Goal: Task Accomplishment & Management: Manage account settings

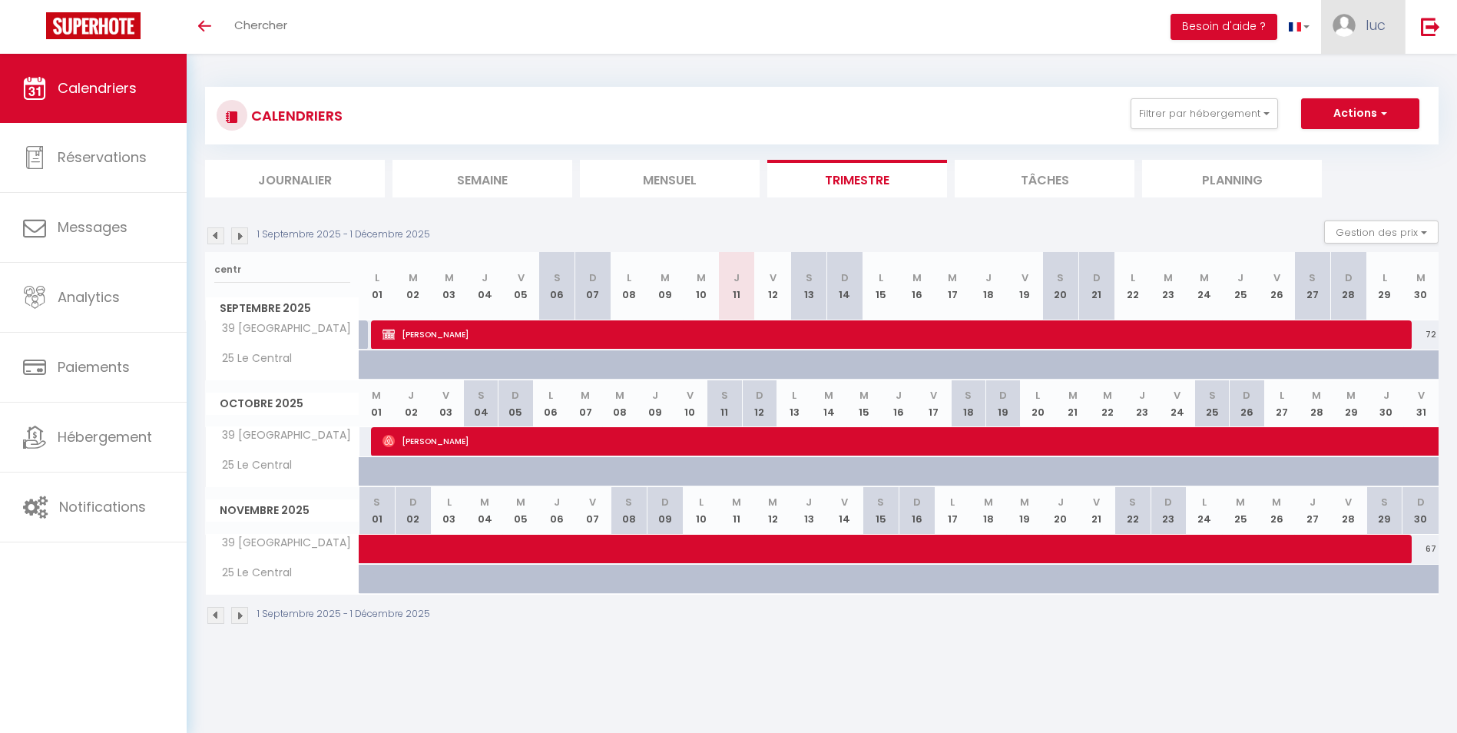
click at [1371, 37] on link "luc" at bounding box center [1363, 27] width 84 height 54
click at [1340, 81] on link "Paramètres" at bounding box center [1343, 77] width 114 height 26
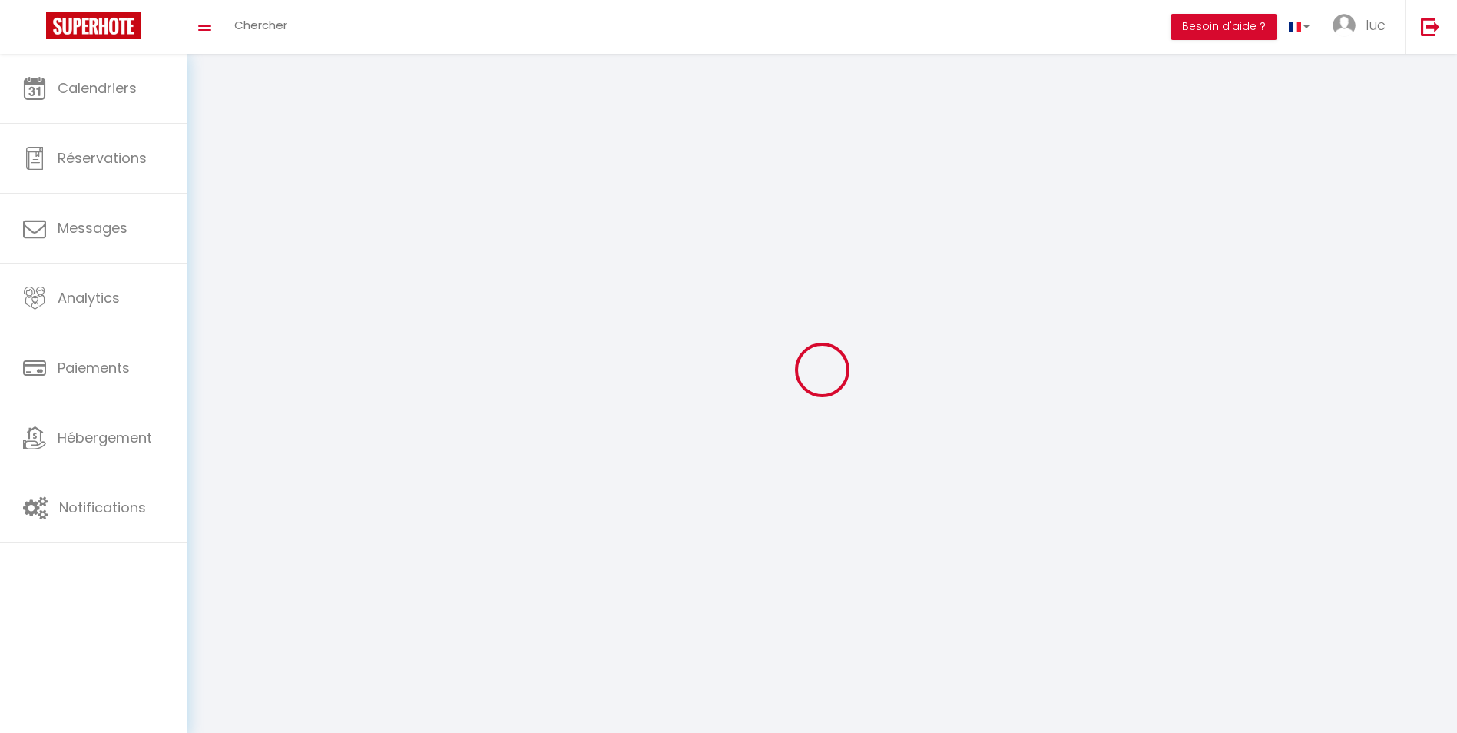
type input "luc"
type input "maillet"
type input "0642522345"
type input "[STREET_ADDRESS][PERSON_NAME]"
type input "71260"
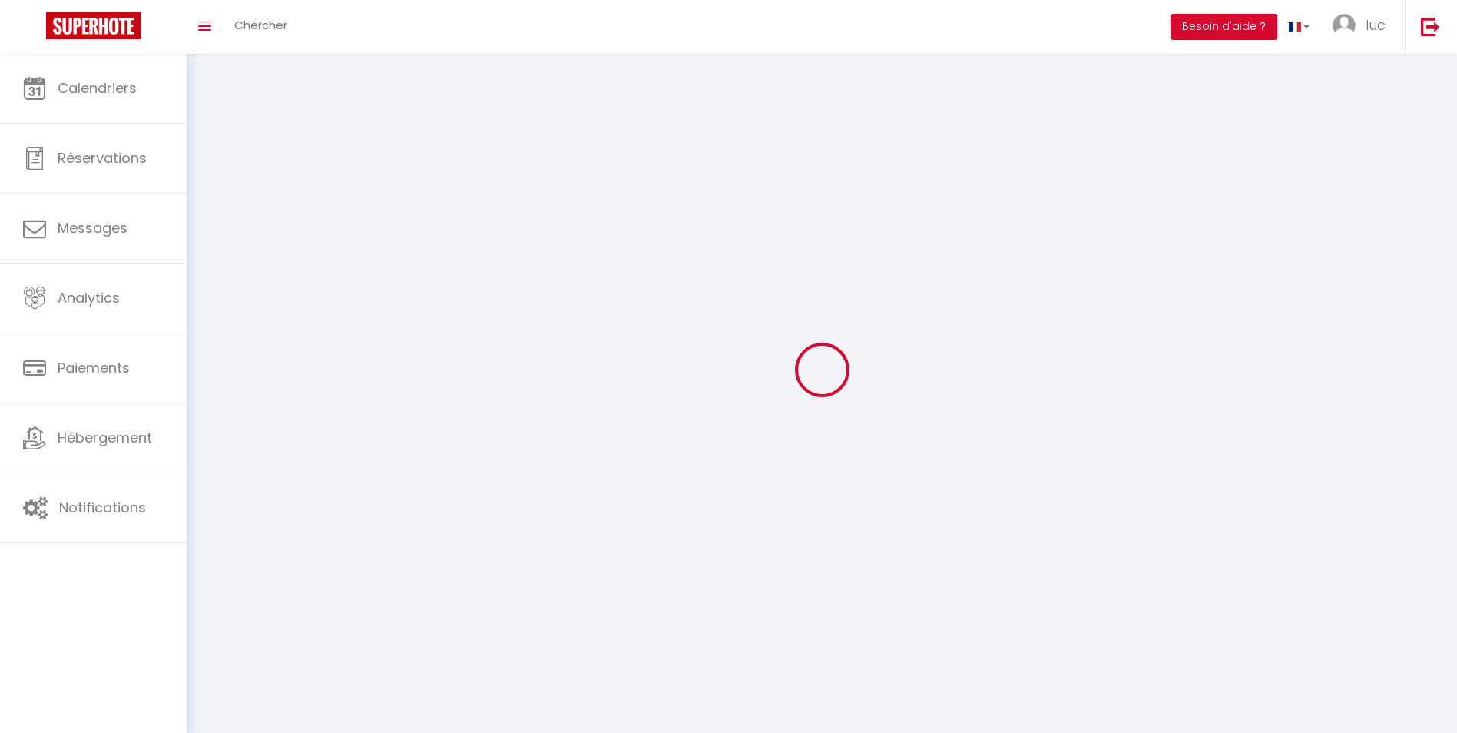
type input "Viré"
type input "lyEo2rDkuVpCeOvs1IZeLrEO1"
type input "ohNwipd7bsVwhVVEkunlVzCCM"
type input "[URL][DOMAIN_NAME]"
type input "FO27250"
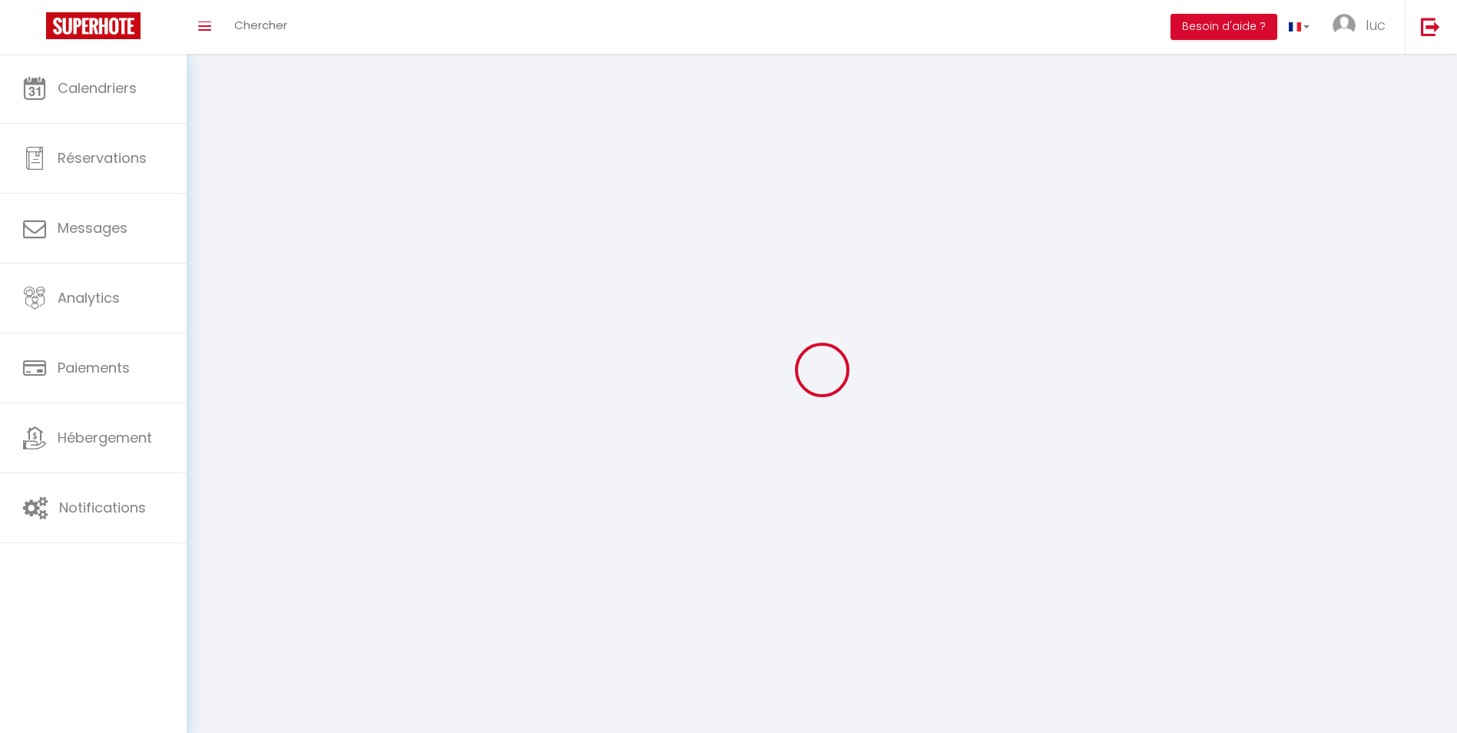
select select "28"
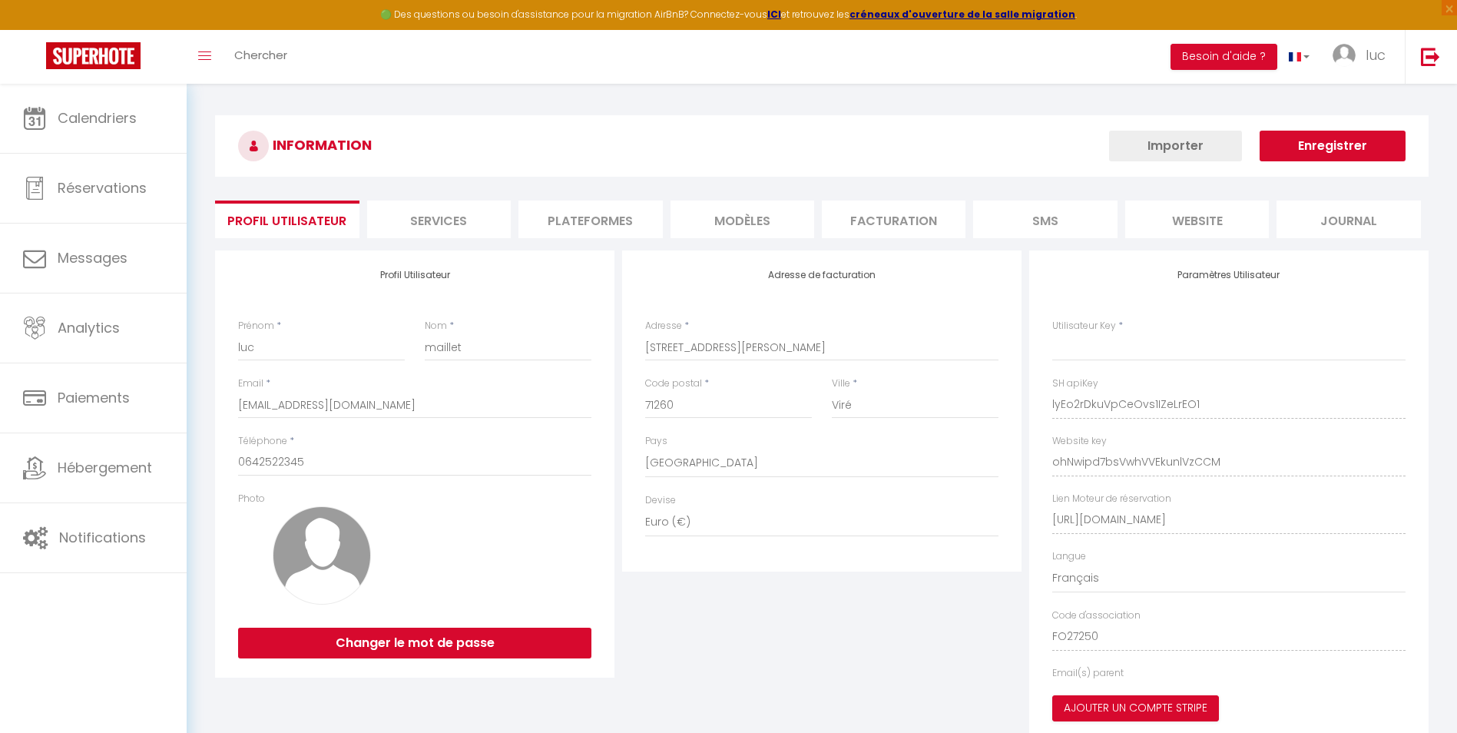
type input "lyEo2rDkuVpCeOvs1IZeLrEO1"
type input "ohNwipd7bsVwhVVEkunlVzCCM"
type input "[URL][DOMAIN_NAME]"
select select "fr"
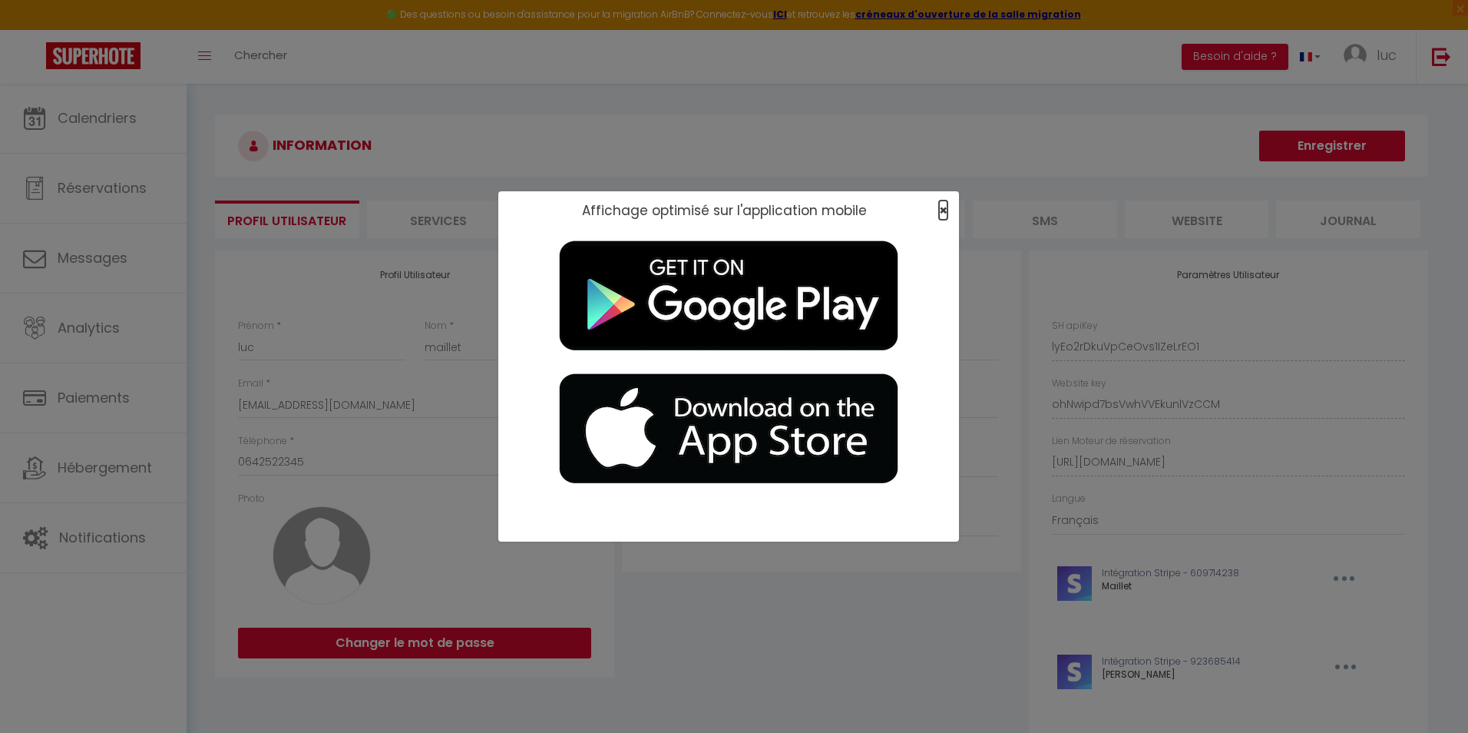
click at [941, 211] on span "×" at bounding box center [943, 209] width 8 height 19
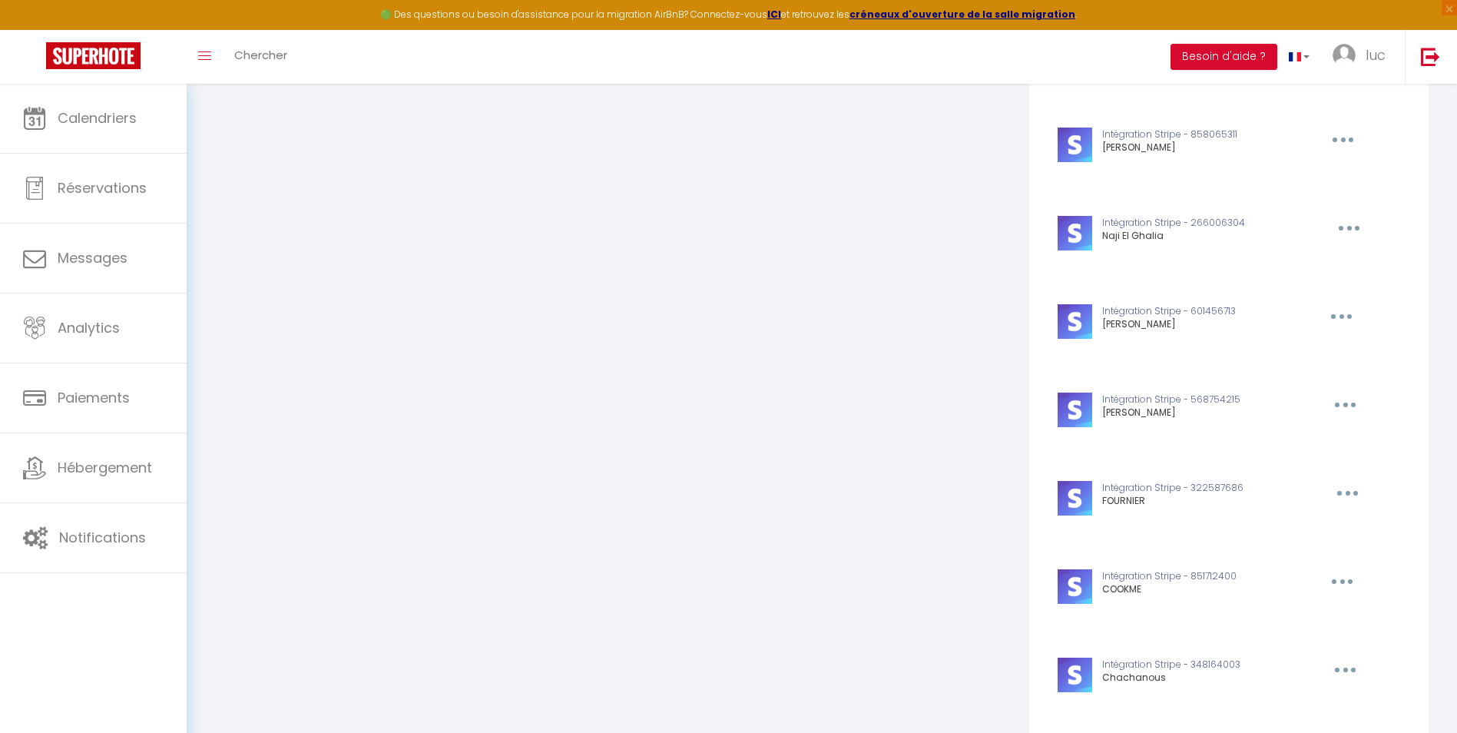
scroll to position [4147, 0]
click at [1344, 317] on button "button" at bounding box center [1340, 317] width 48 height 25
click at [1283, 389] on button "Editer" at bounding box center [1302, 379] width 114 height 26
type input "[PERSON_NAME]"
type input "pk_live_51NJfzVLsSYq1qHGcBYqEAI6BwtlWpKEDIeOfW6DxPH8S1H0IvzoENgrOM67QukkFmDtN5Z…"
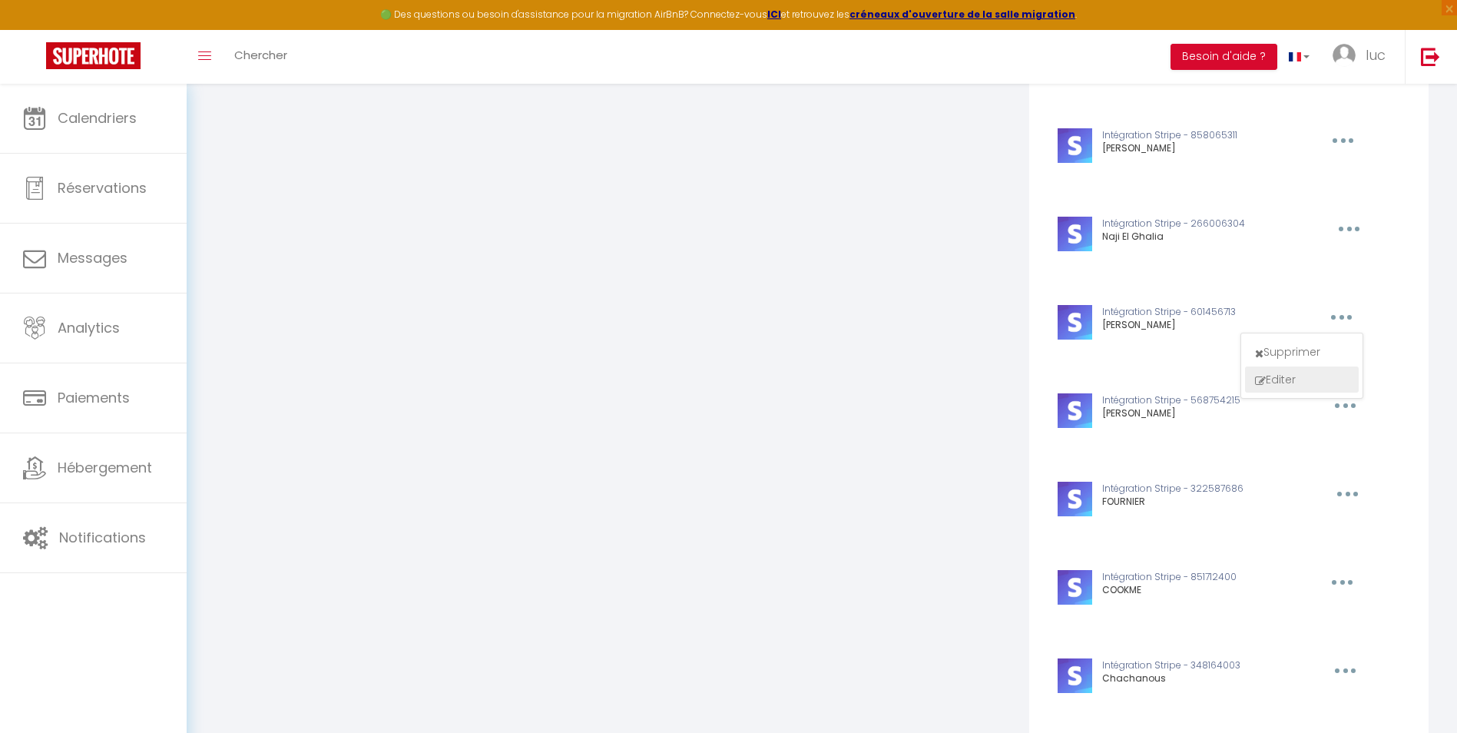
type input "sk_live_51NJfzVLsSYq1qHGce7I8wBJT3OB8QRT3aEDMqkdH0gdtHJFxVNb9jAZ6dAsV8n3SP0t2lS…"
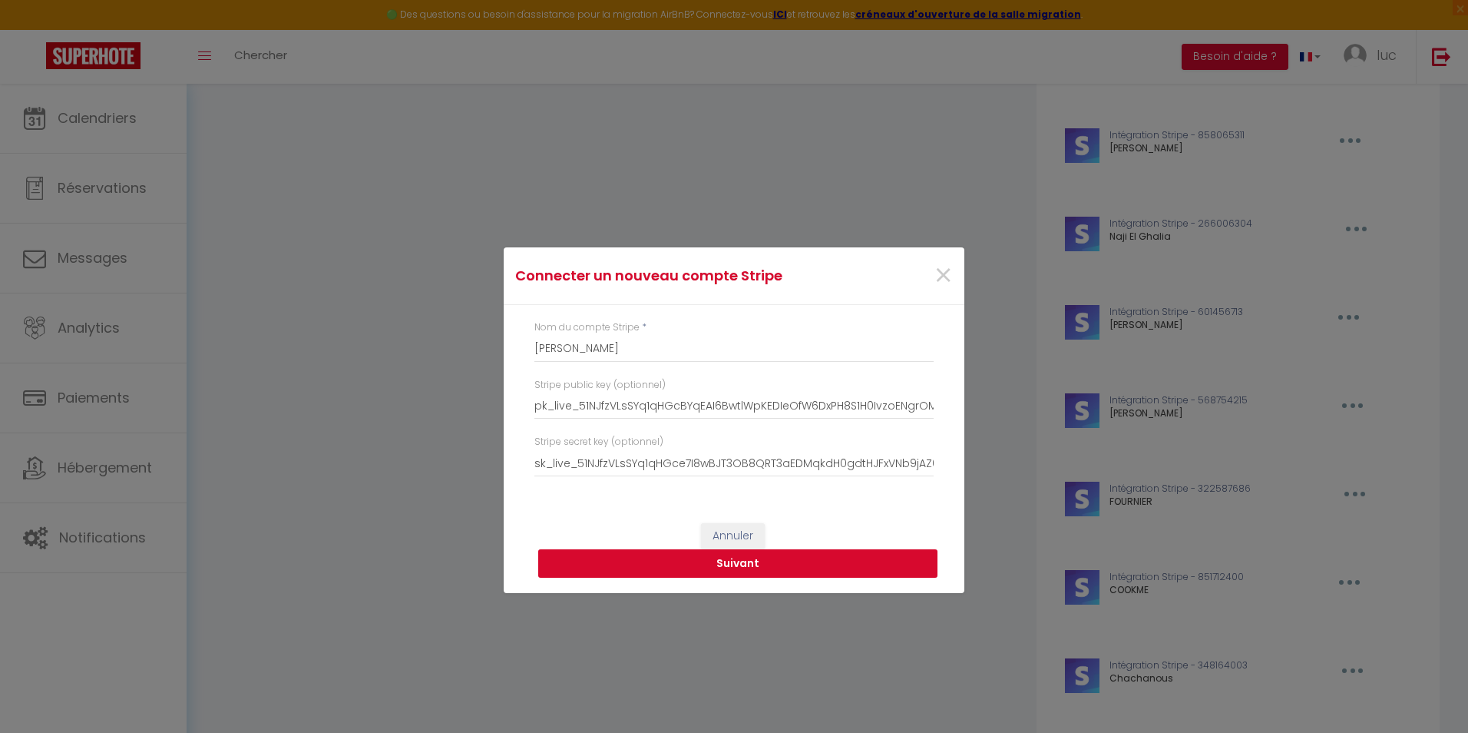
click at [664, 571] on button "Suivant" at bounding box center [737, 563] width 399 height 29
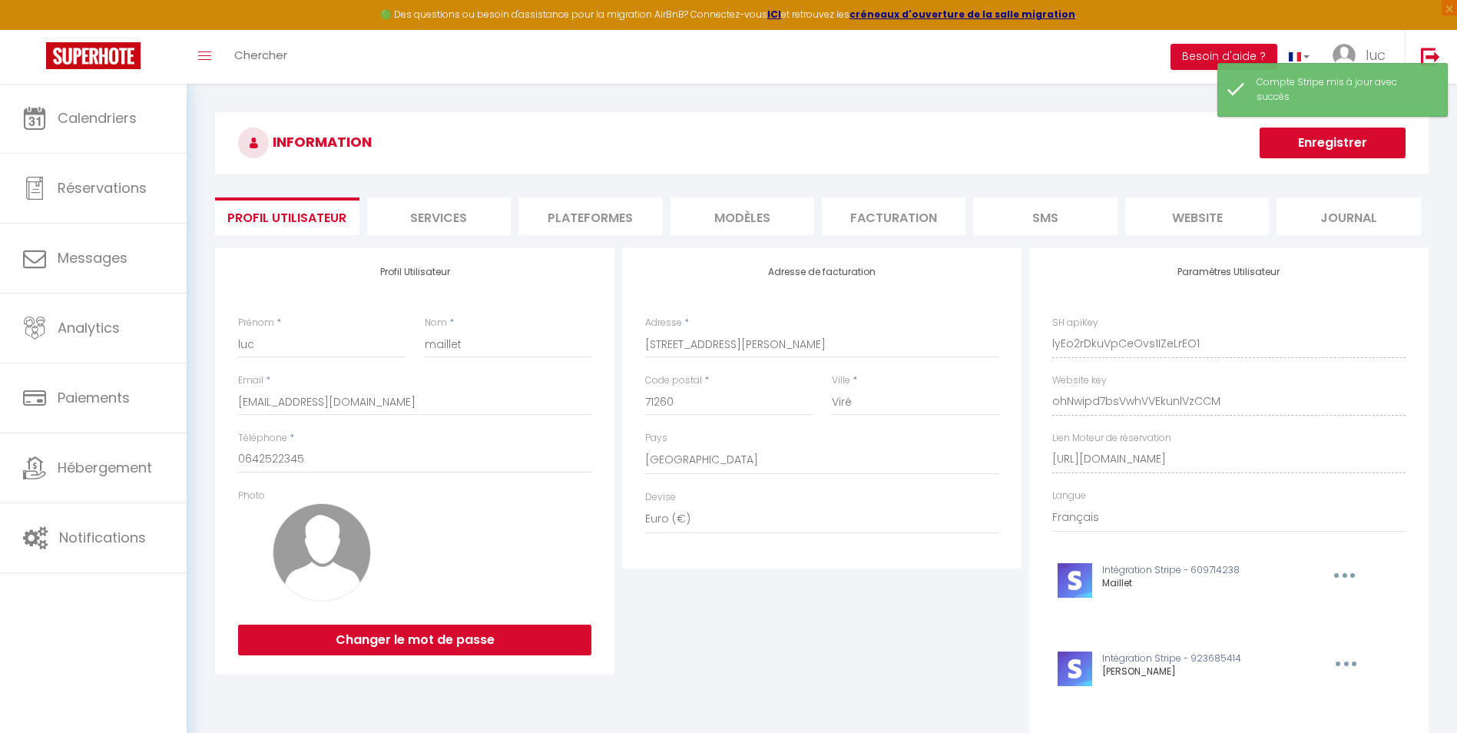
scroll to position [0, 0]
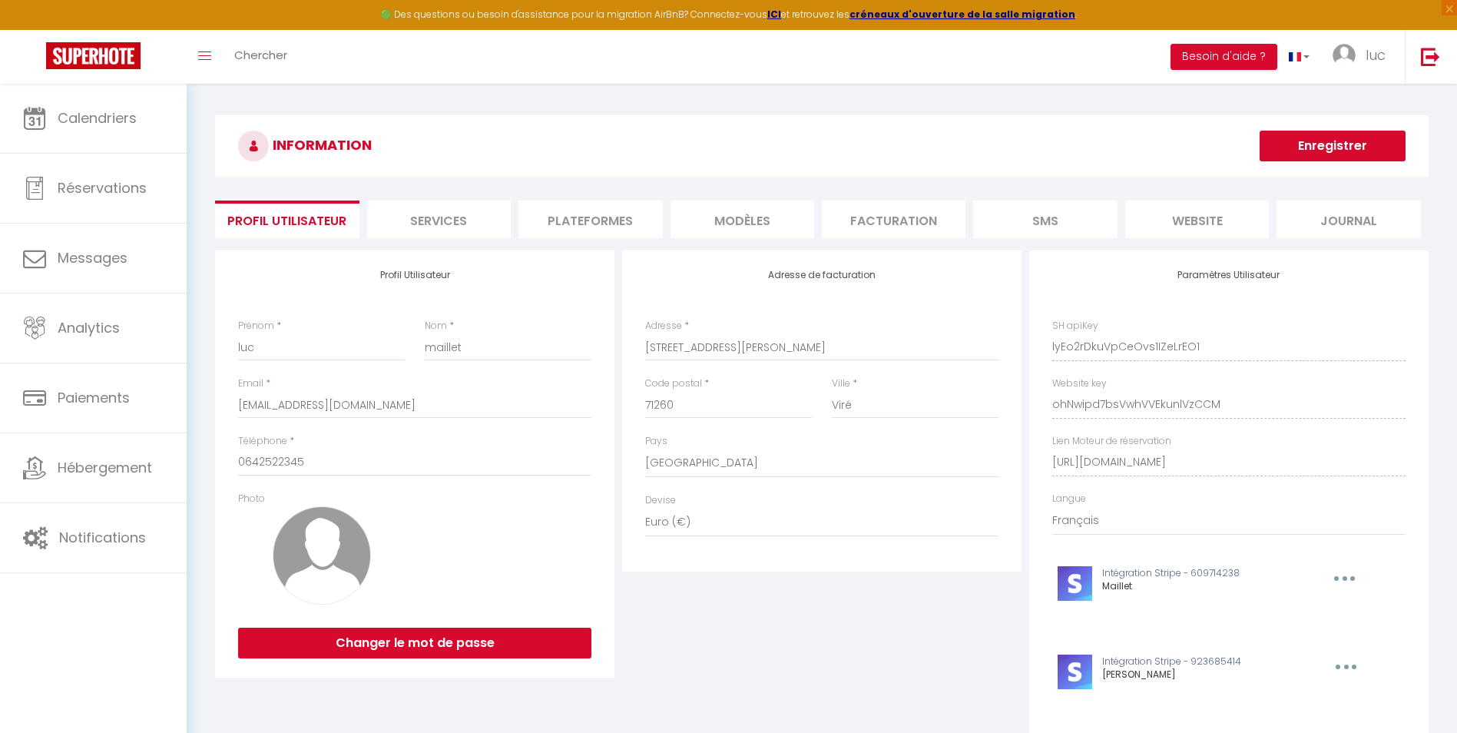
click at [426, 207] on li "Services" at bounding box center [439, 219] width 144 height 38
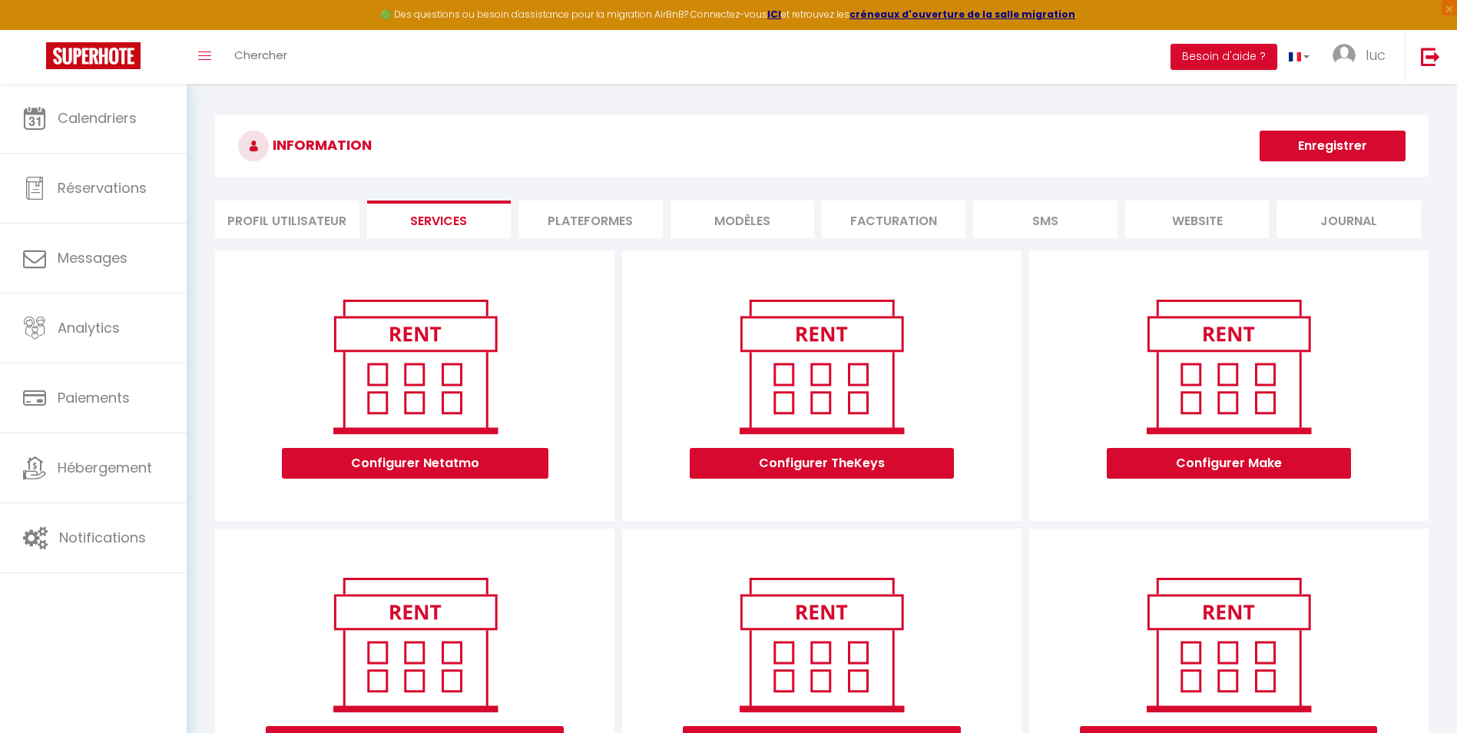
click at [555, 210] on li "Plateformes" at bounding box center [590, 219] width 144 height 38
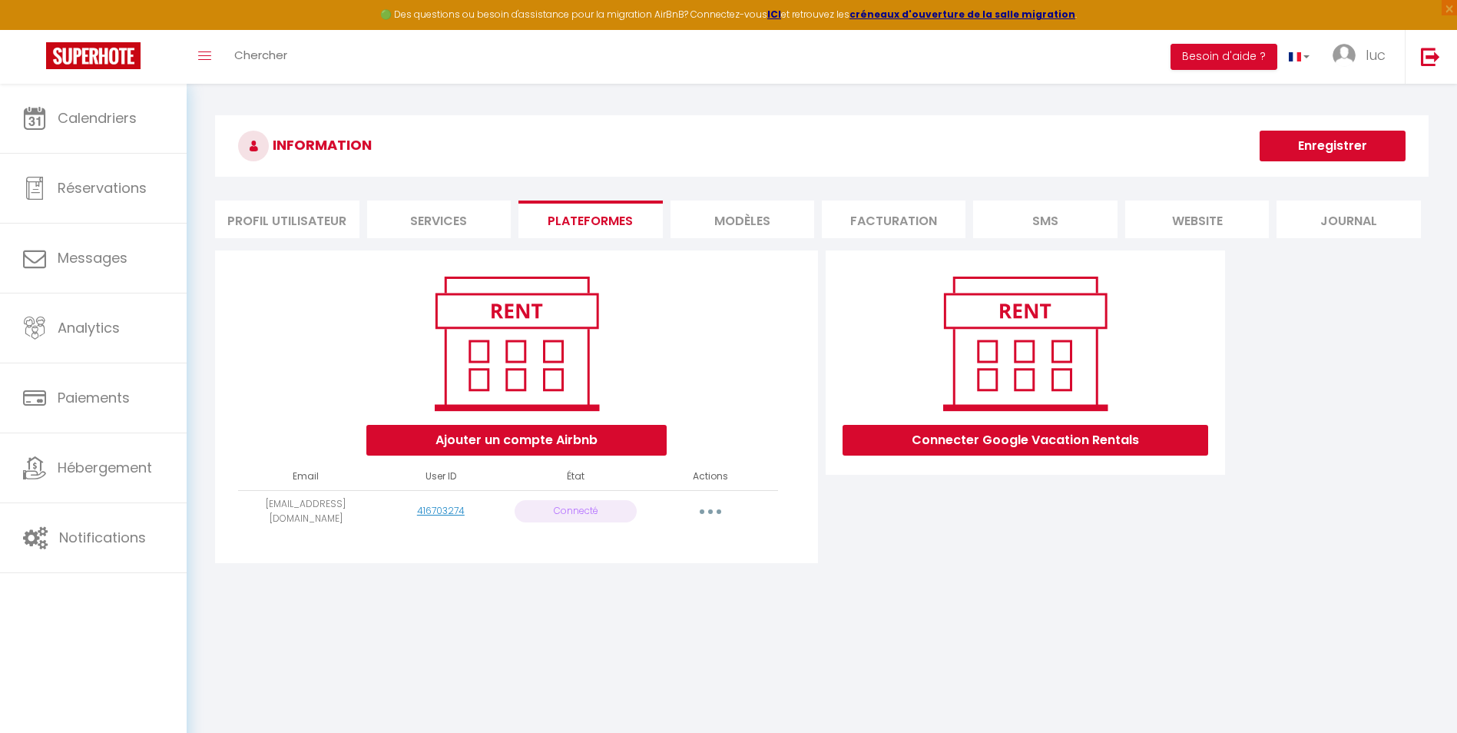
click at [767, 215] on li "MODÈLES" at bounding box center [742, 219] width 144 height 38
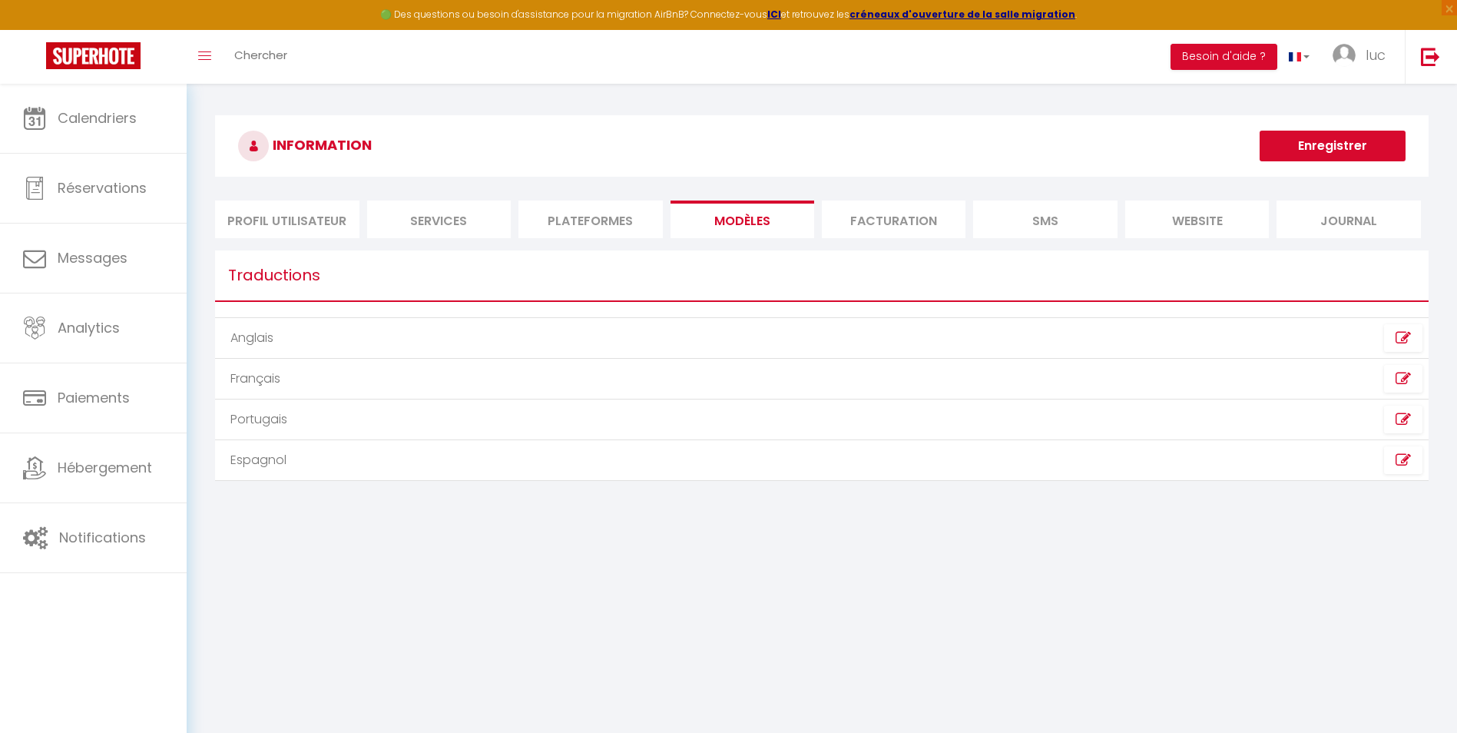
click at [955, 220] on li "Facturation" at bounding box center [894, 219] width 144 height 38
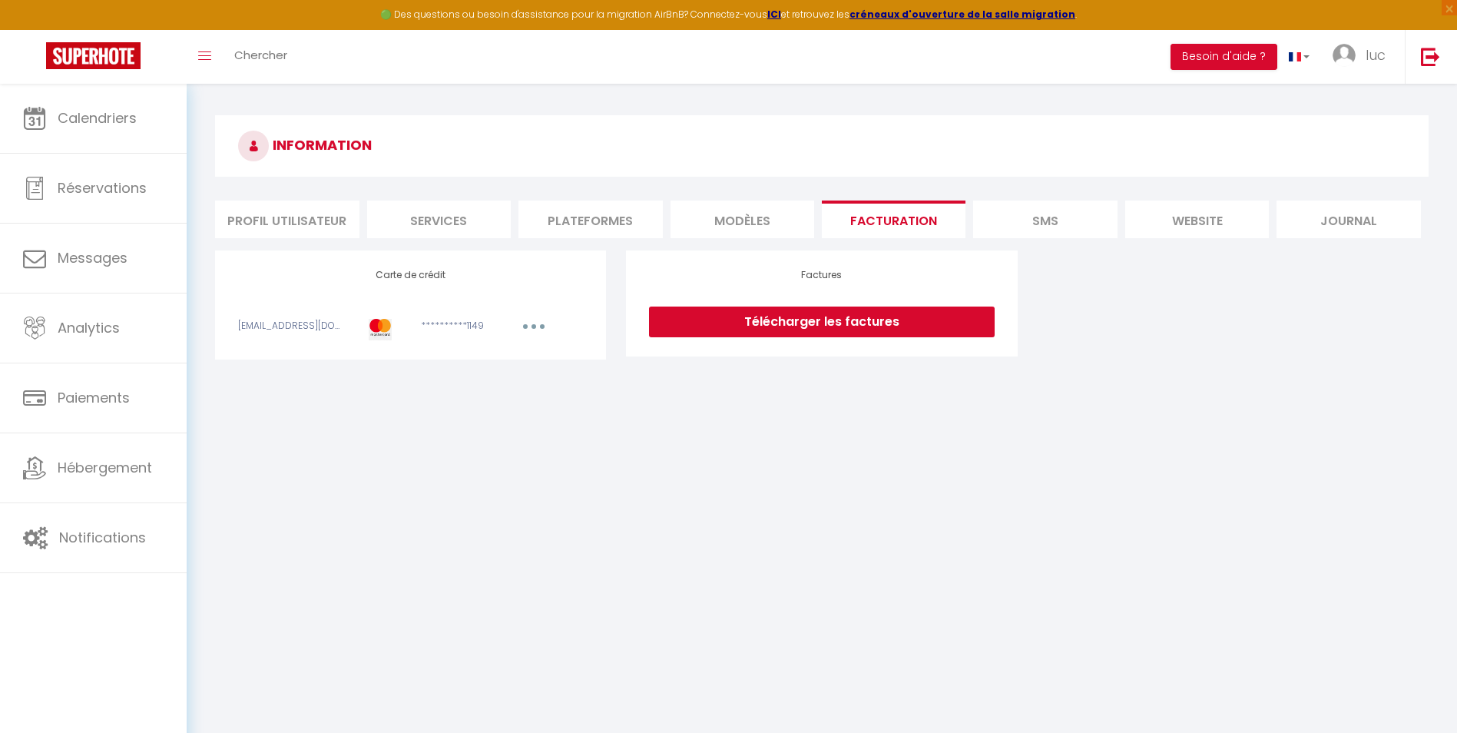
click at [1086, 214] on li "SMS" at bounding box center [1045, 219] width 144 height 38
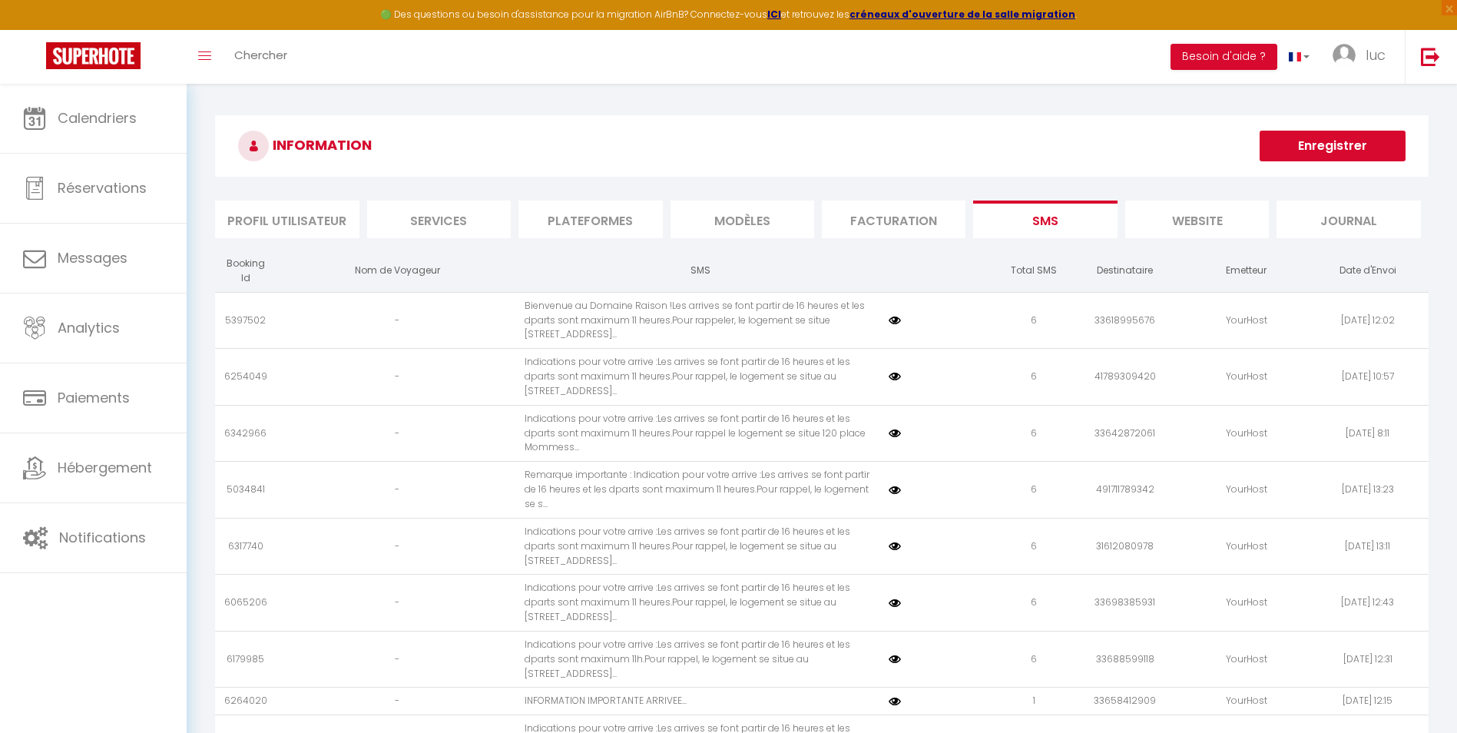
click at [1259, 220] on li "website" at bounding box center [1197, 219] width 144 height 38
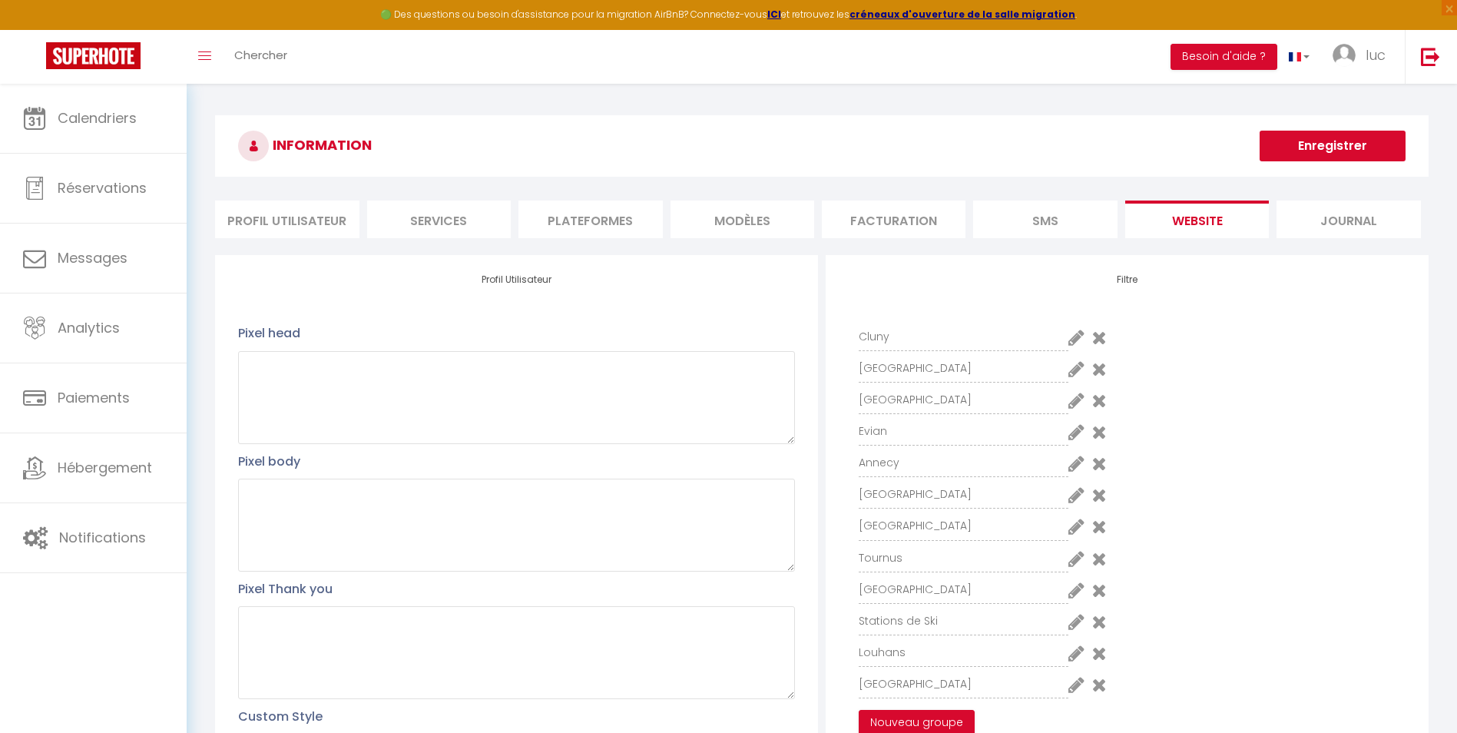
click at [1046, 219] on li "SMS" at bounding box center [1045, 219] width 144 height 38
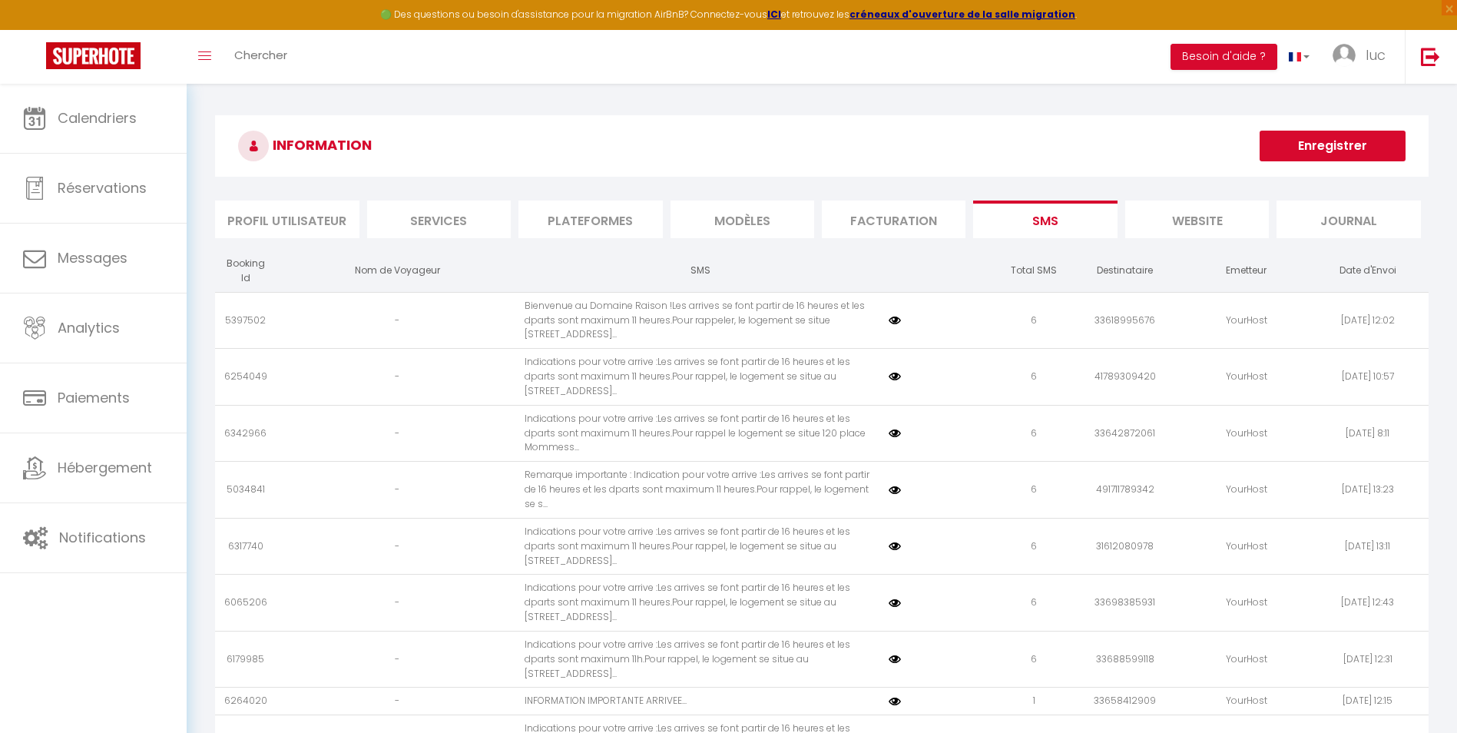
click at [1246, 220] on li "website" at bounding box center [1197, 219] width 144 height 38
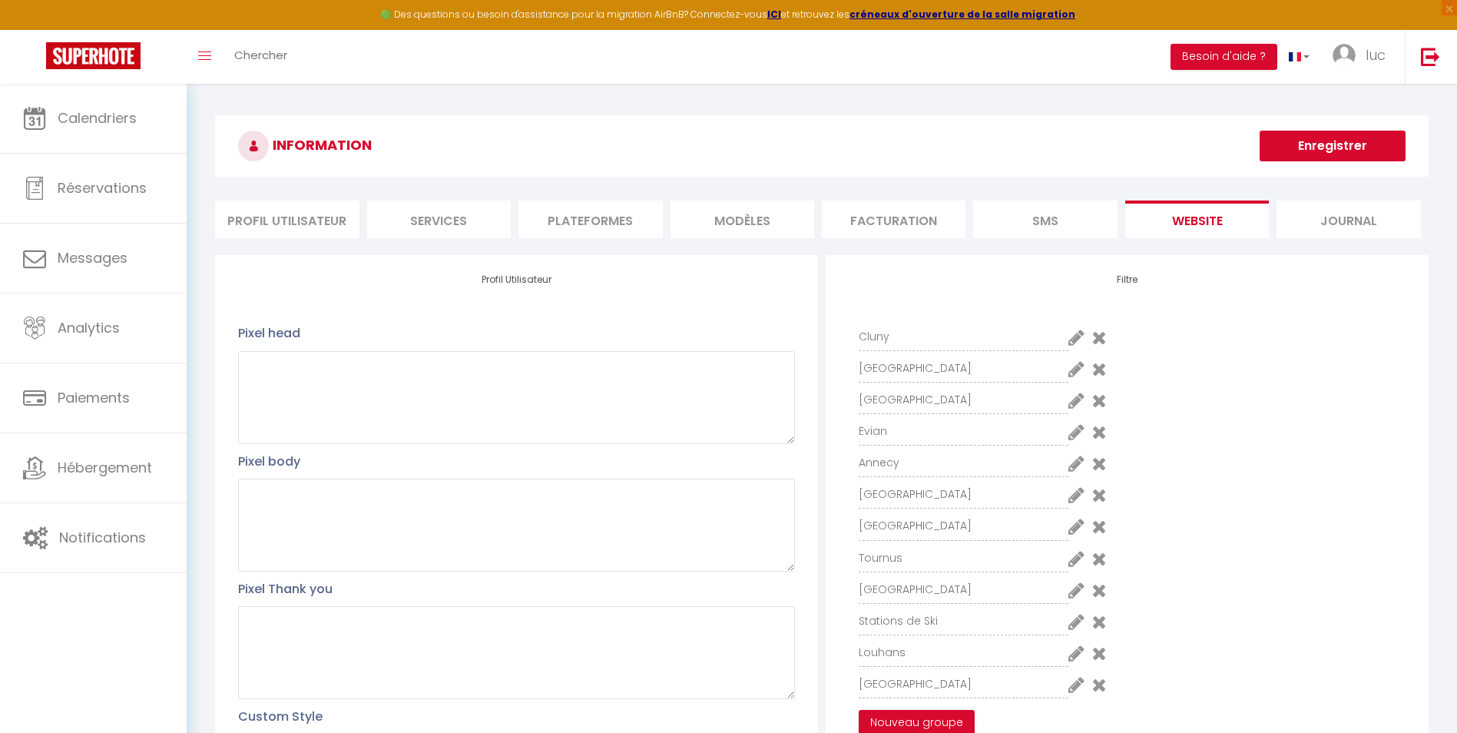
click at [1340, 226] on li "Journal" at bounding box center [1348, 219] width 144 height 38
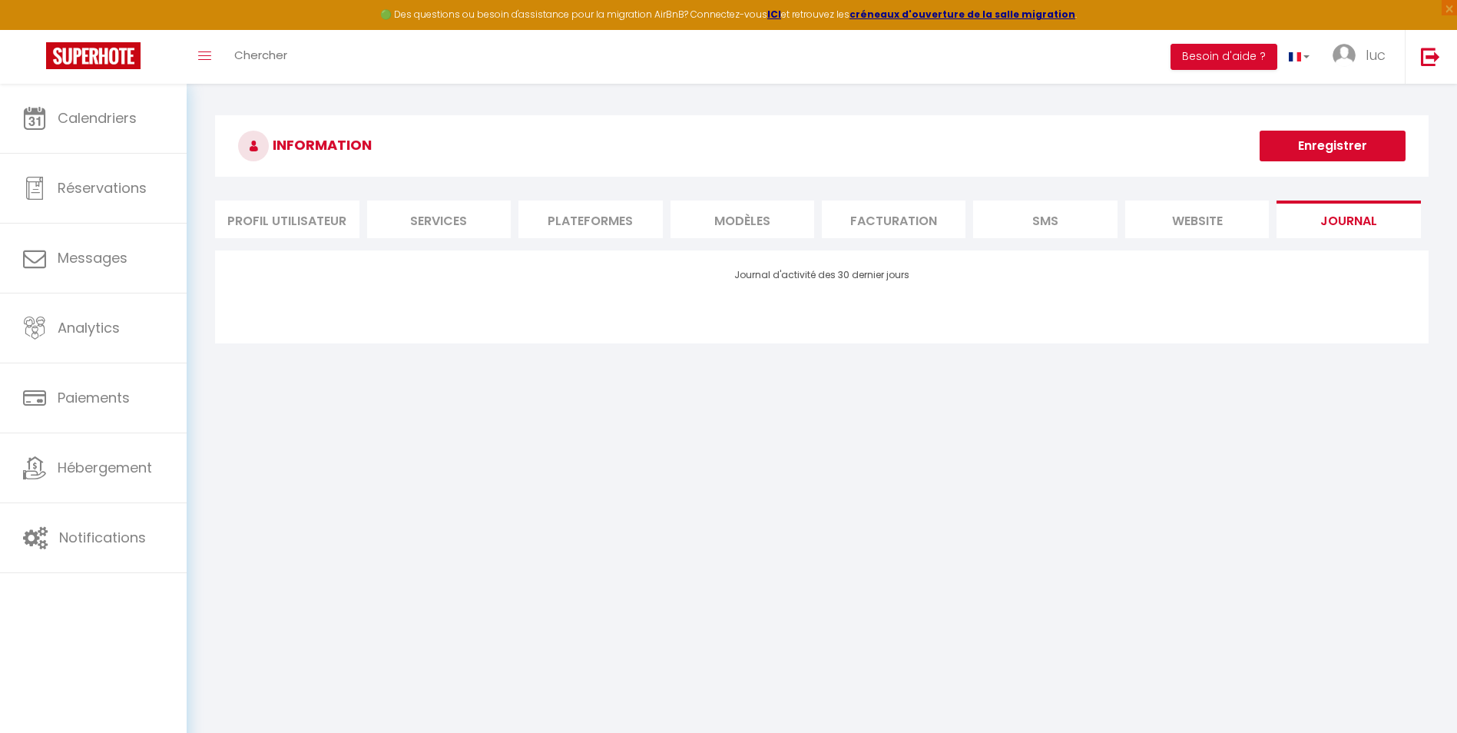
click at [1225, 230] on li "website" at bounding box center [1197, 219] width 144 height 38
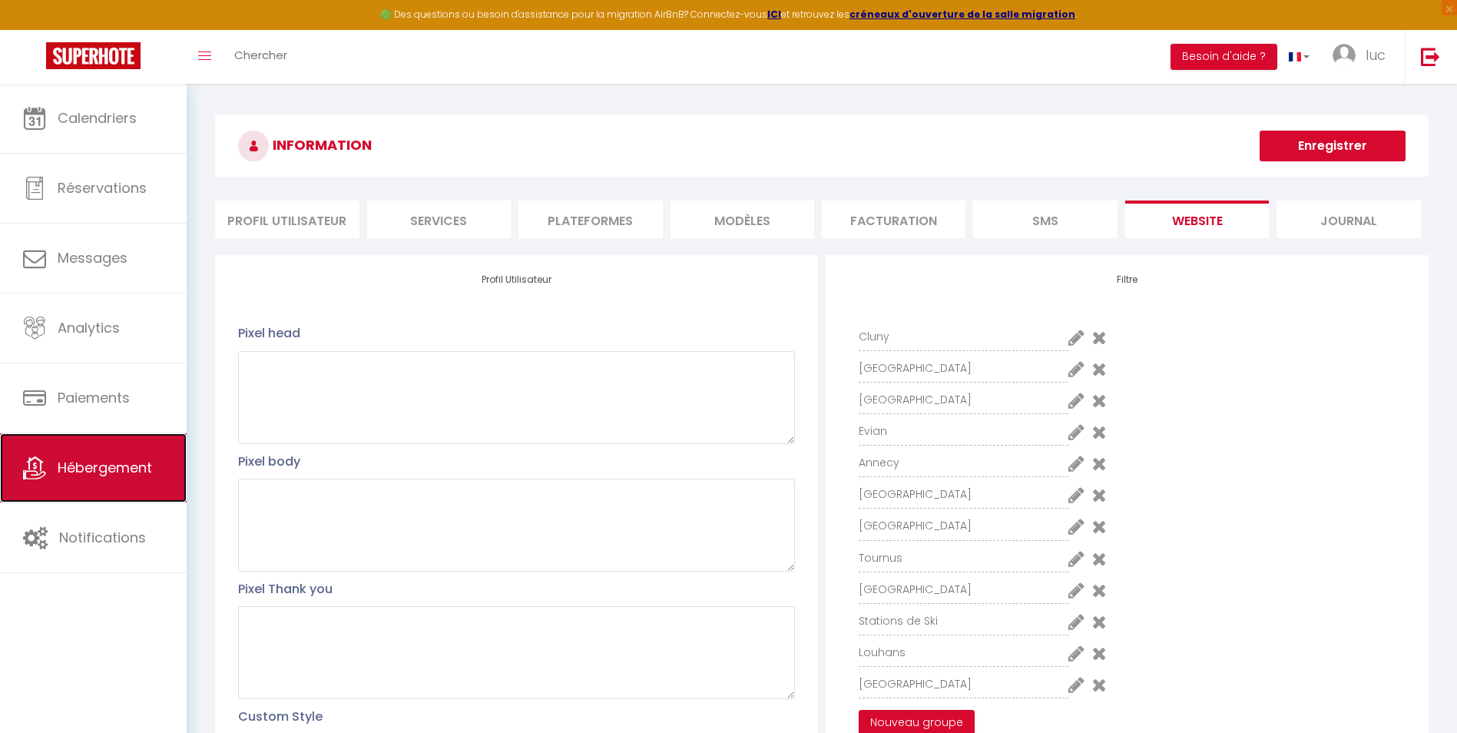
click at [136, 485] on link "Hébergement" at bounding box center [93, 467] width 187 height 69
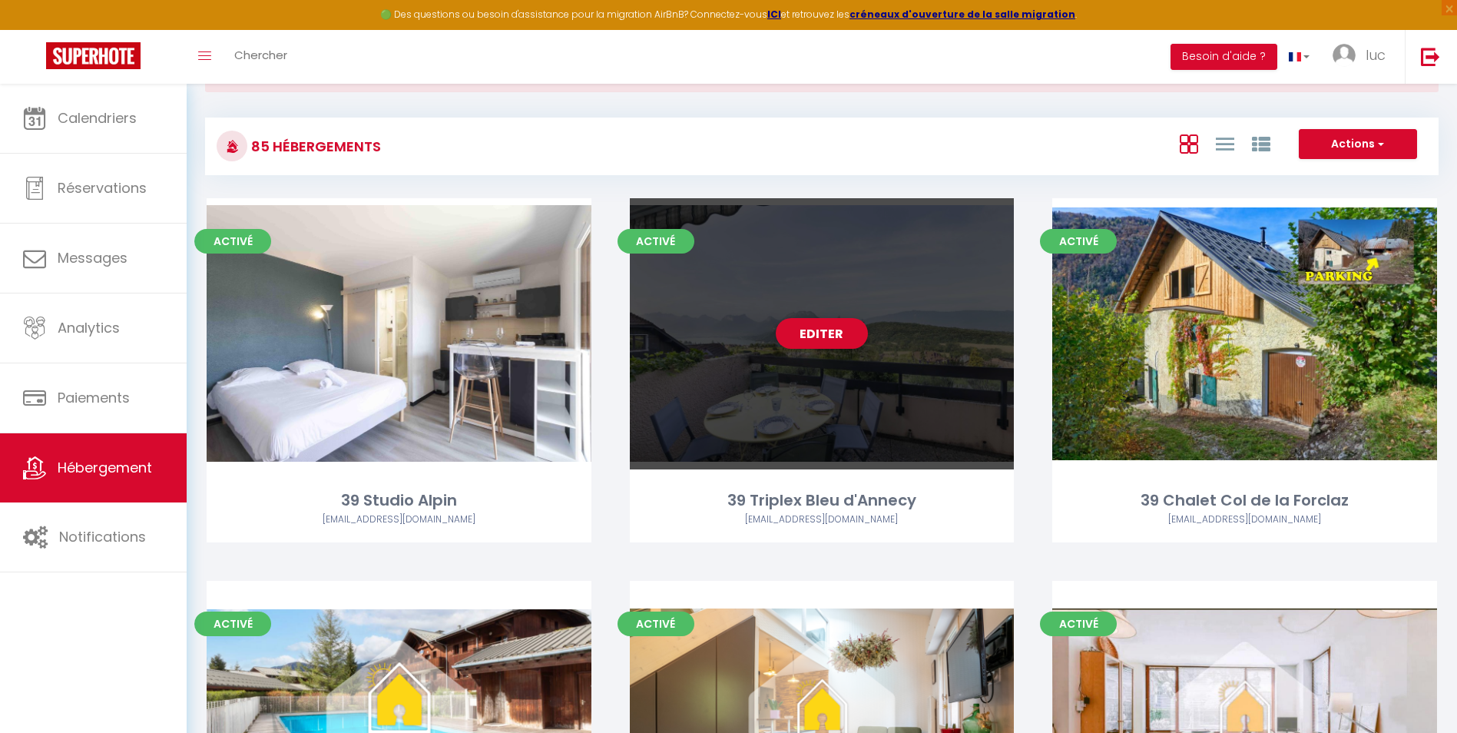
scroll to position [230, 0]
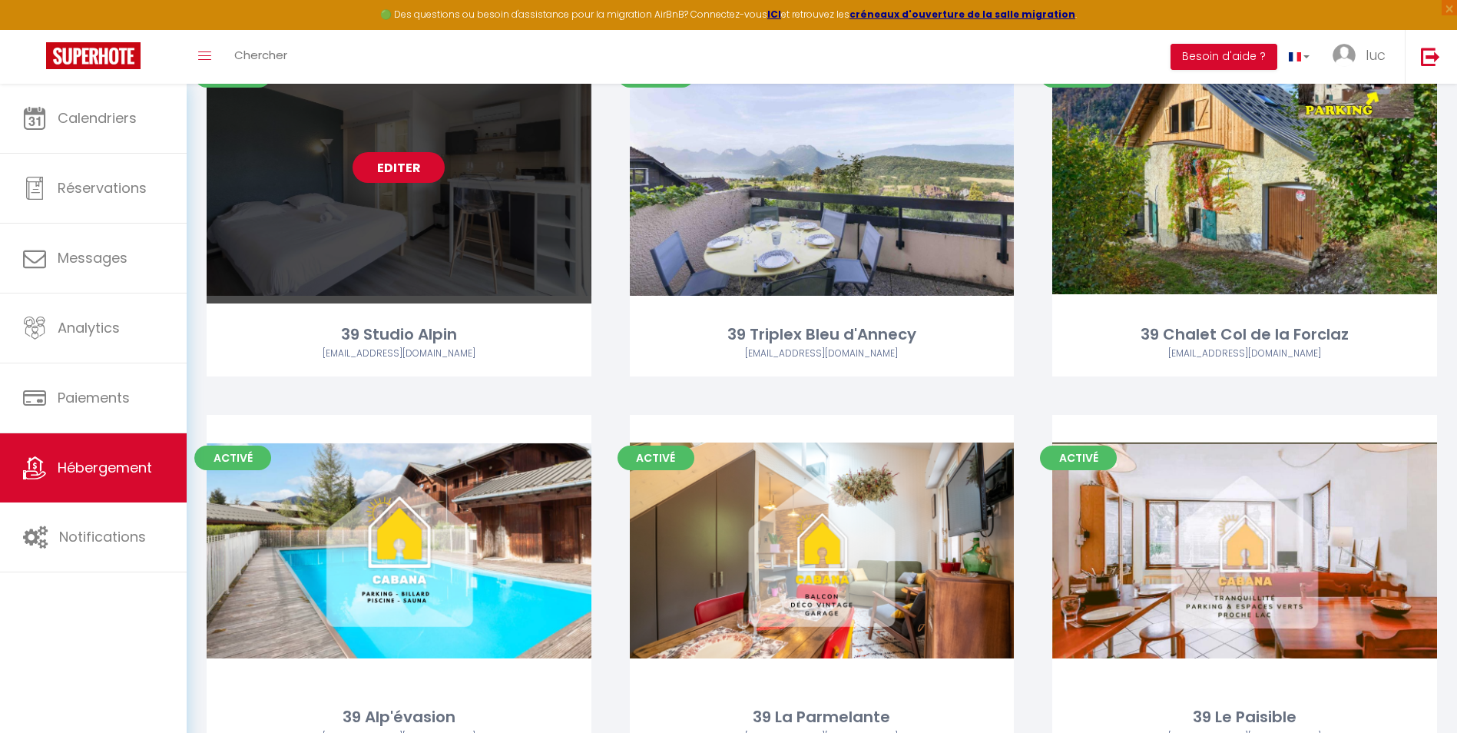
click at [405, 163] on link "Editer" at bounding box center [399, 167] width 92 height 31
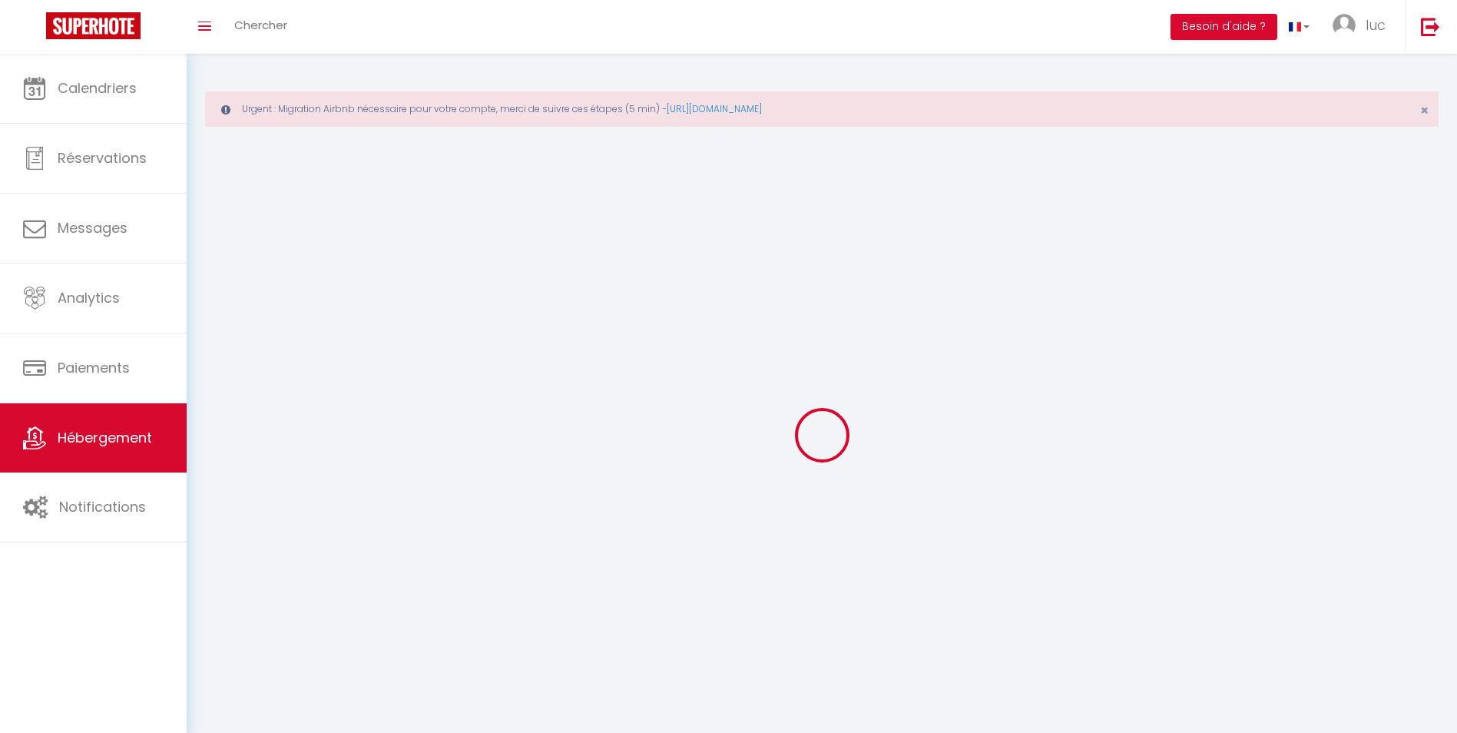
select select "1"
select select
select select "28"
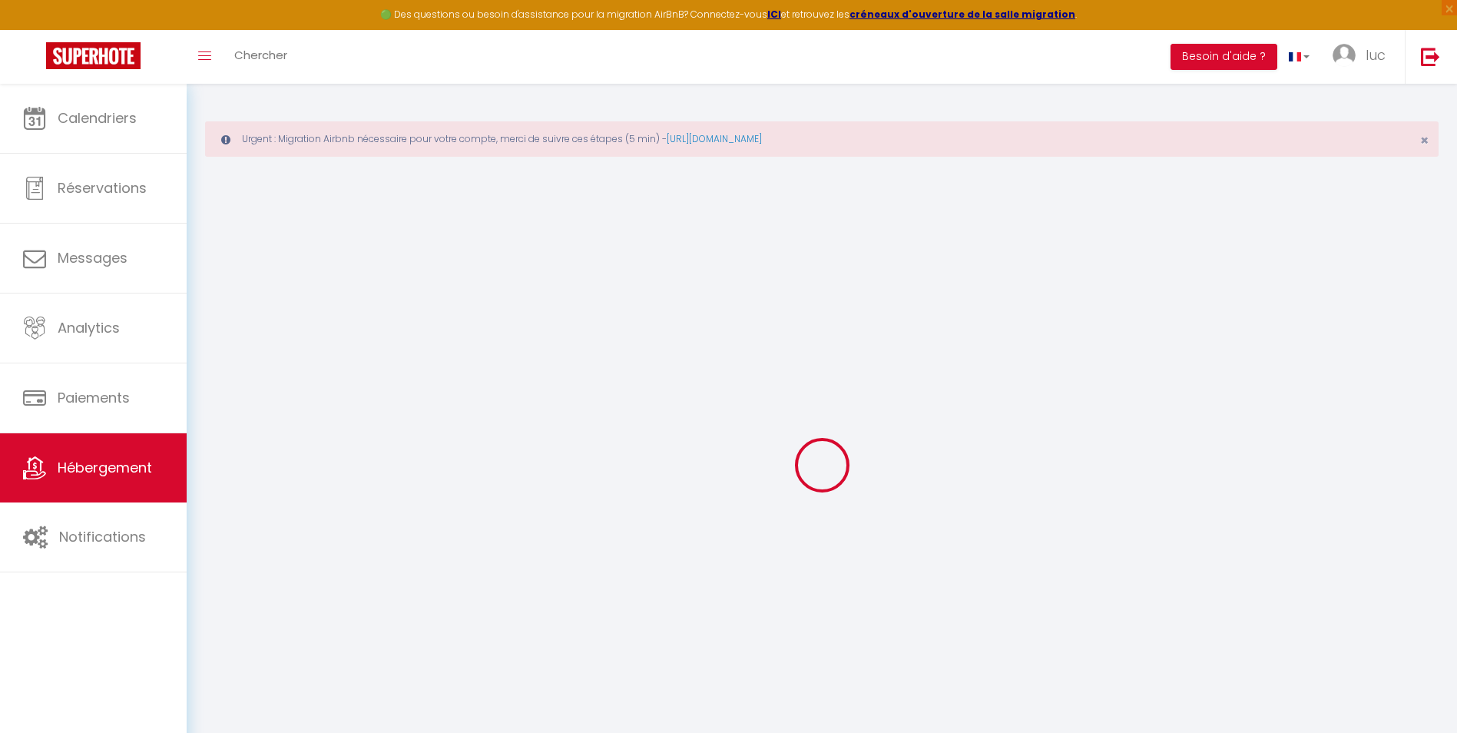
select select
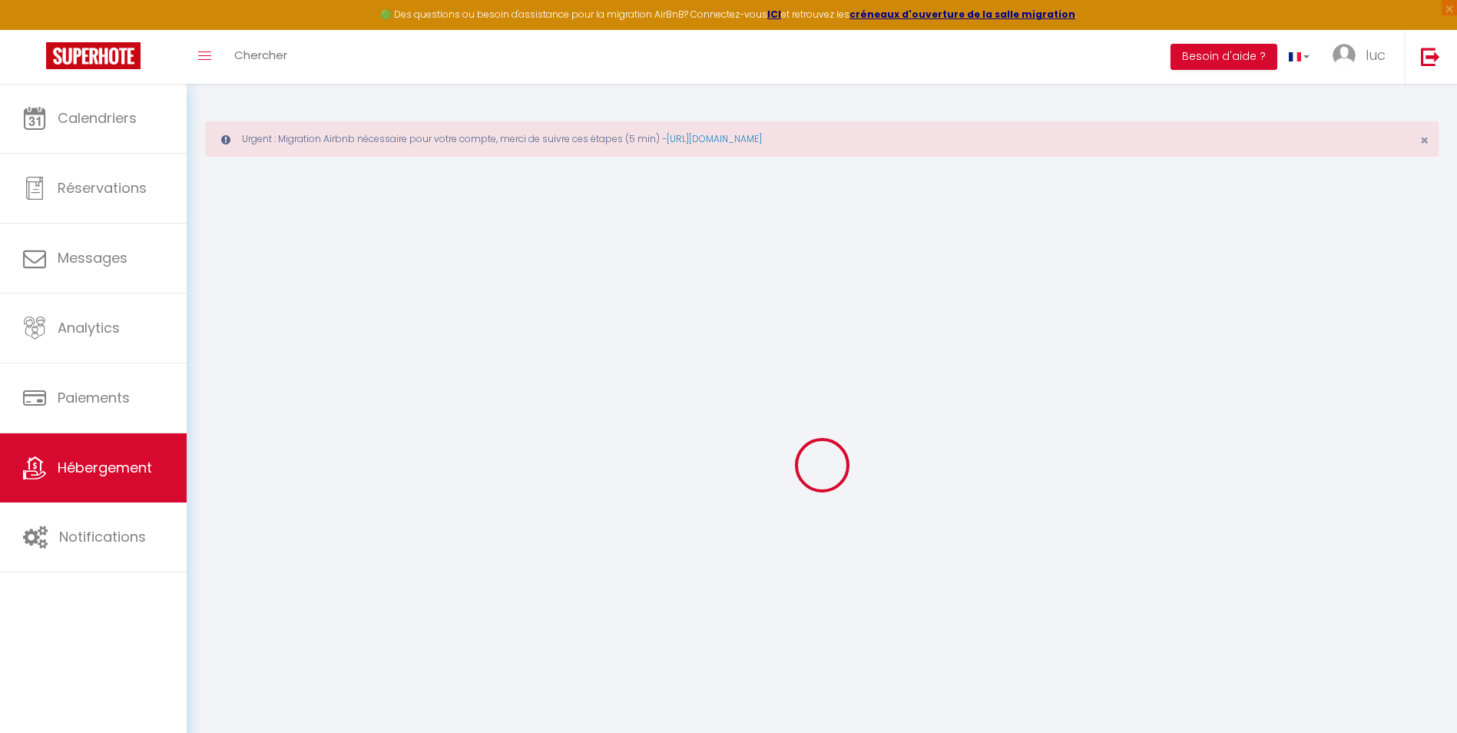
select select
checkbox input "false"
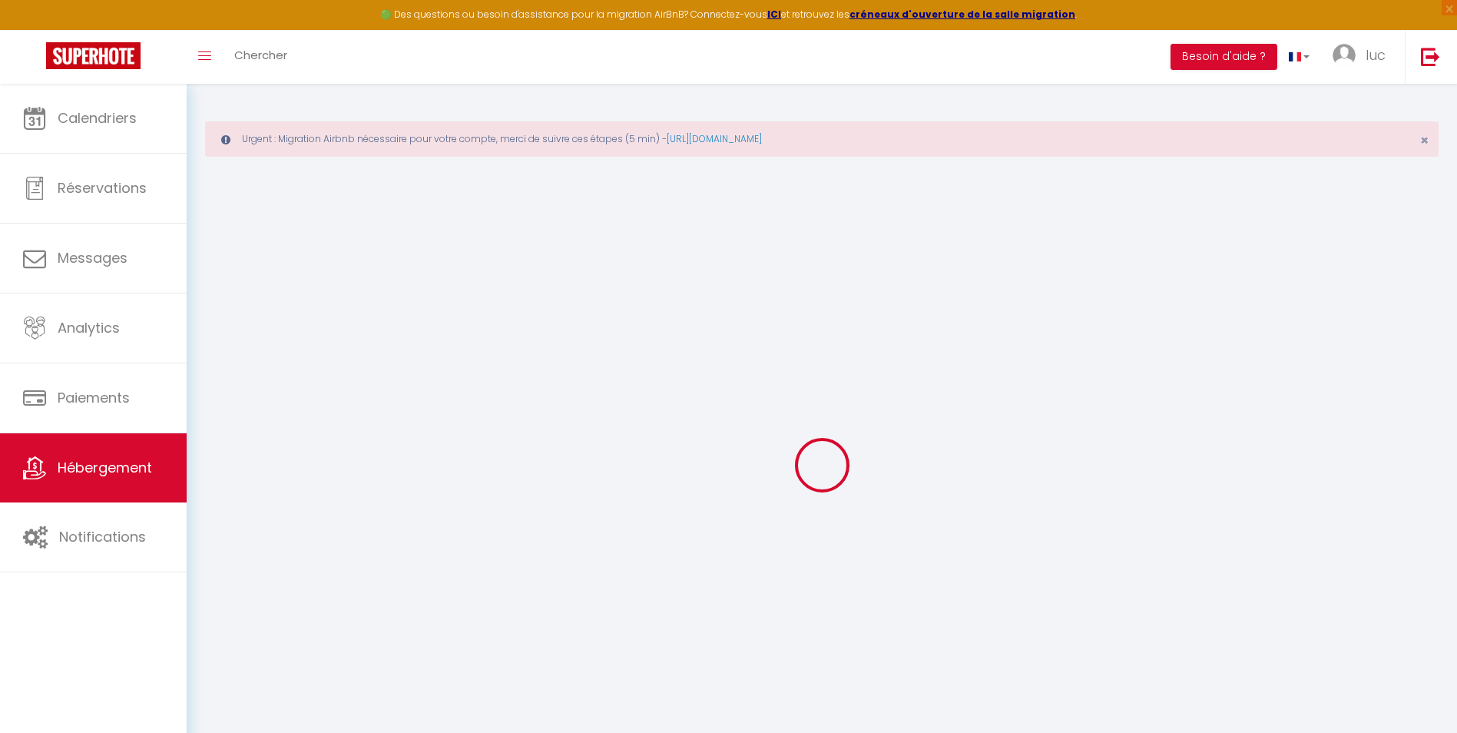
select select
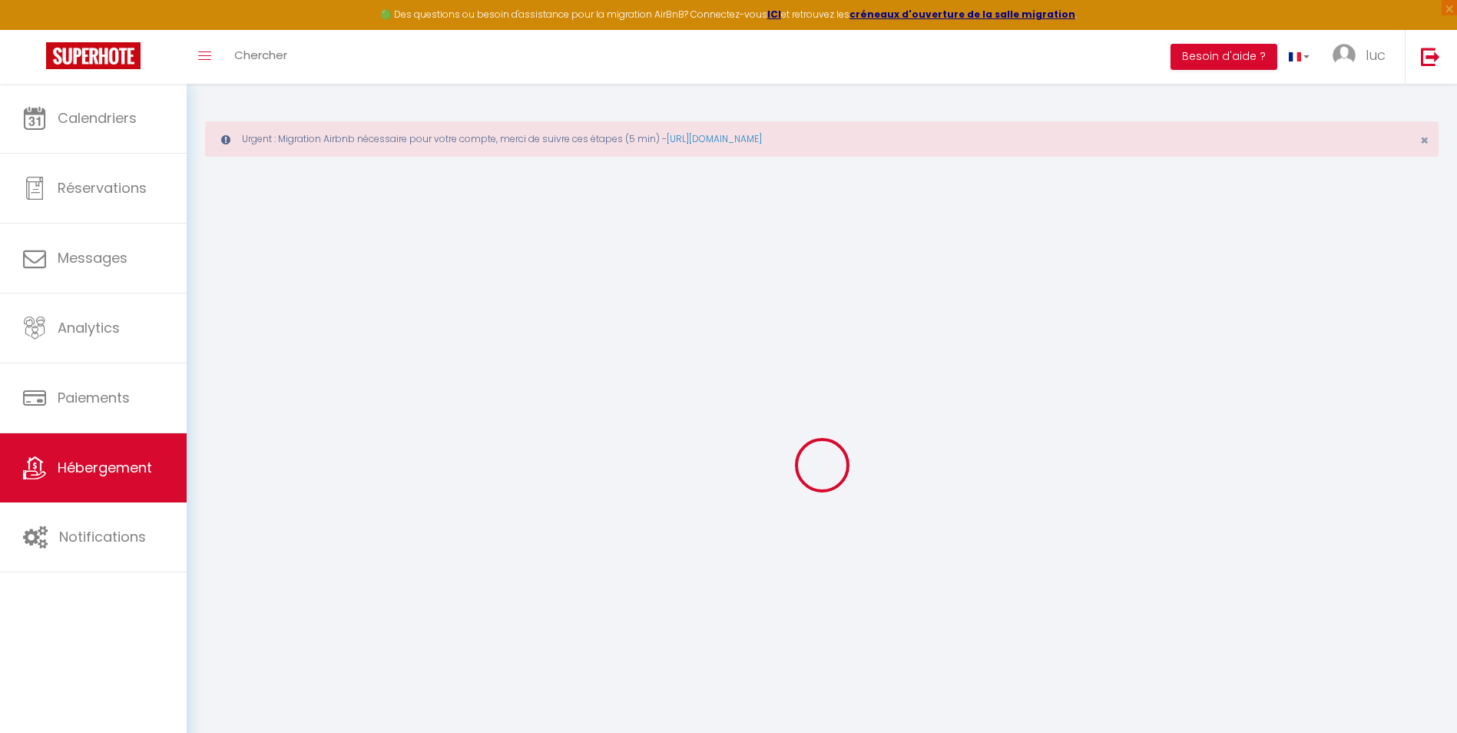
select select
checkbox input "false"
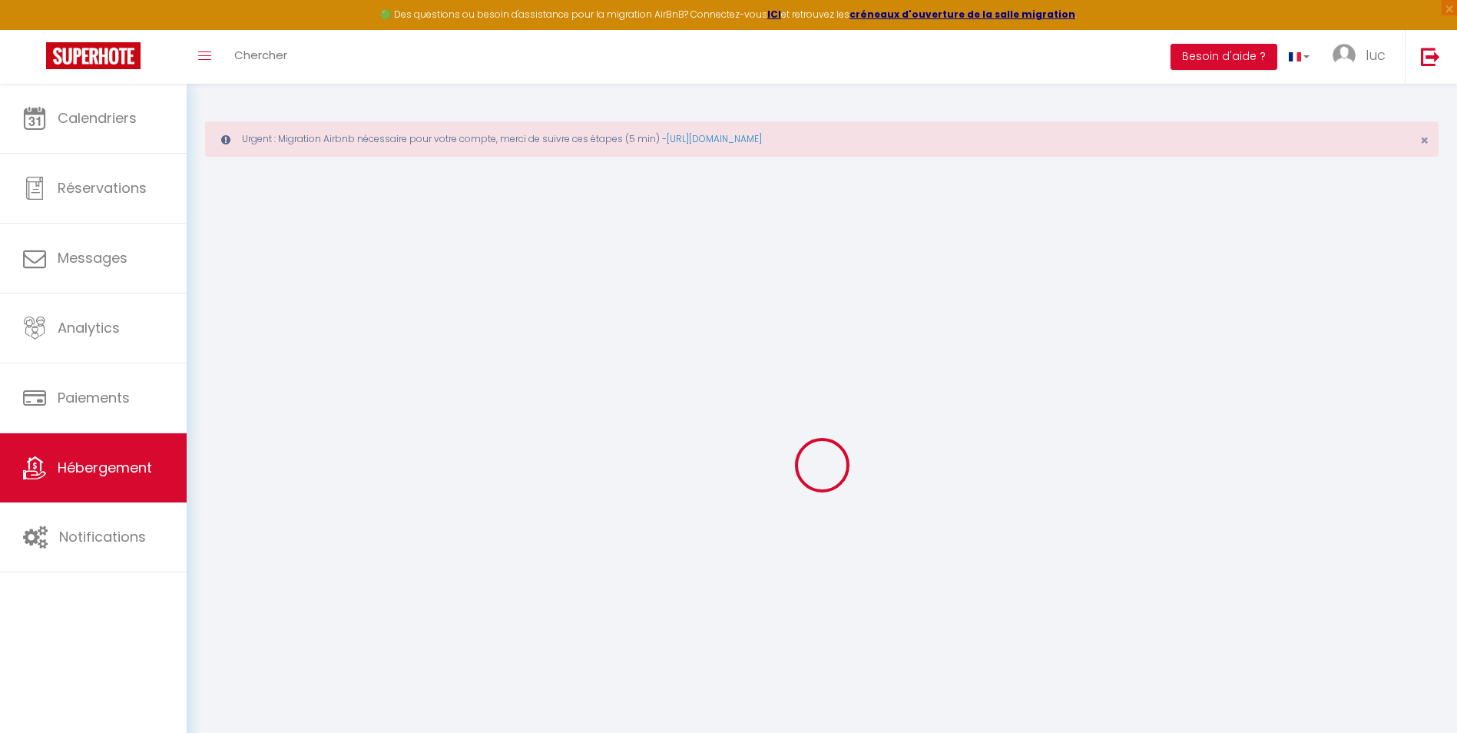
checkbox input "false"
select select
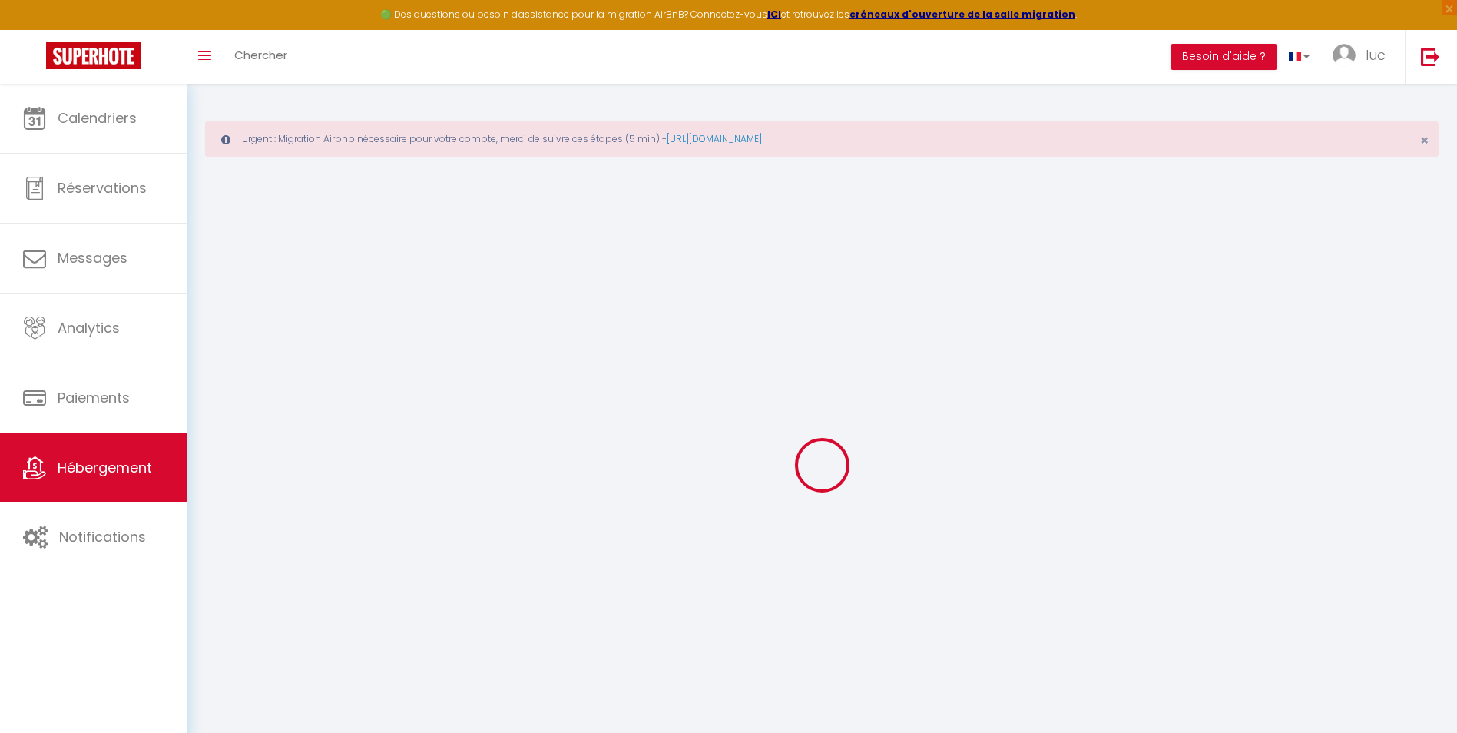
select select
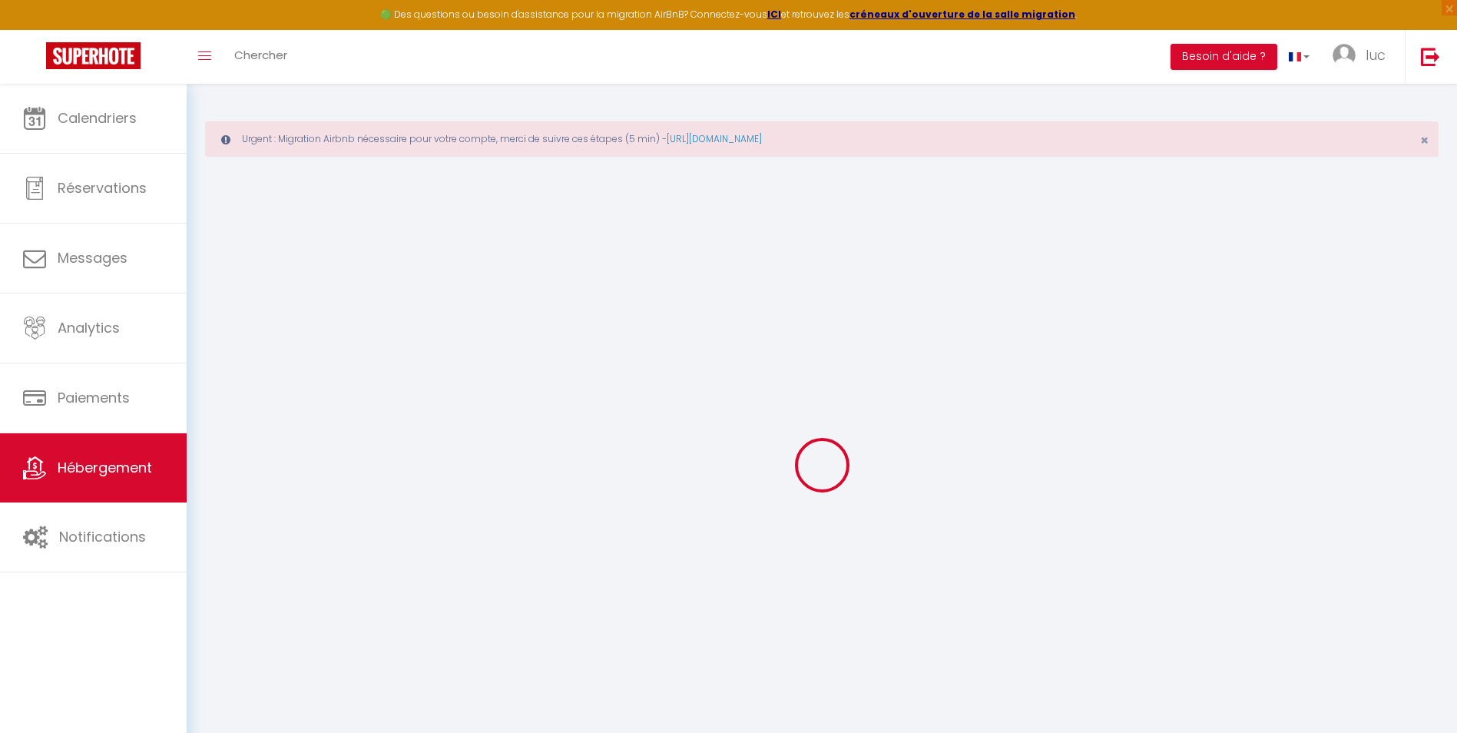
checkbox input "false"
select select
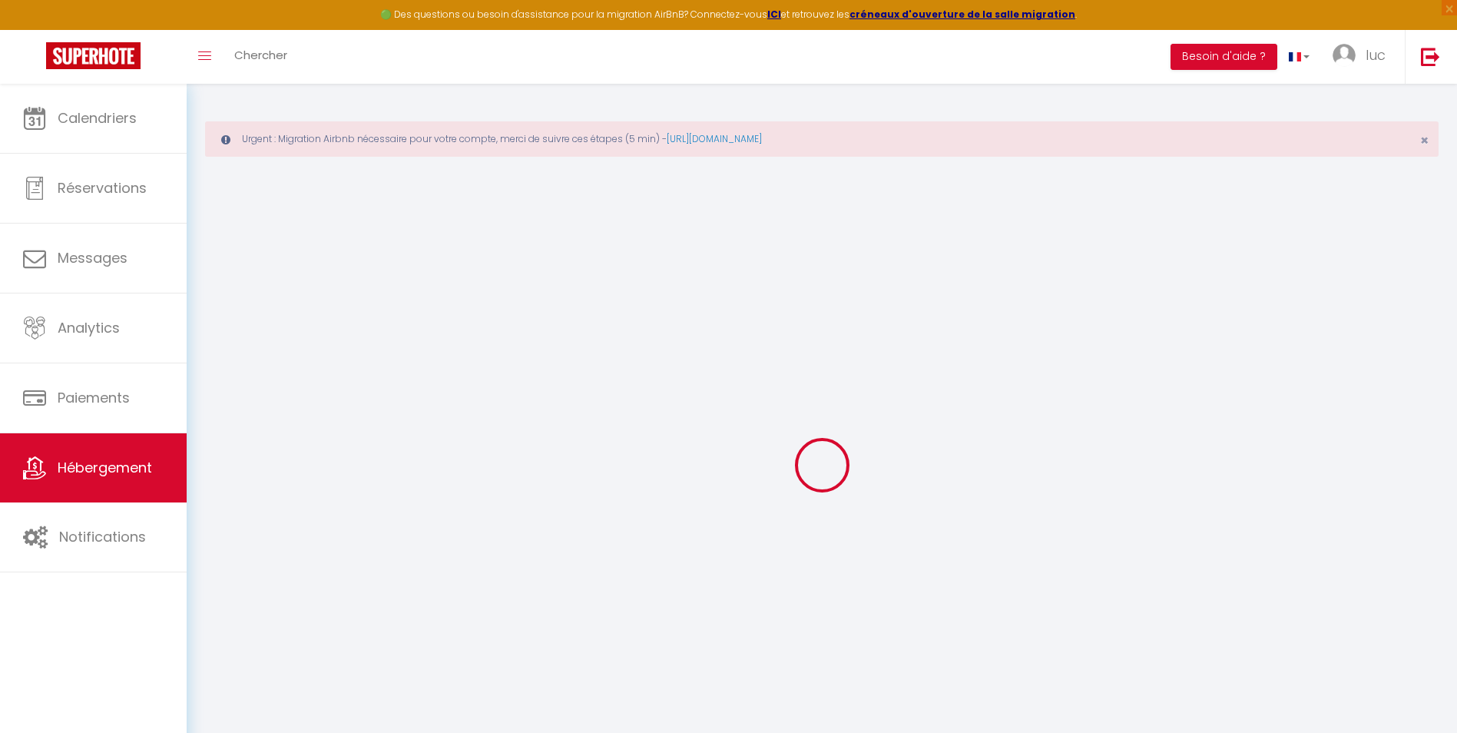
select select
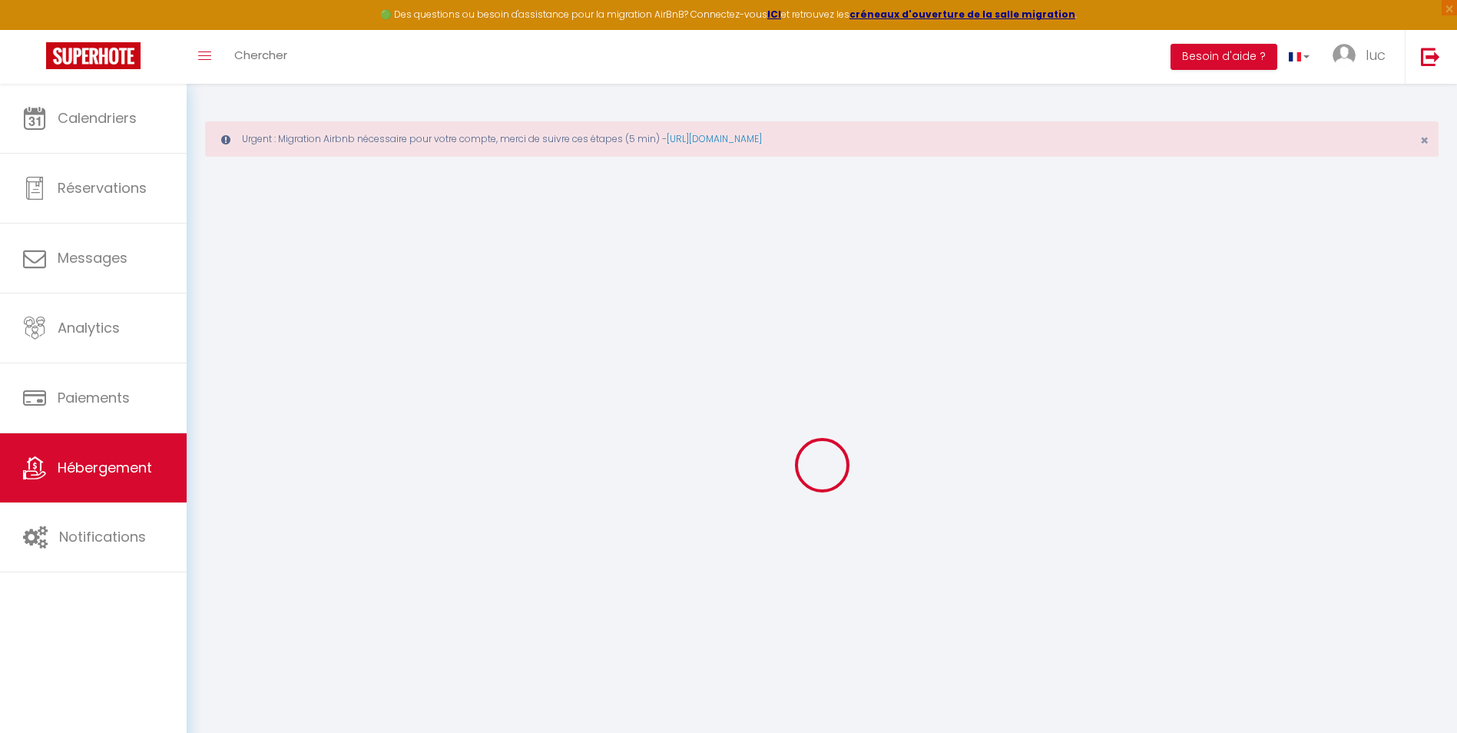
select select
checkbox input "false"
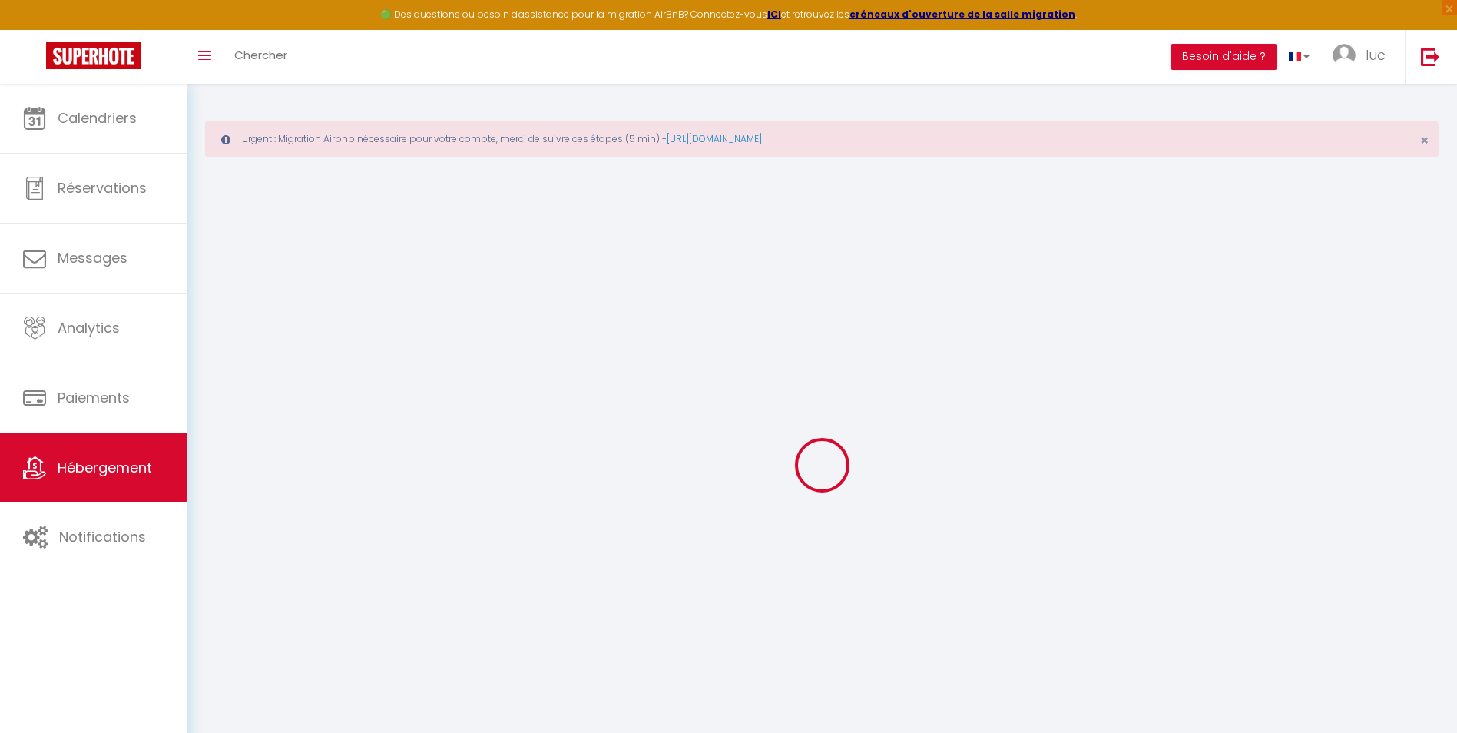
checkbox input "false"
select select
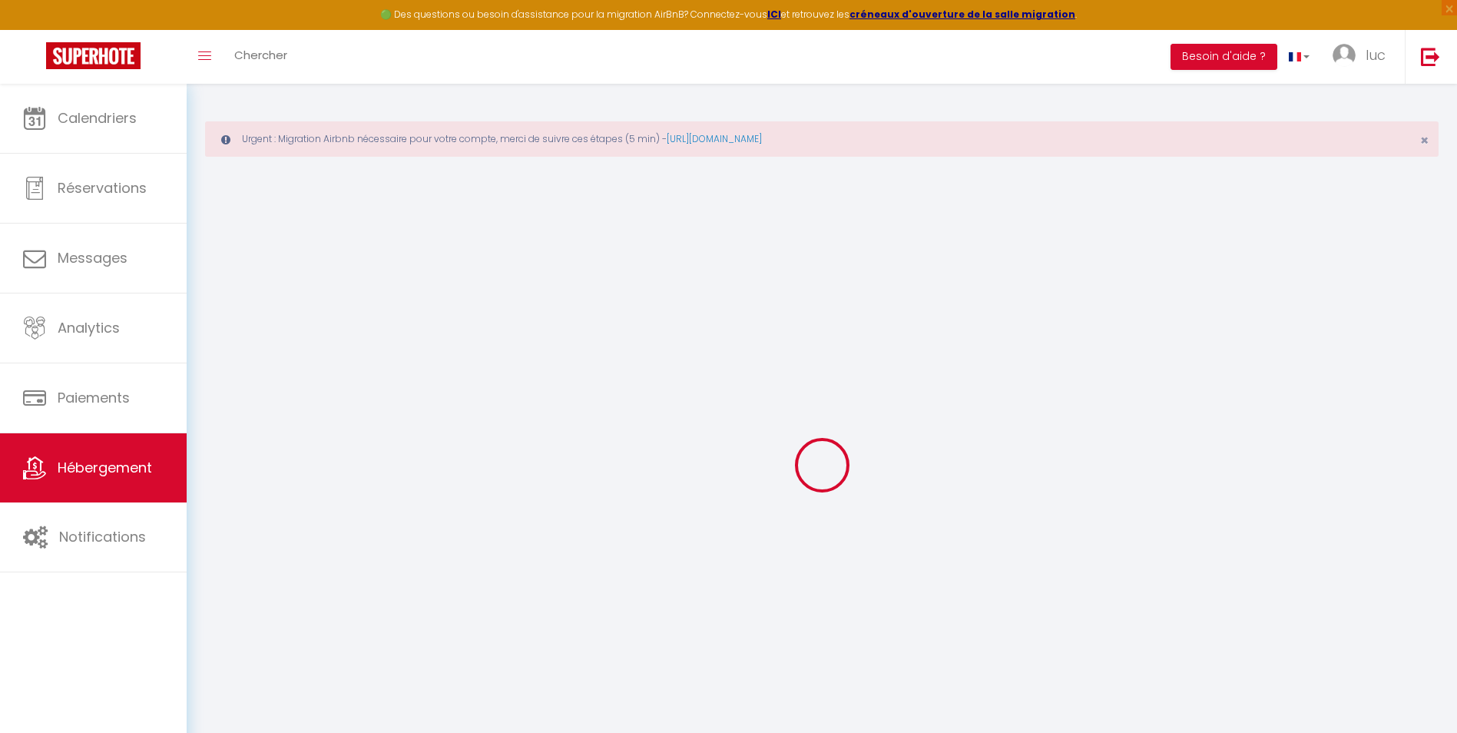
select select
checkbox input "false"
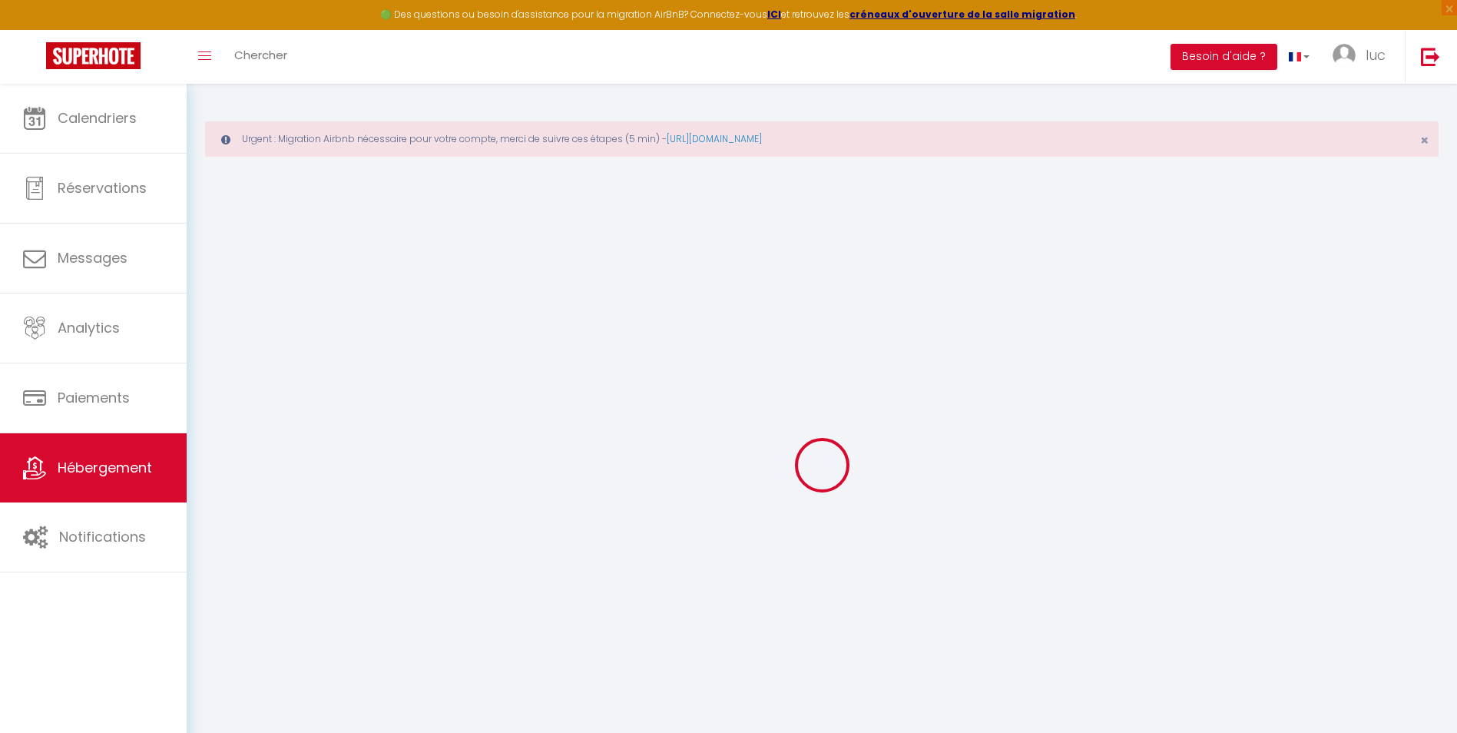
checkbox input "false"
select select
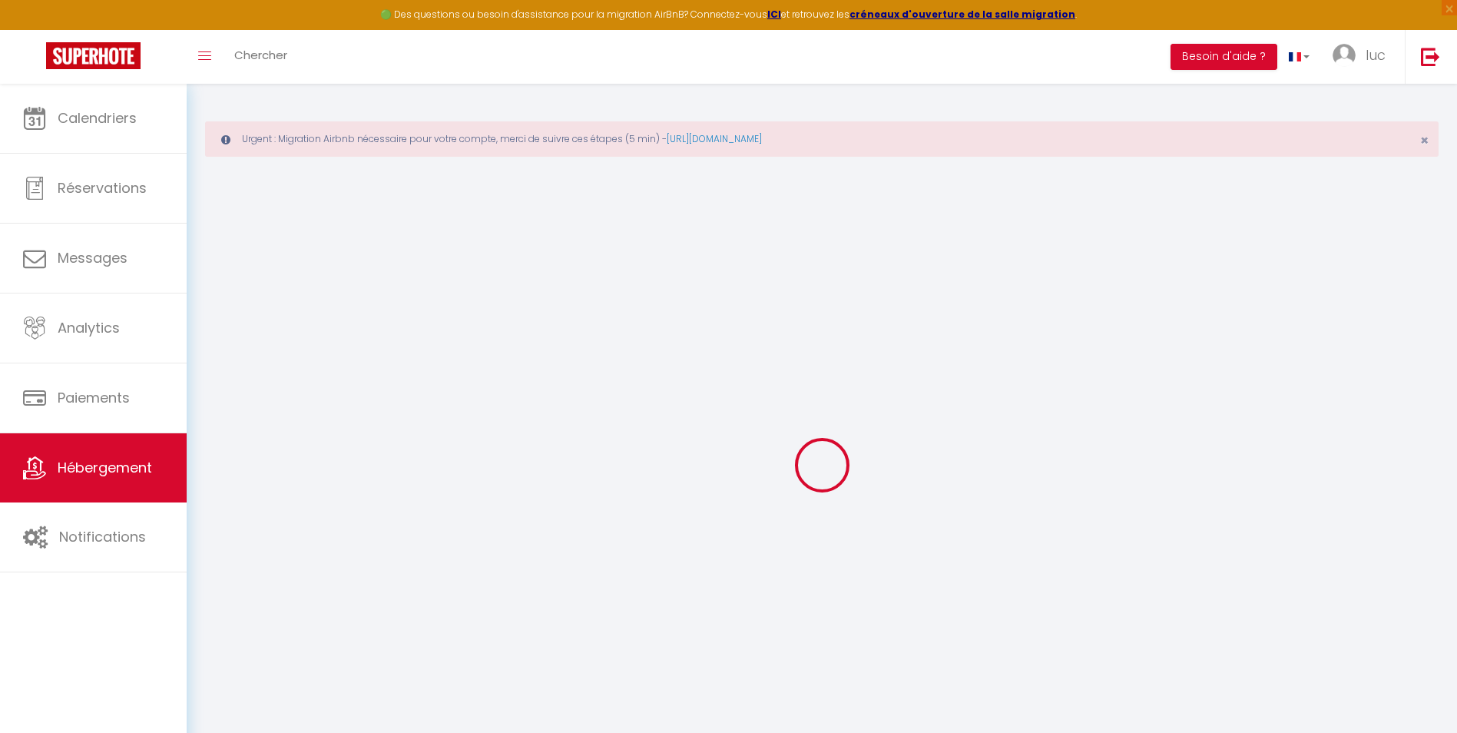
type input "39 Studio Alpin"
type input "Cabana"
type input "Conciergerie"
type input "[STREET_ADDRESS]"
type input "74370"
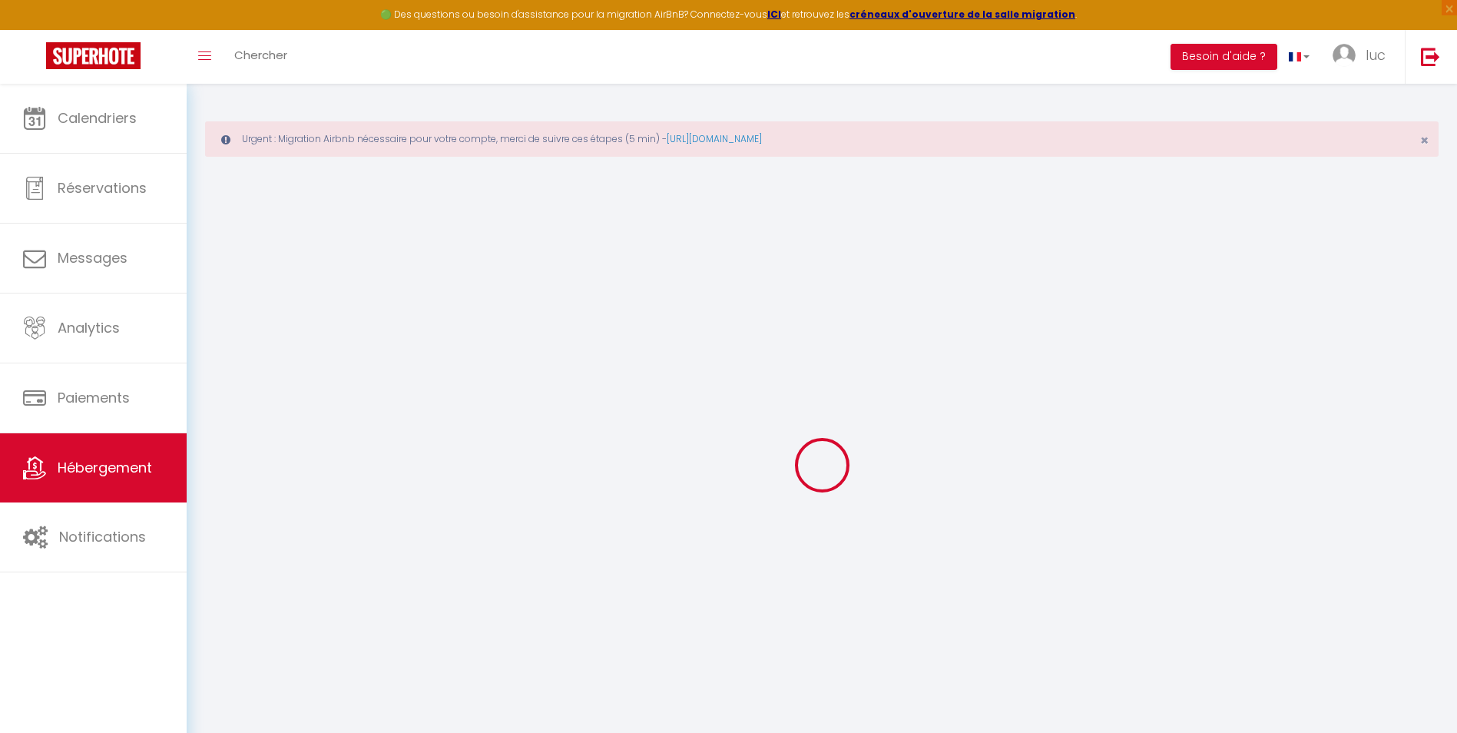
type input "Argonay"
select select "2"
type input "60"
type input "59"
type input "0.88"
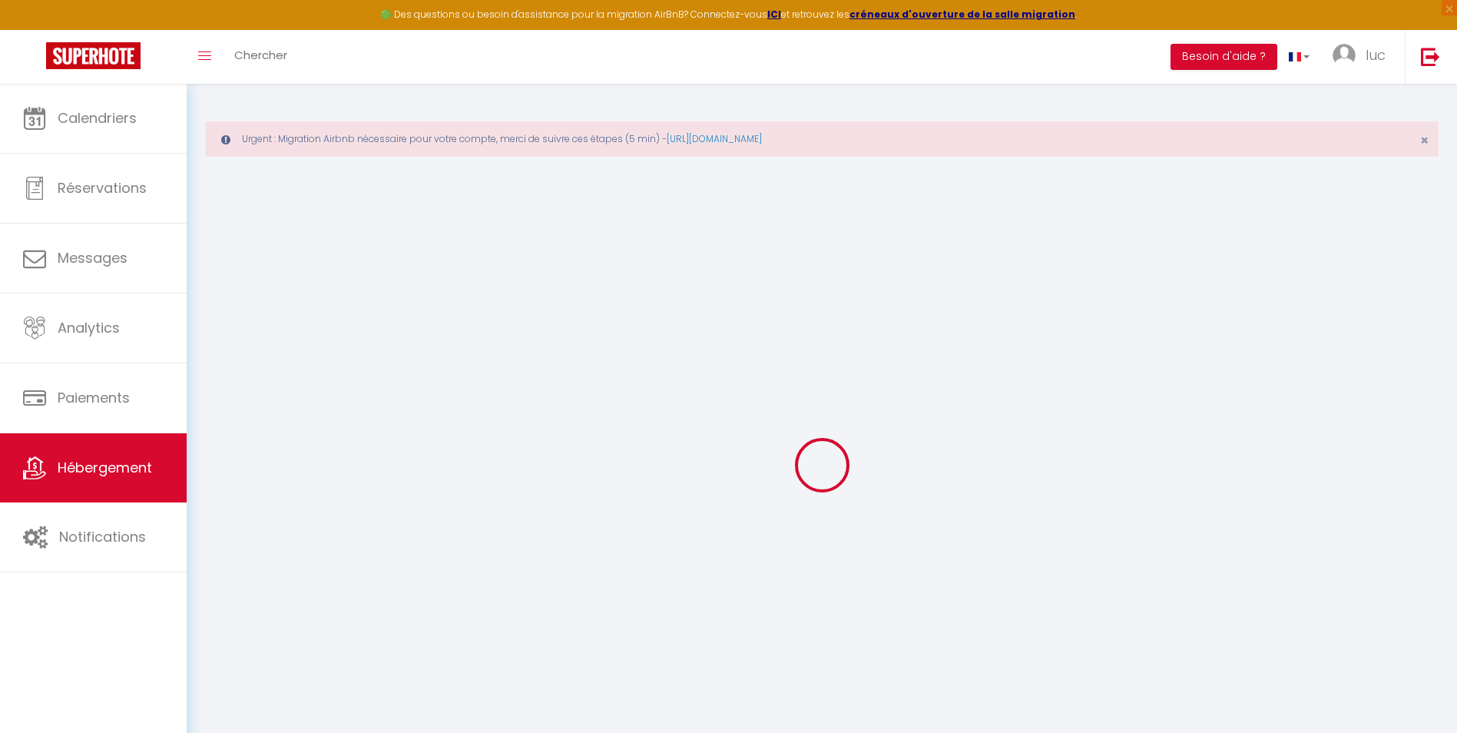
type input "300"
type input "20"
select select
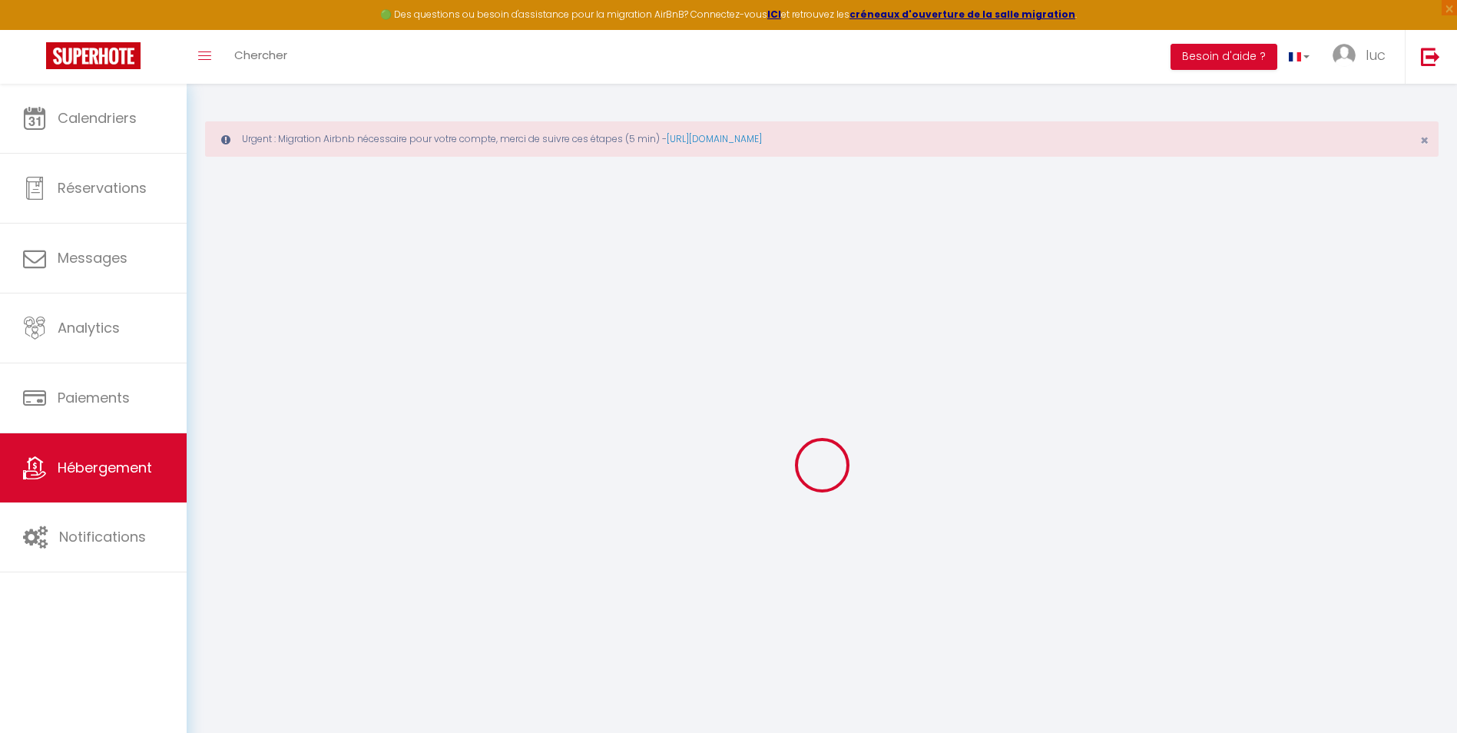
select select
type input "[STREET_ADDRESS]"
type input "74370"
type input "Argonay"
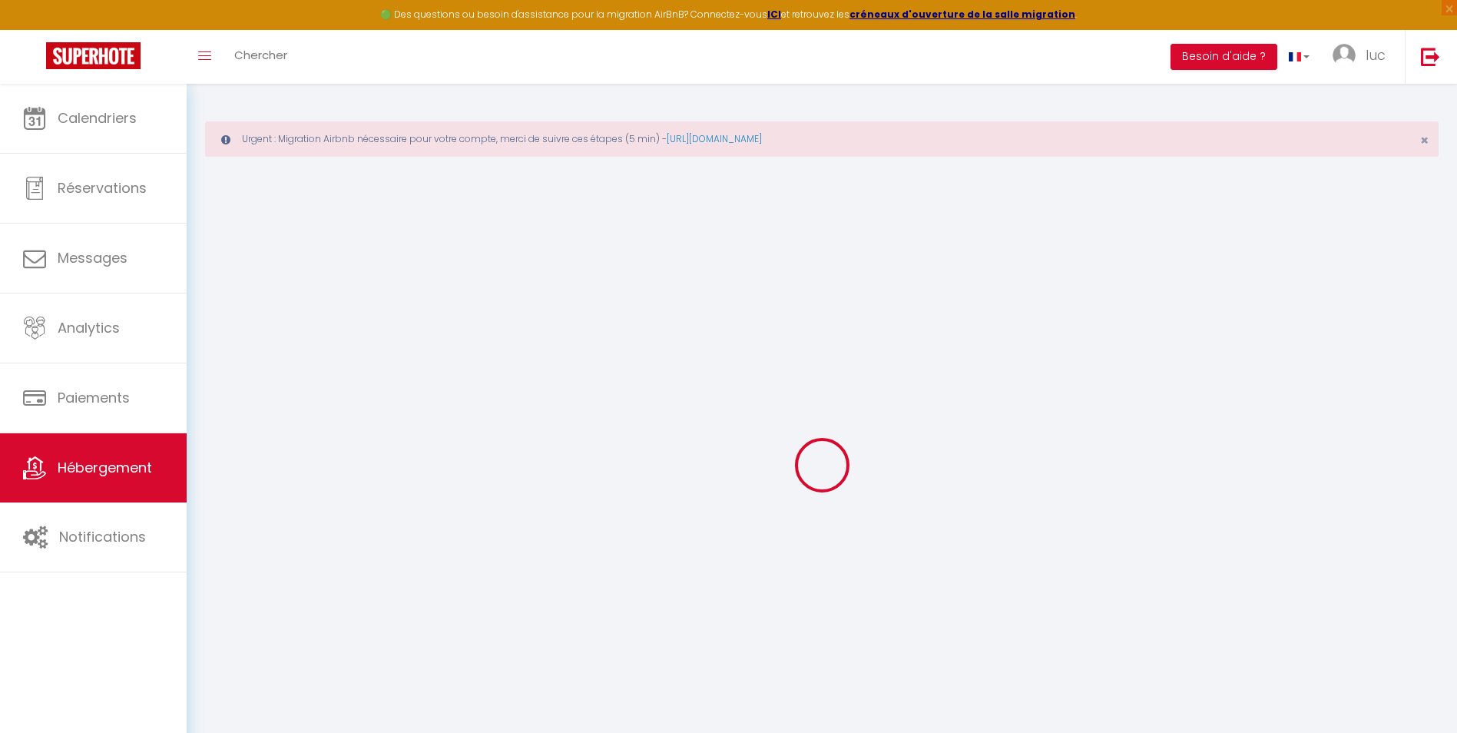
type input "[EMAIL_ADDRESS][DOMAIN_NAME]"
select select "15613"
checkbox input "true"
checkbox input "false"
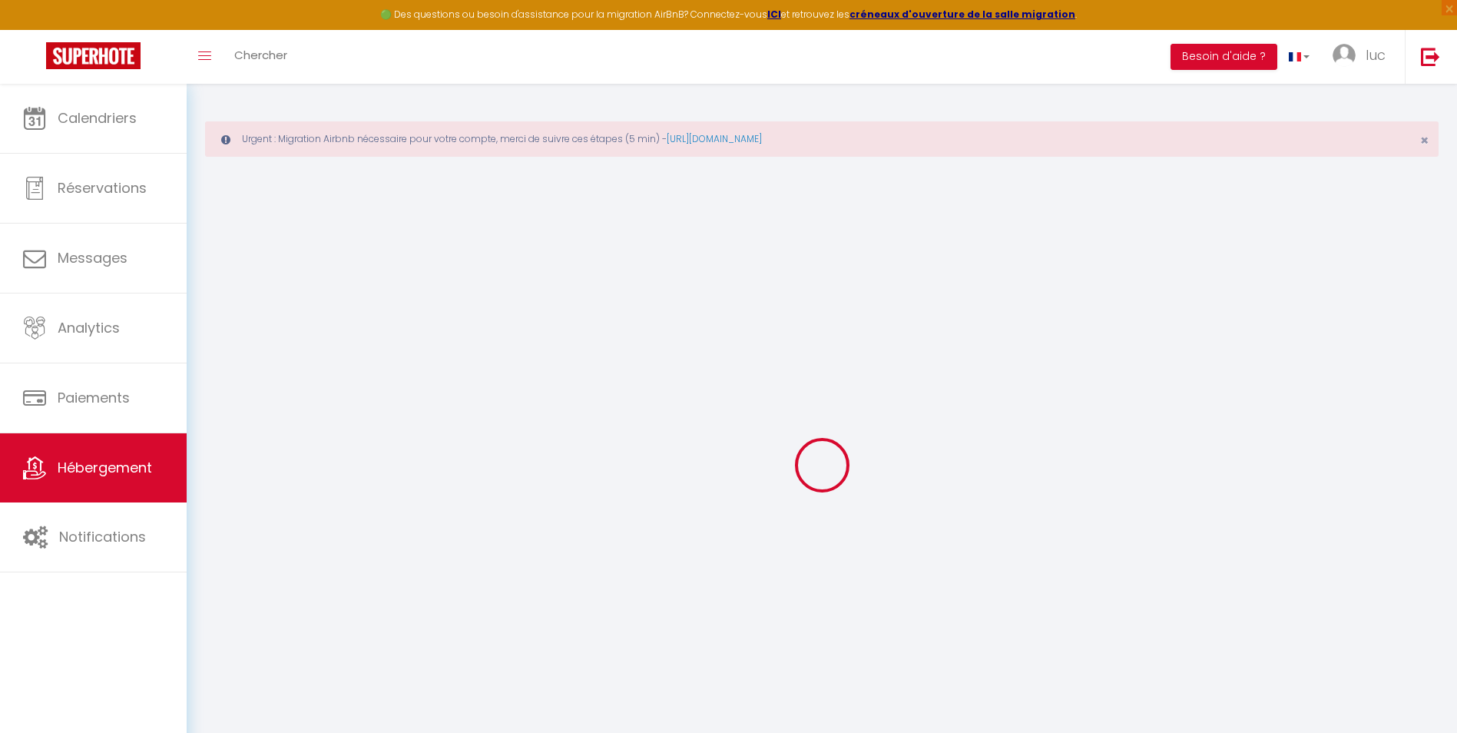
checkbox input "false"
type input "59"
type input "0"
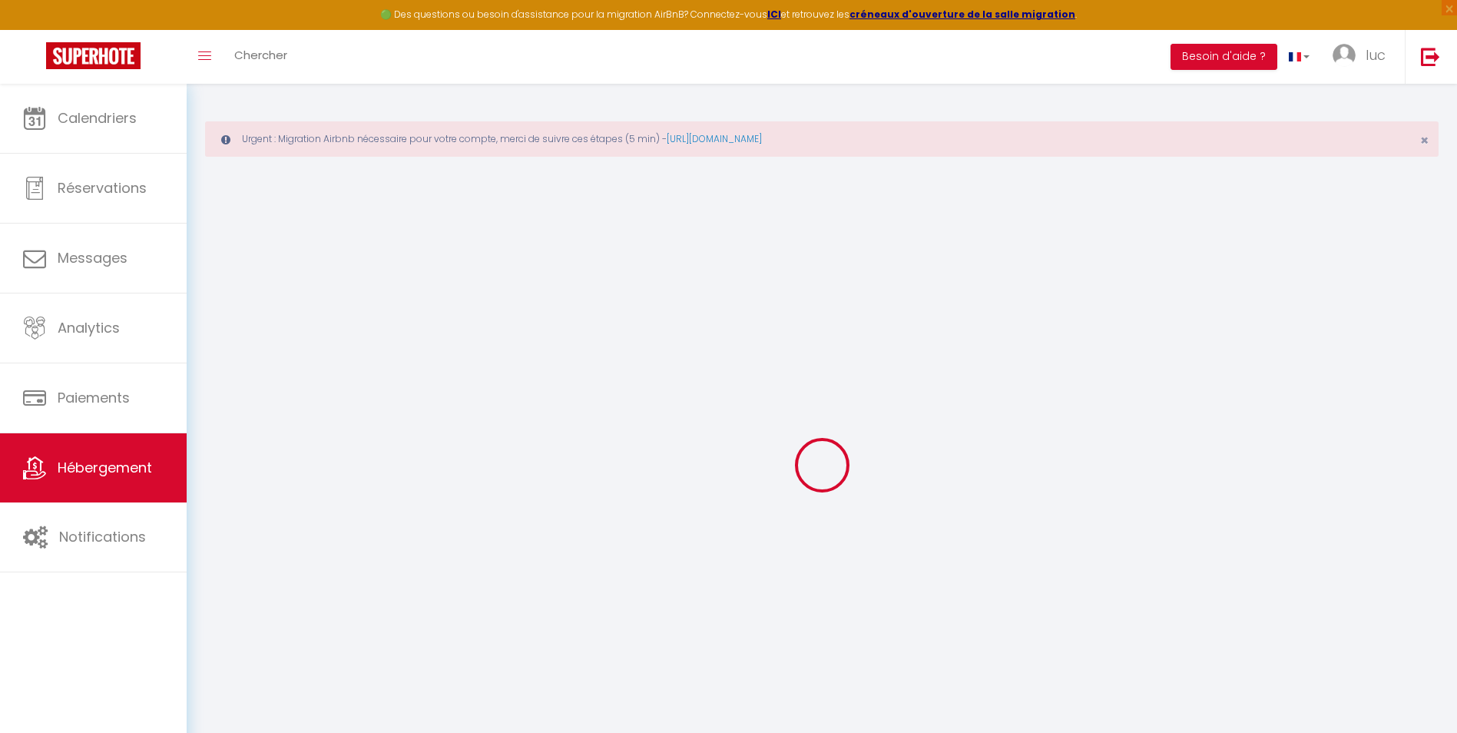
select select
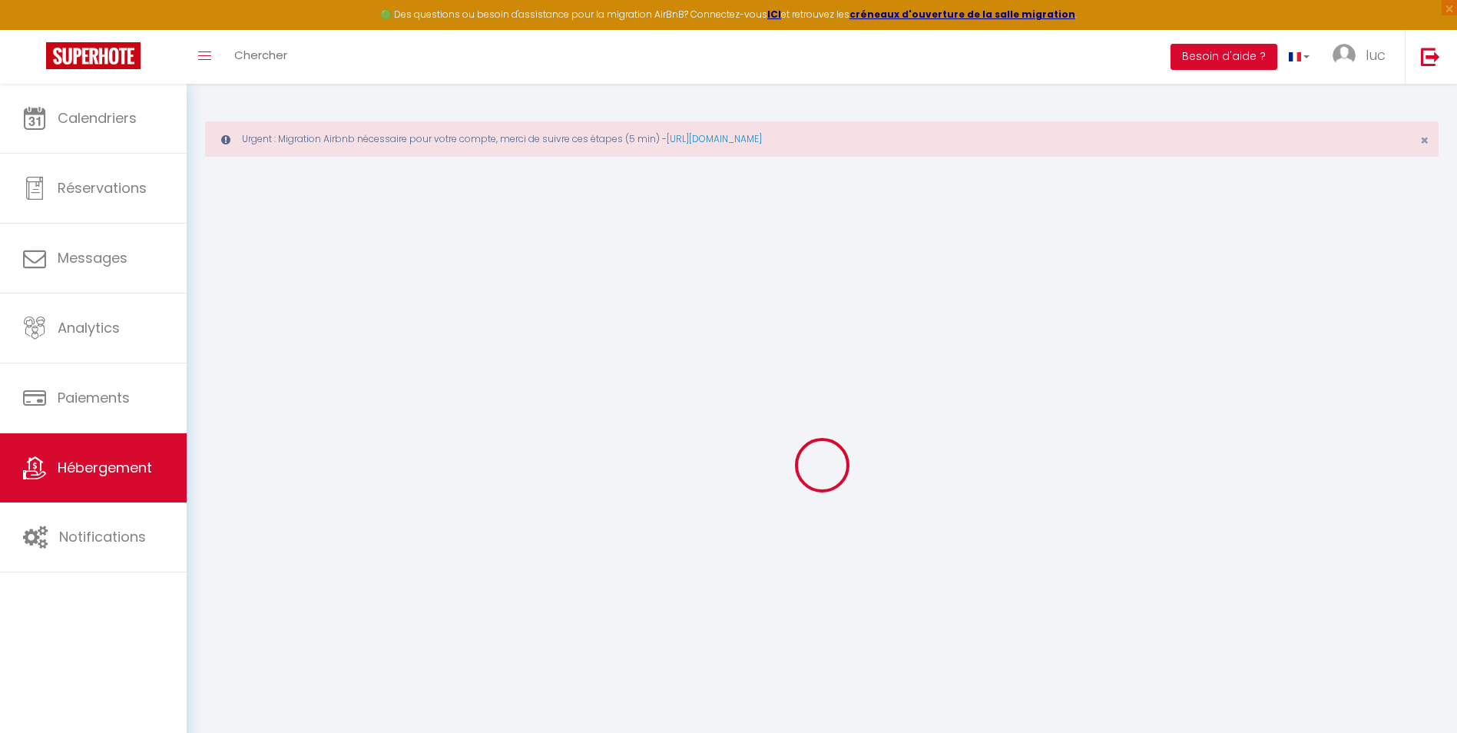
checkbox input "true"
checkbox input "false"
select select
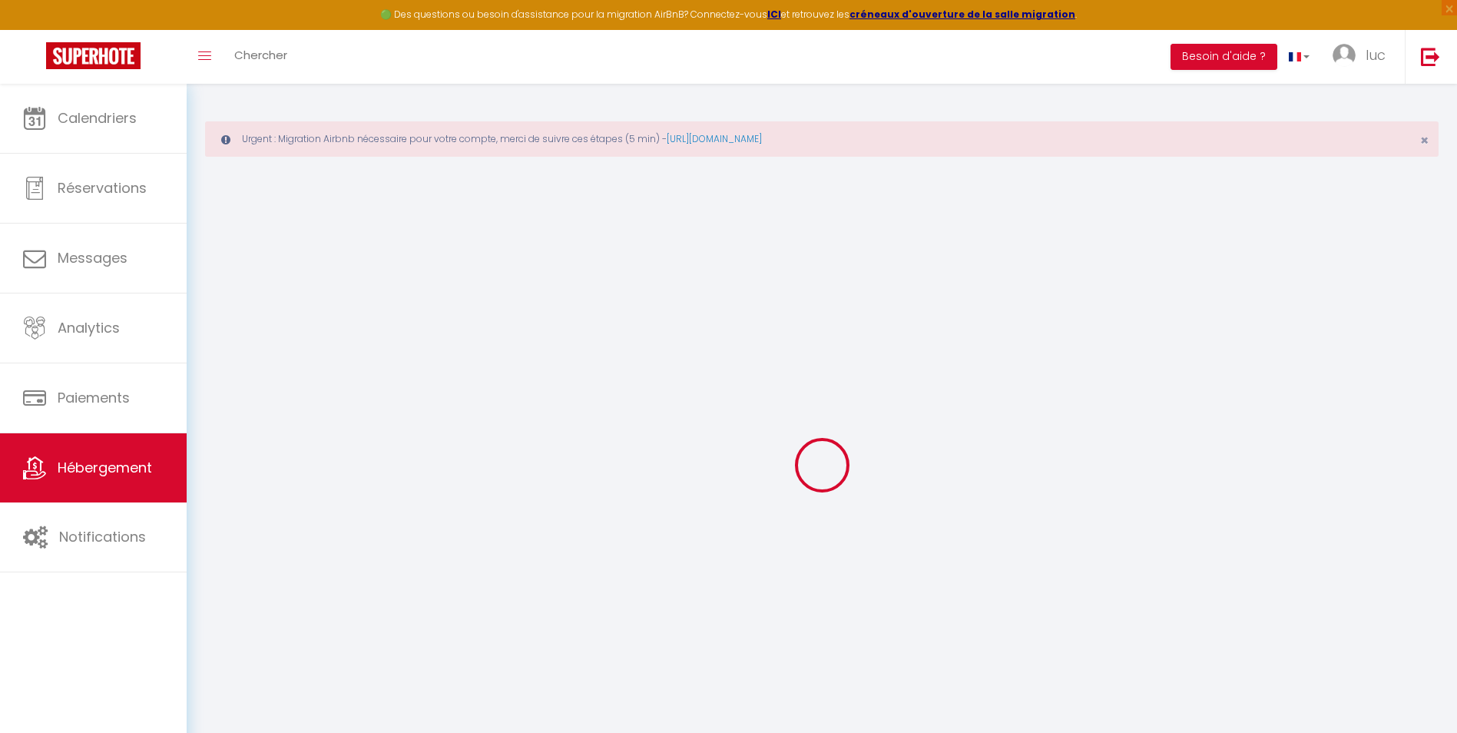
select select
checkbox input "true"
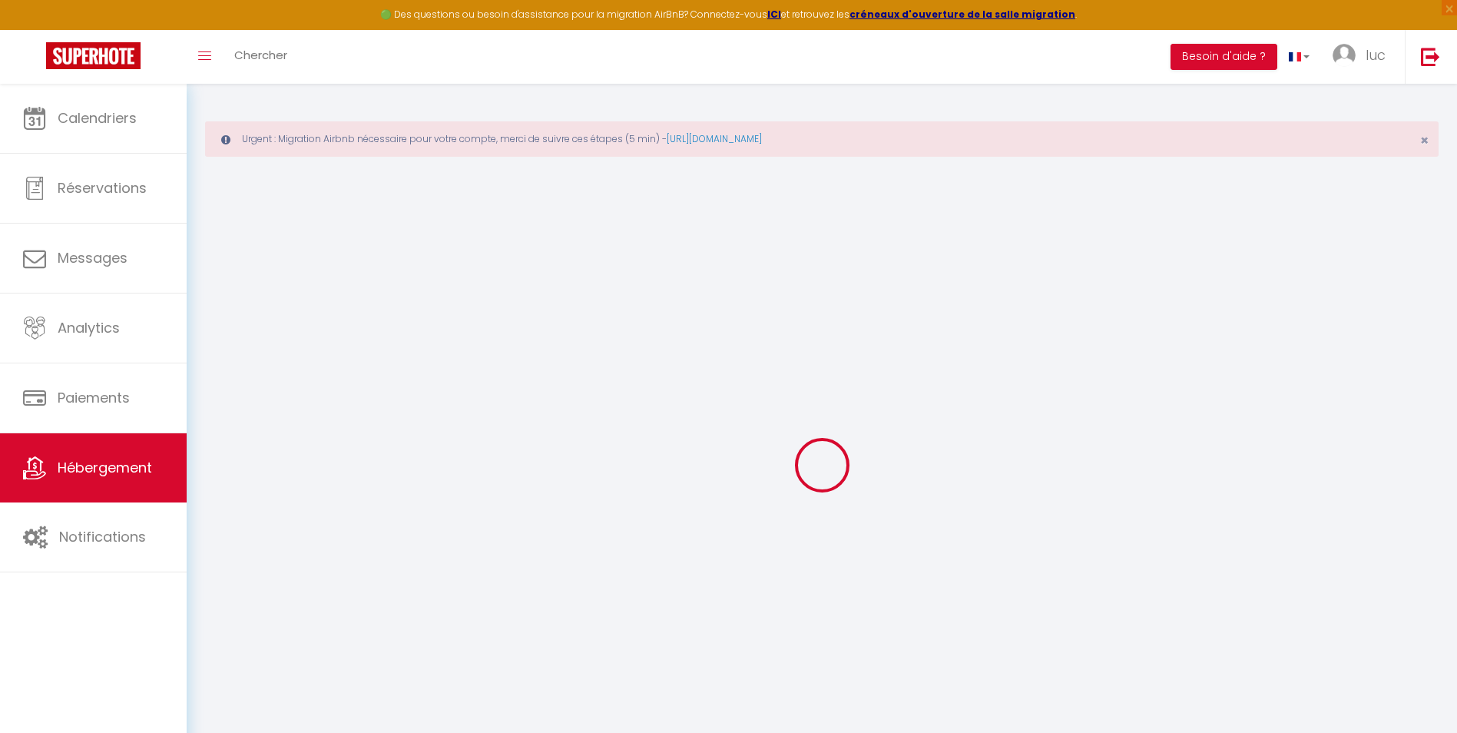
checkbox input "false"
checkbox input "true"
checkbox input "false"
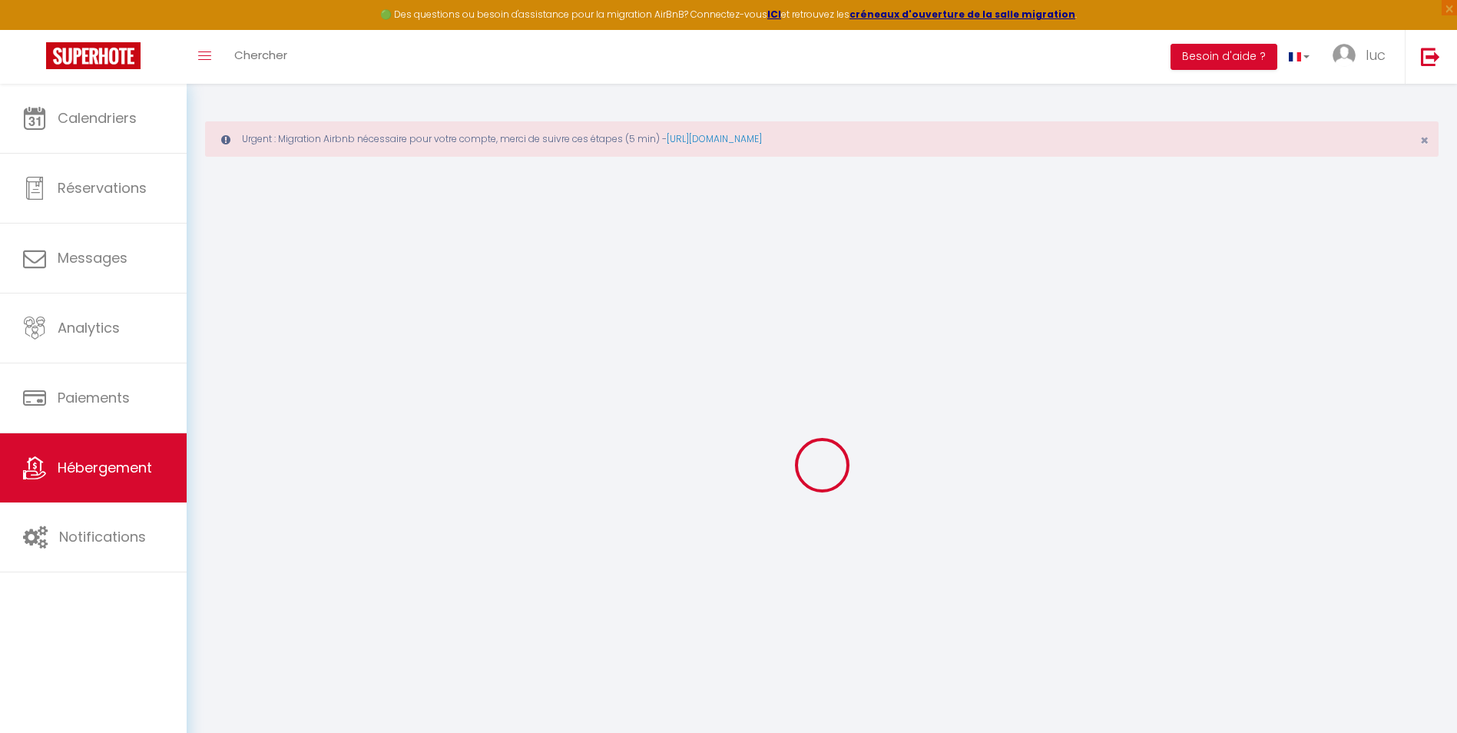
checkbox input "false"
select select "16:00"
select select "23:45"
select select "11:00"
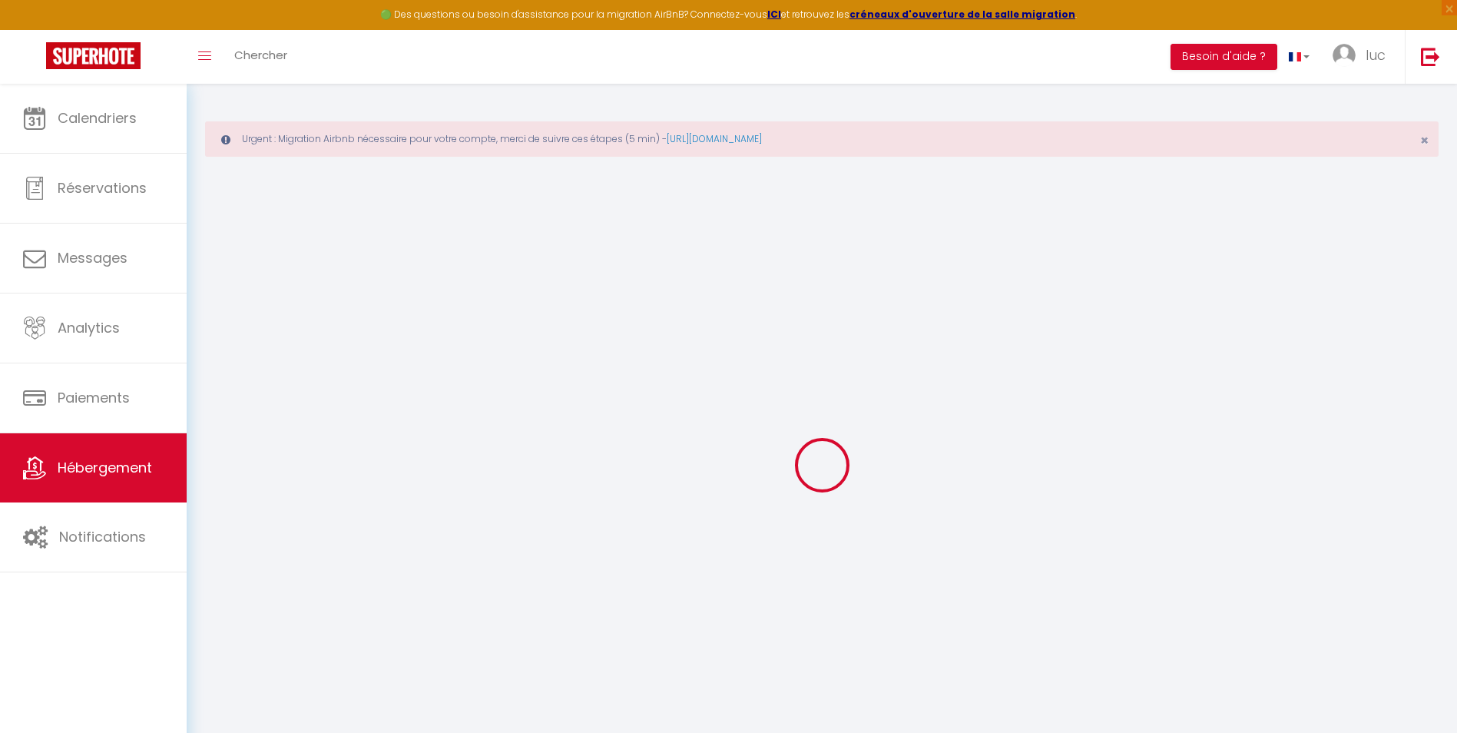
select select "30"
select select "120"
select select "28177"
checkbox input "true"
checkbox input "false"
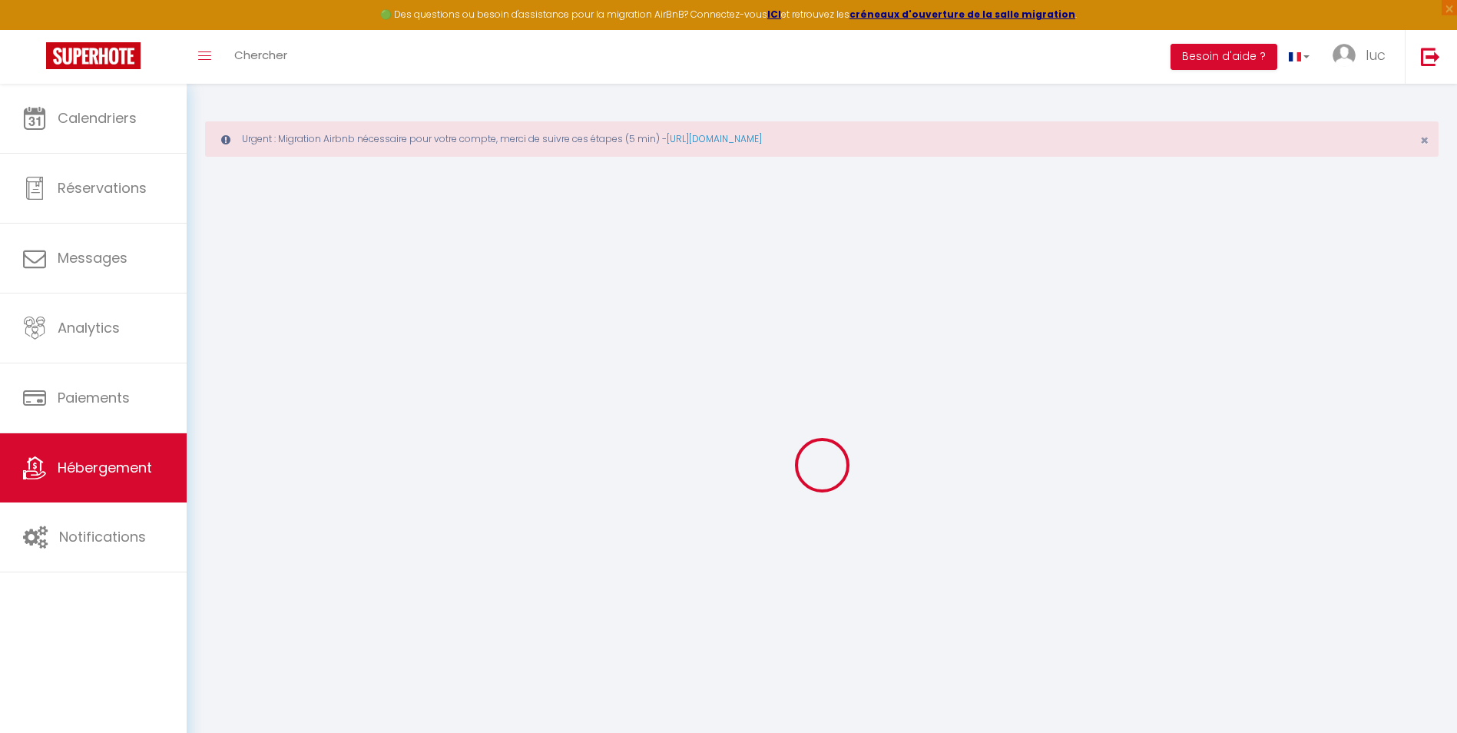
checkbox input "false"
checkbox input "true"
checkbox input "false"
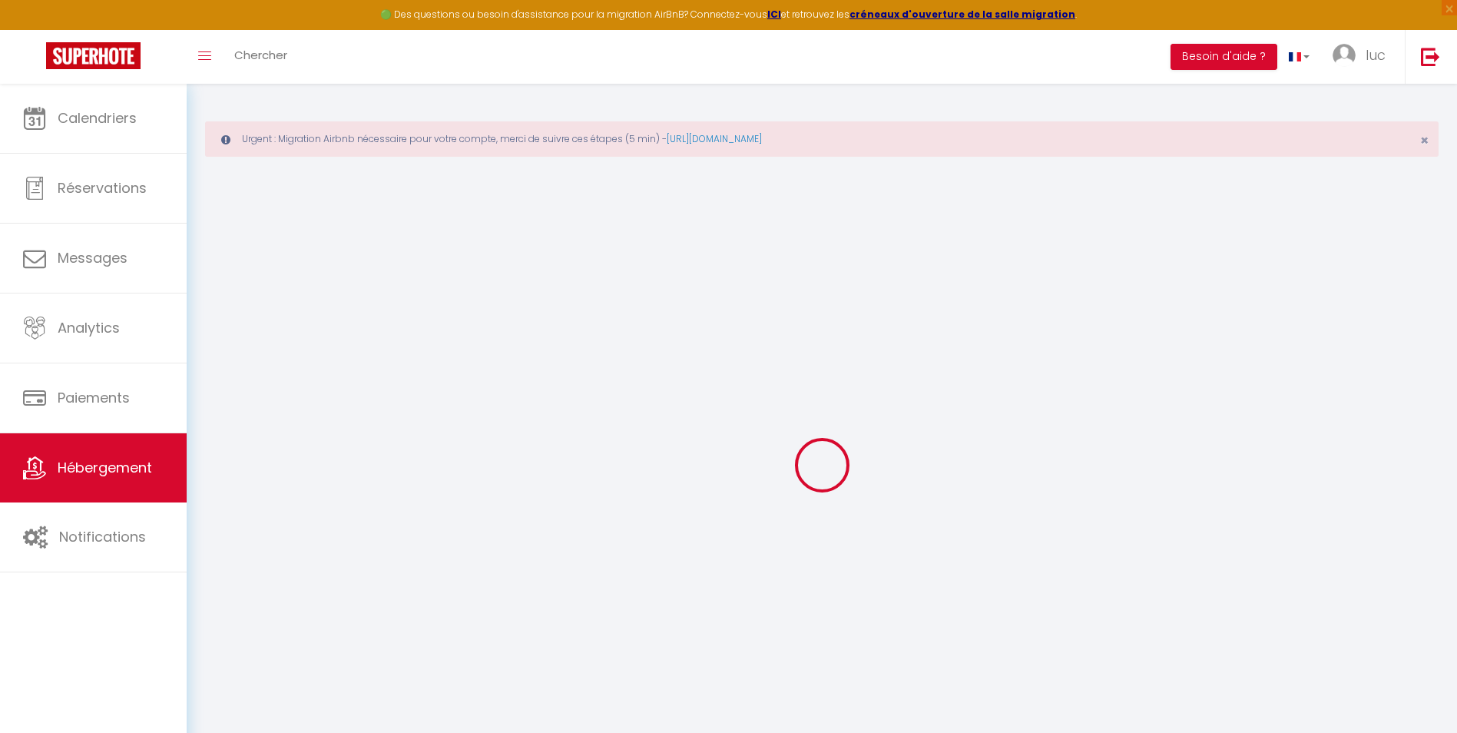
checkbox input "false"
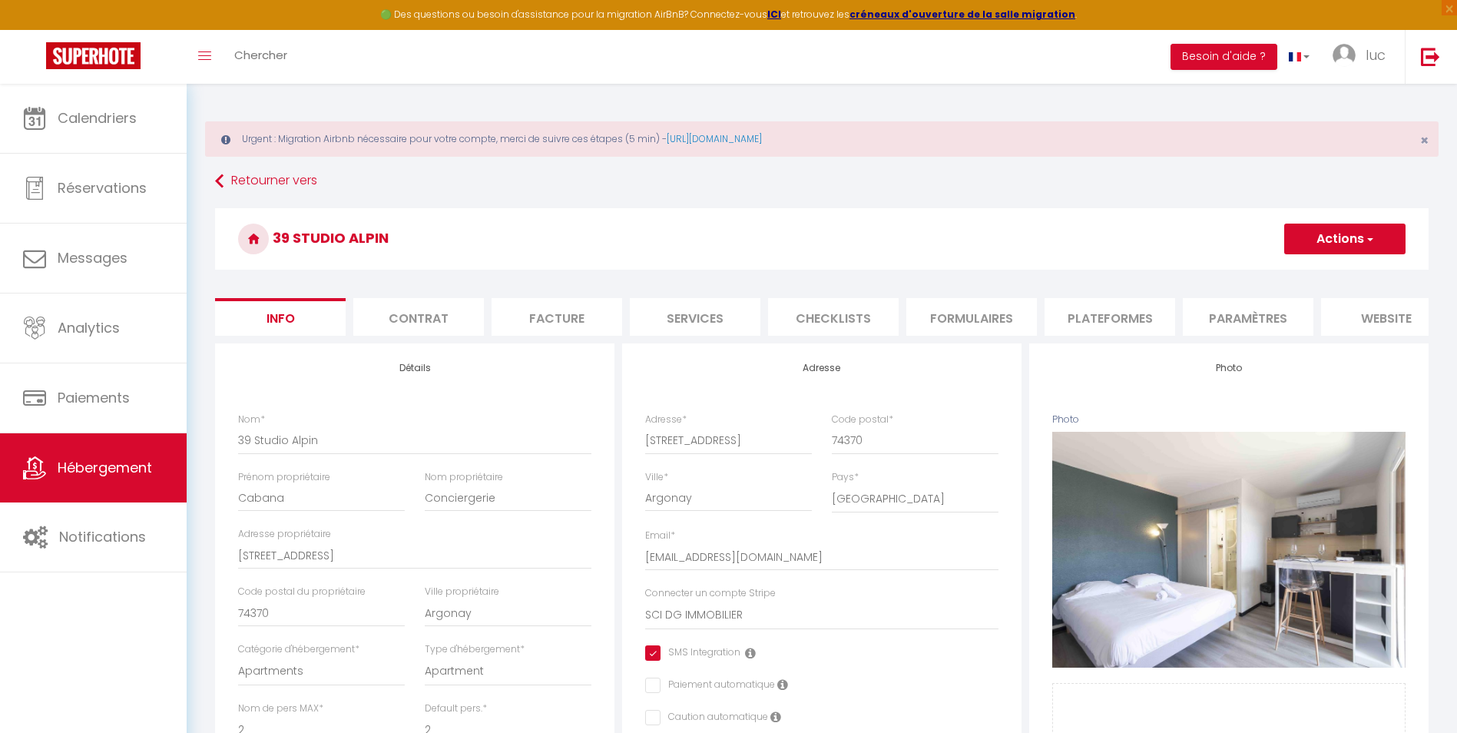
click at [1300, 319] on li "Paramètres" at bounding box center [1248, 317] width 131 height 38
checkbox input "true"
checkbox input "false"
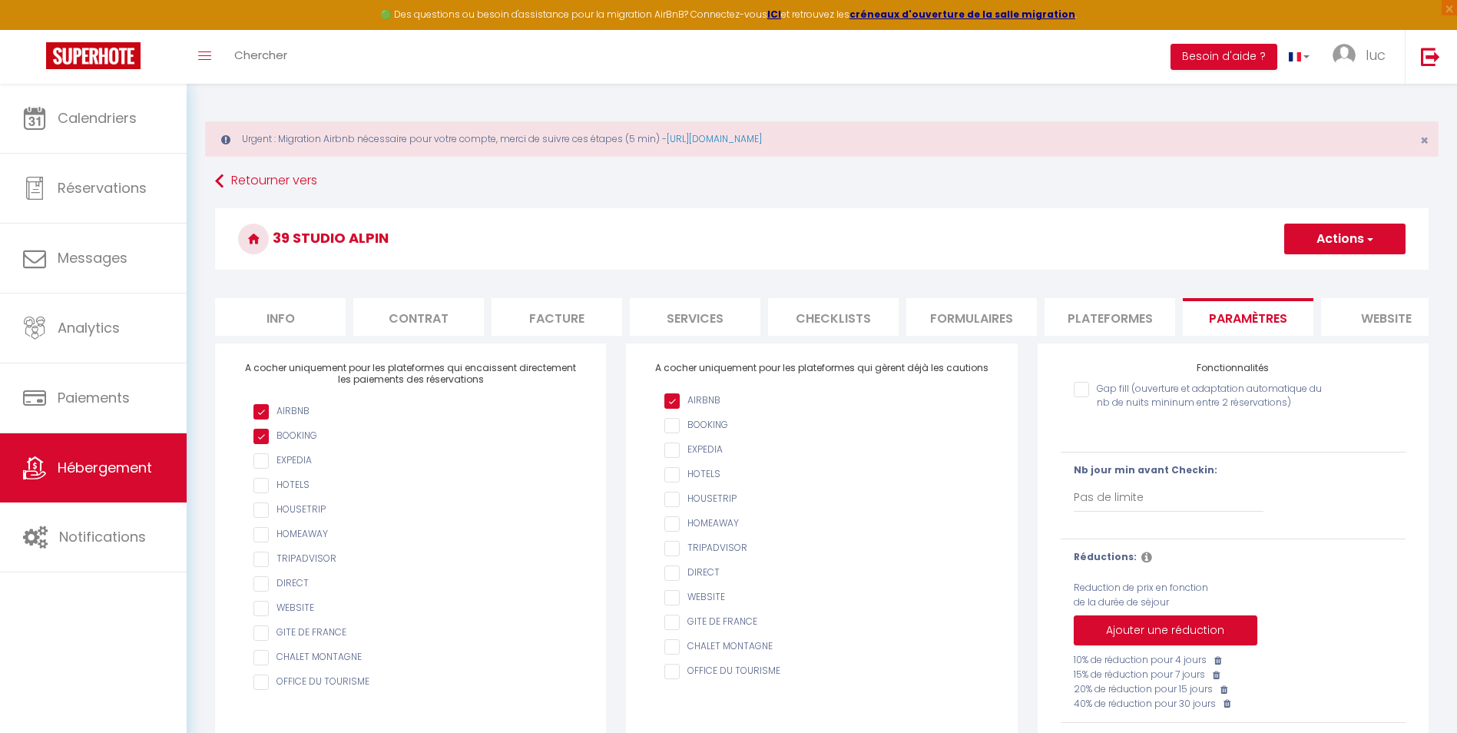
click at [296, 333] on li "Info" at bounding box center [280, 317] width 131 height 38
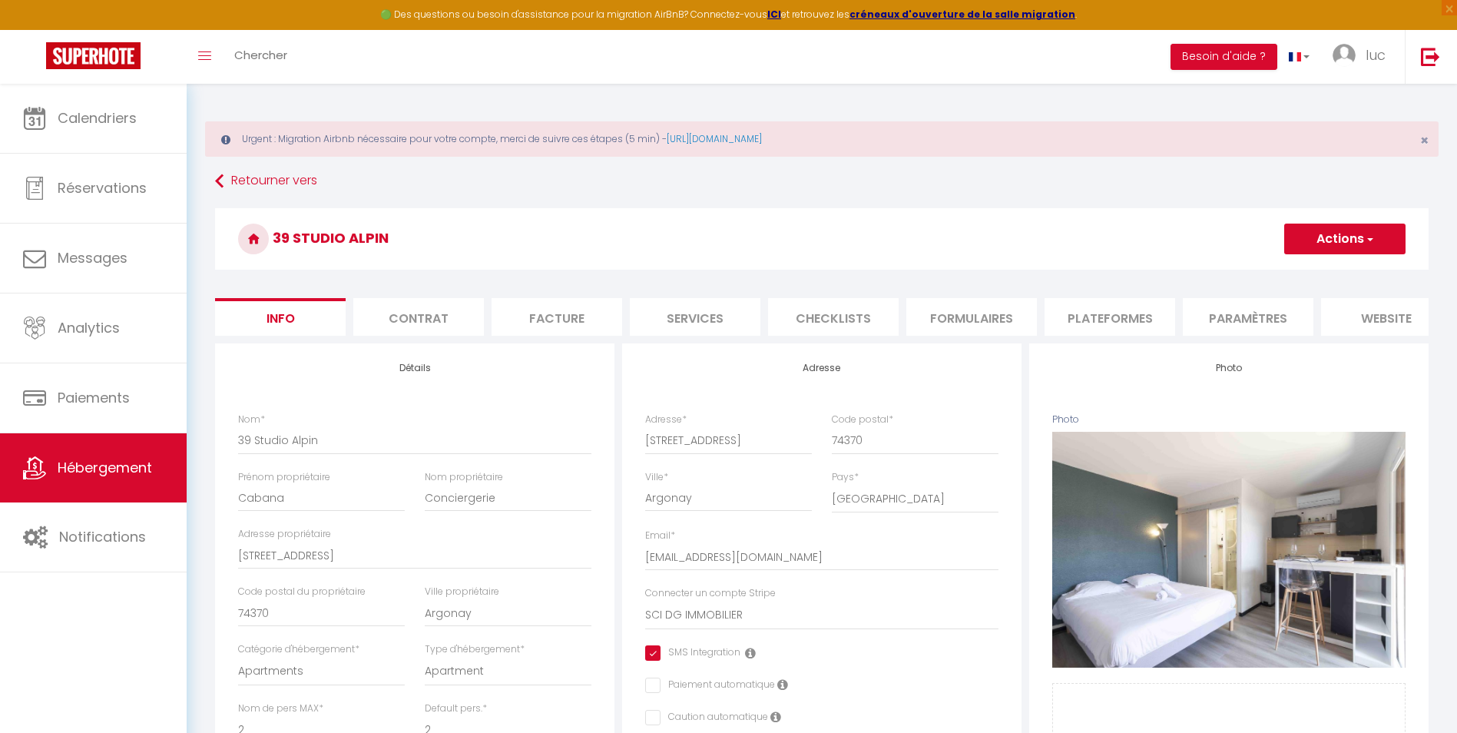
checkbox input "true"
checkbox input "false"
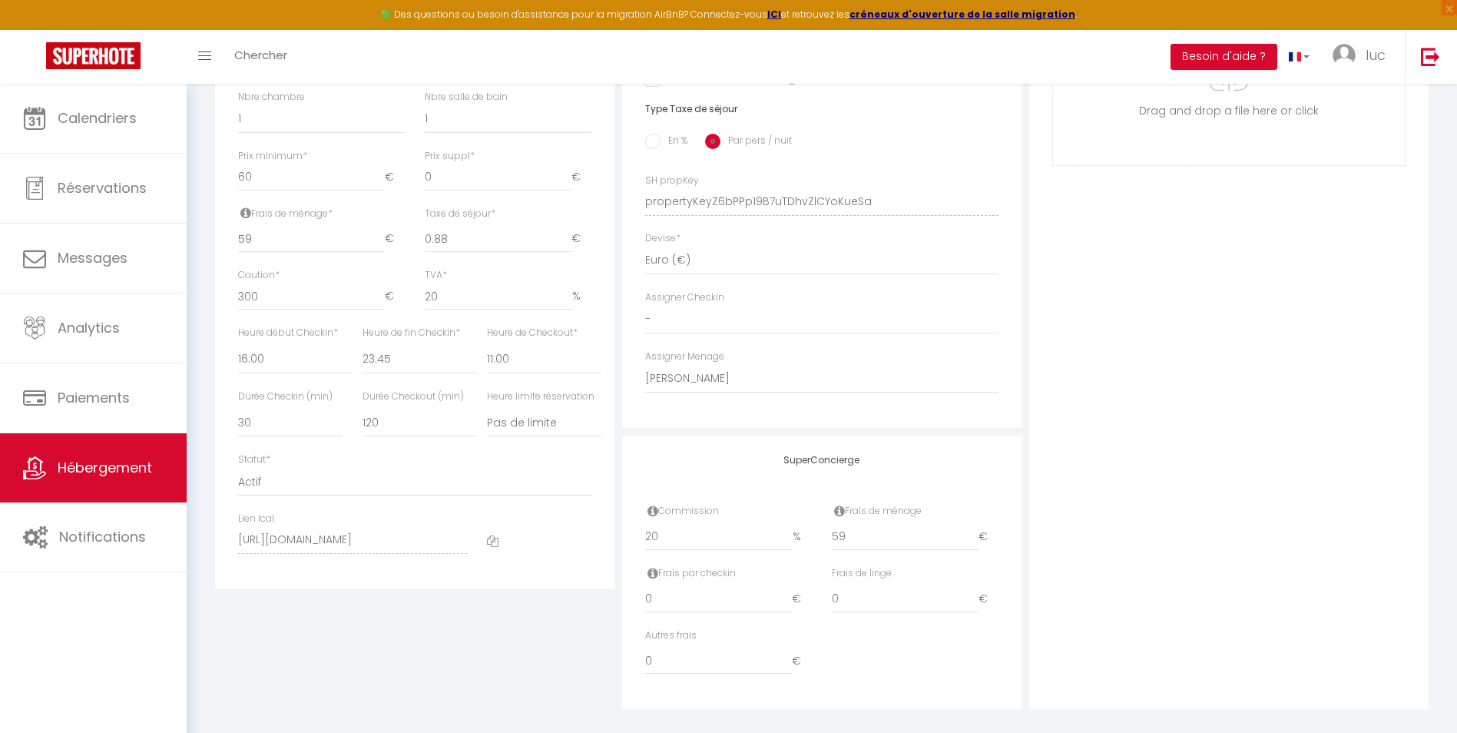
scroll to position [697, 0]
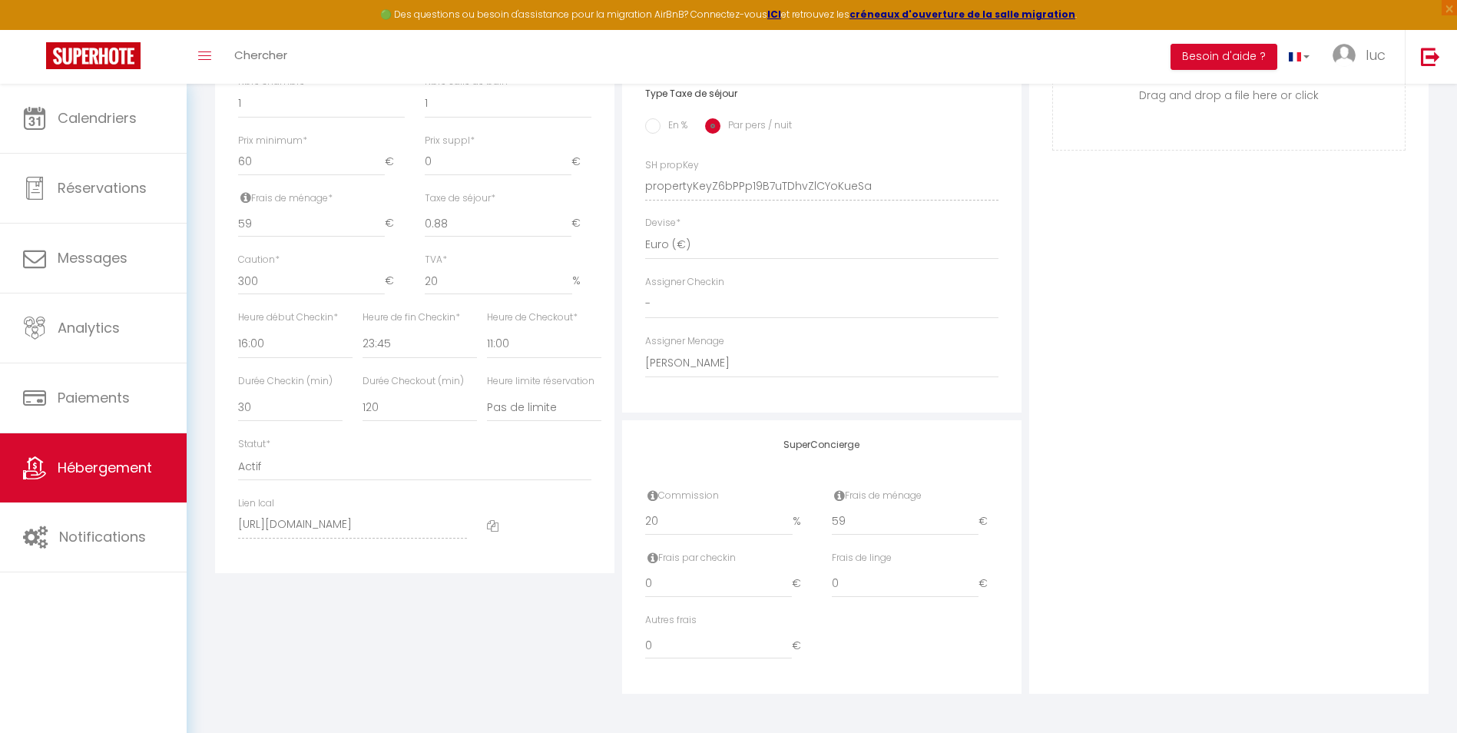
click at [505, 524] on div at bounding box center [539, 525] width 124 height 58
click at [499, 524] on div at bounding box center [539, 525] width 124 height 58
click at [495, 526] on icon at bounding box center [493, 526] width 12 height 12
select select "28"
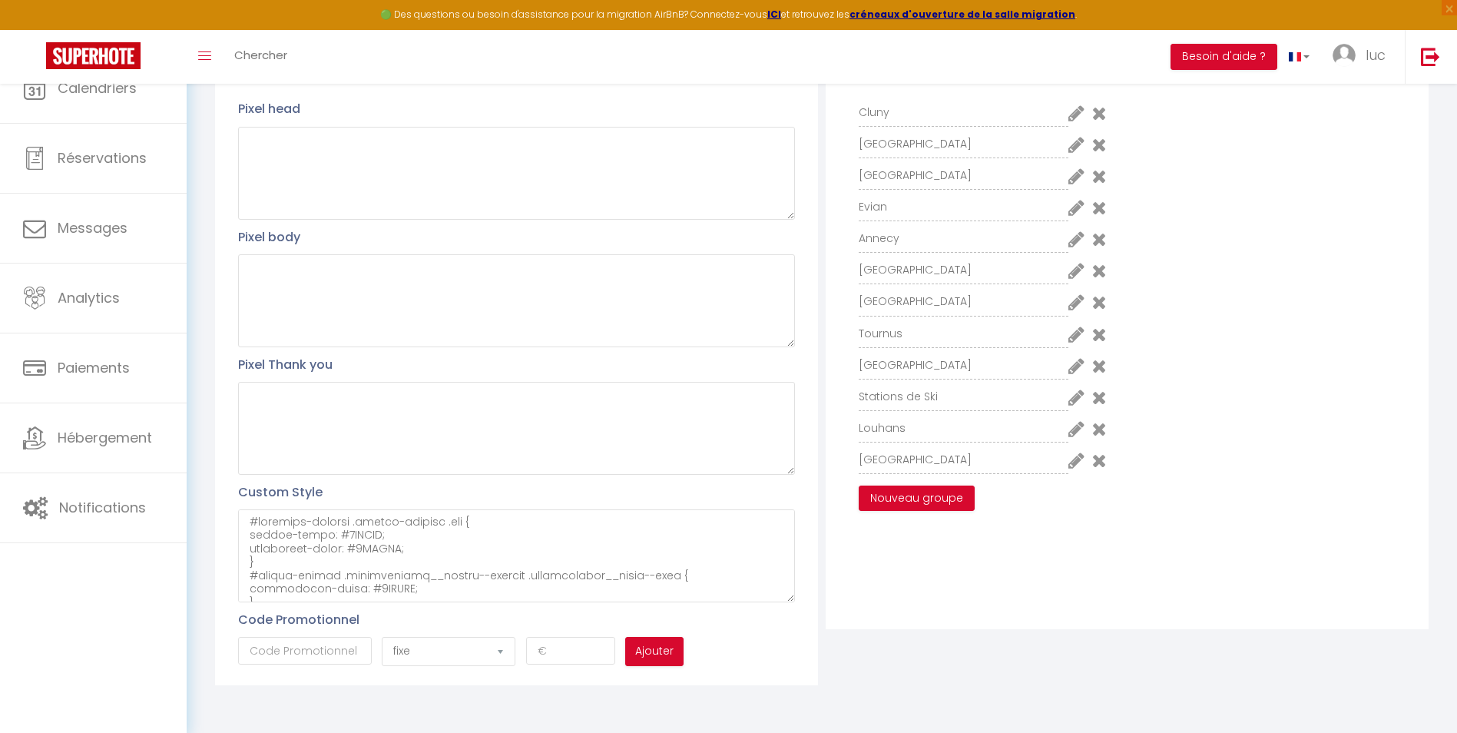
type input "lyEo2rDkuVpCeOvs1IZeLrEO1"
type input "ohNwipd7bsVwhVVEkunlVzCCM"
type input "[URL][DOMAIN_NAME]"
select select "fr"
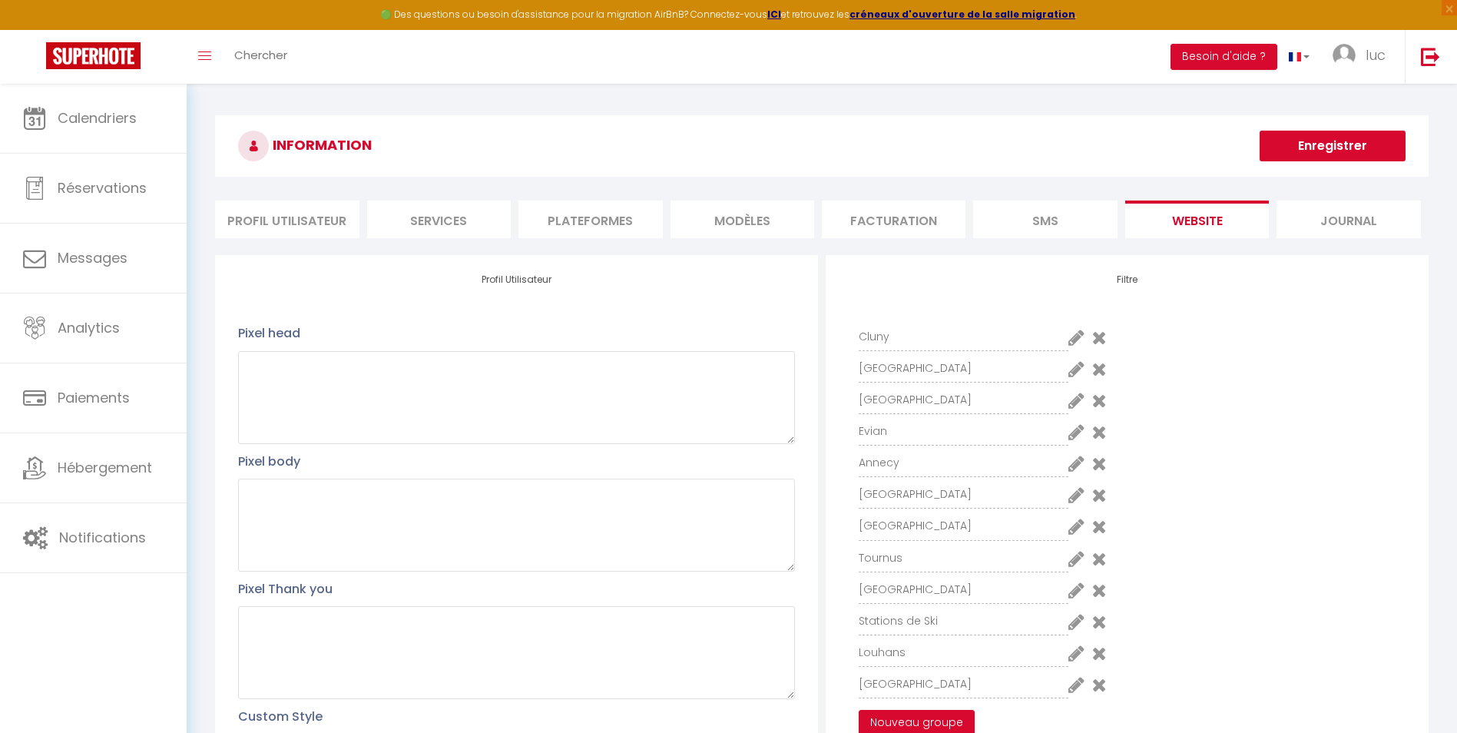
click at [339, 230] on li "Profil Utilisateur" at bounding box center [287, 219] width 144 height 38
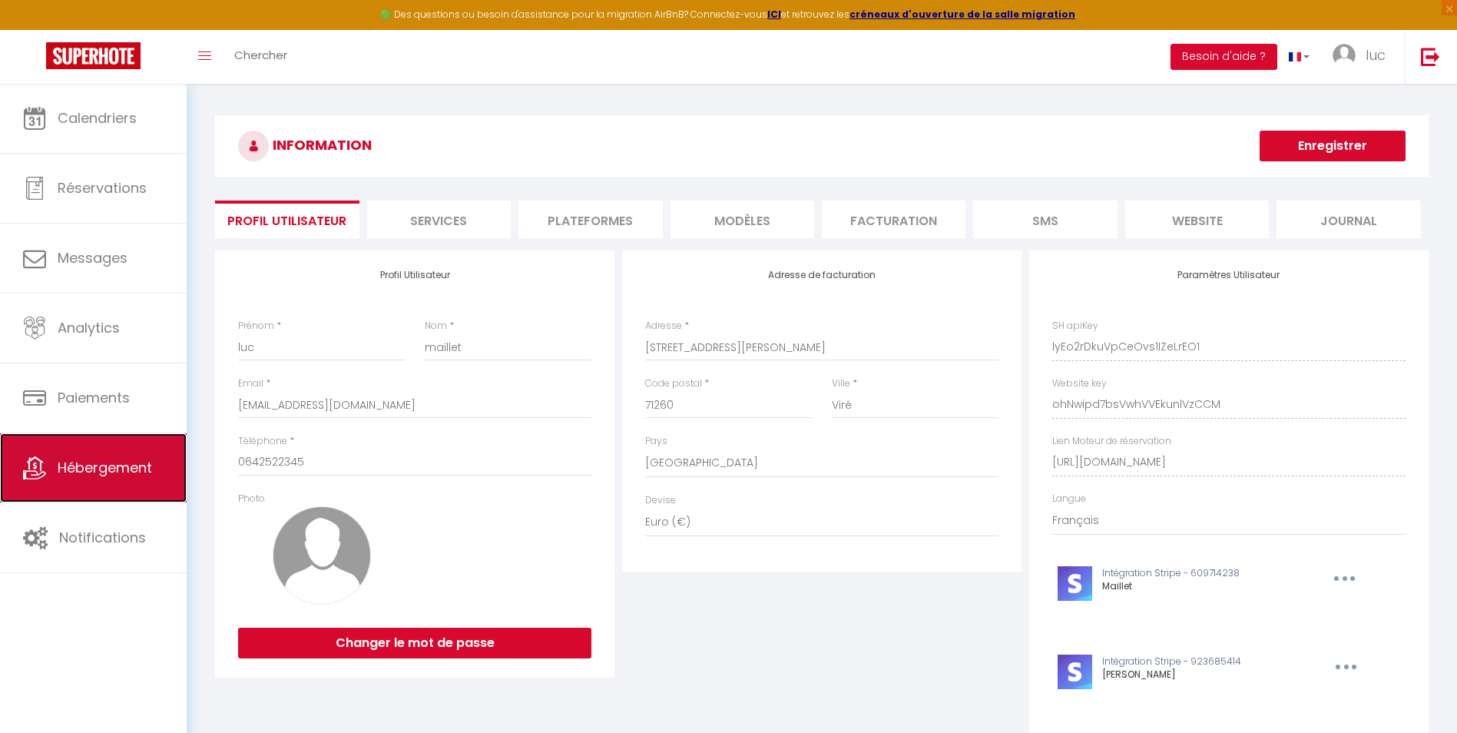
click at [73, 468] on span "Hébergement" at bounding box center [105, 467] width 94 height 19
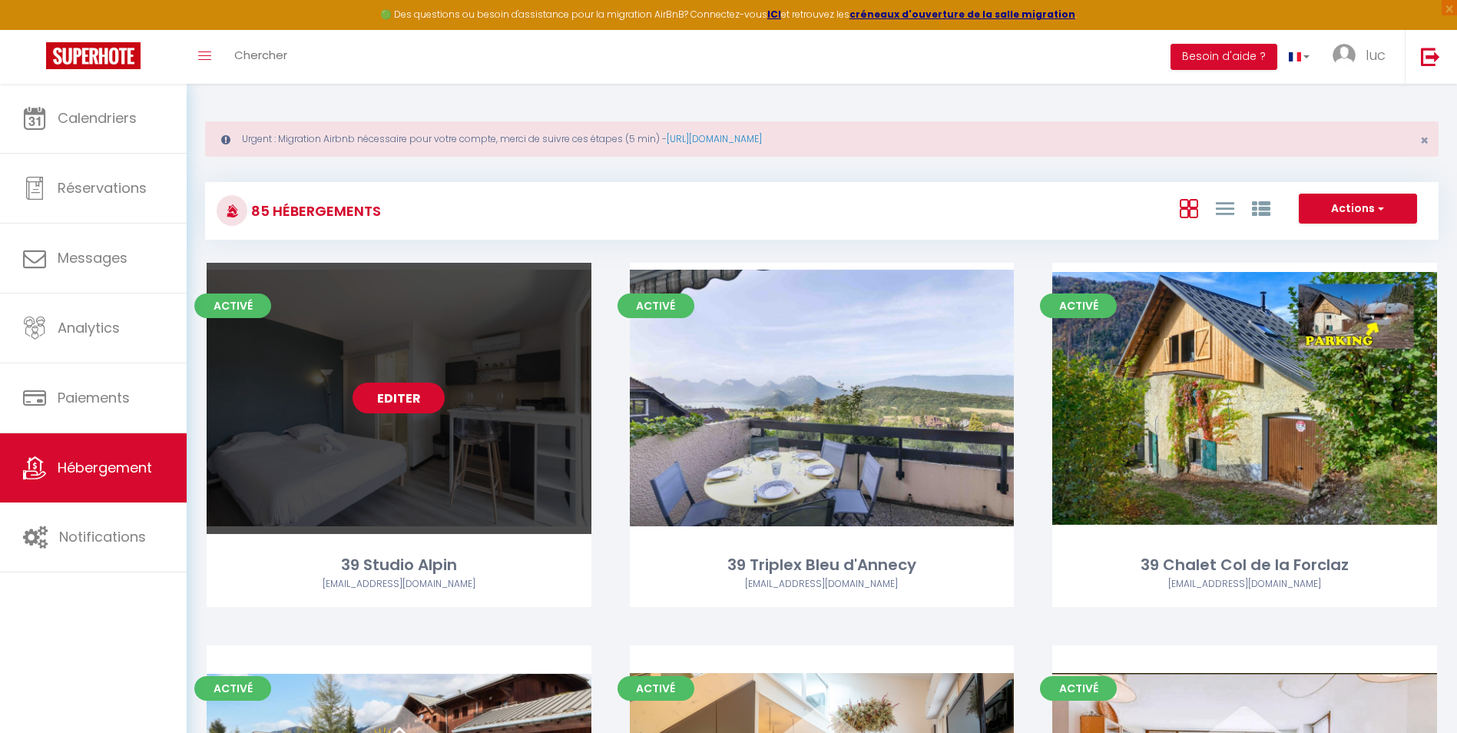
click at [390, 393] on link "Editer" at bounding box center [399, 397] width 92 height 31
select select "3"
select select "2"
select select "1"
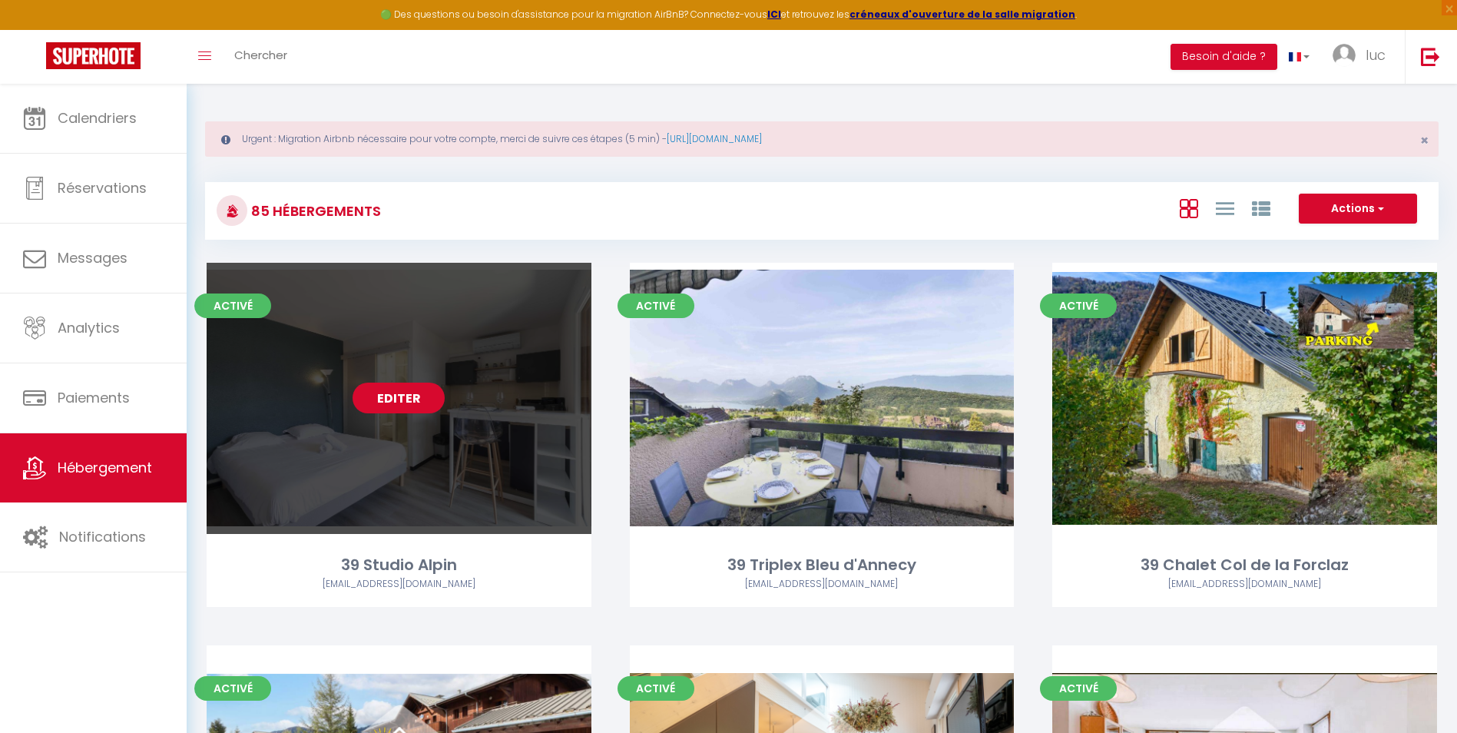
select select
select select "28"
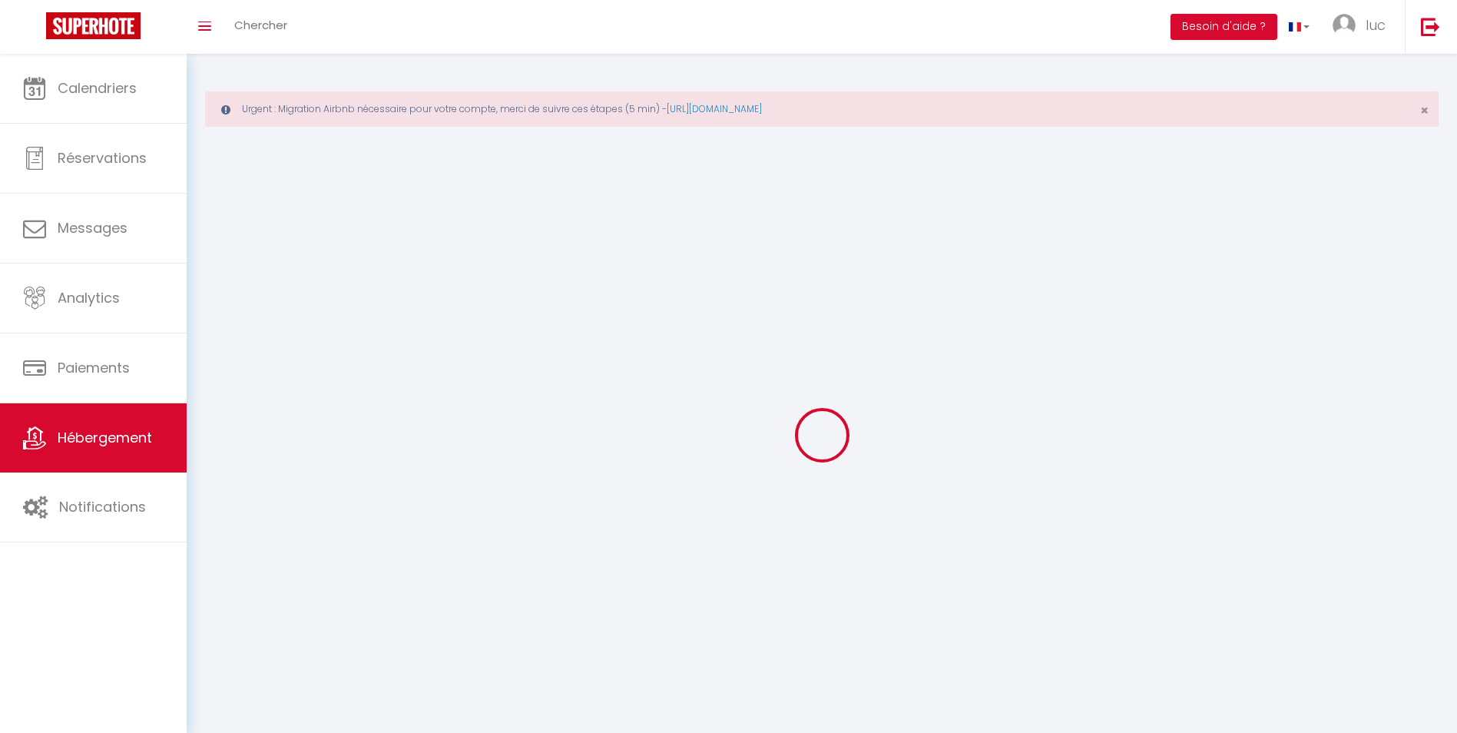
select select
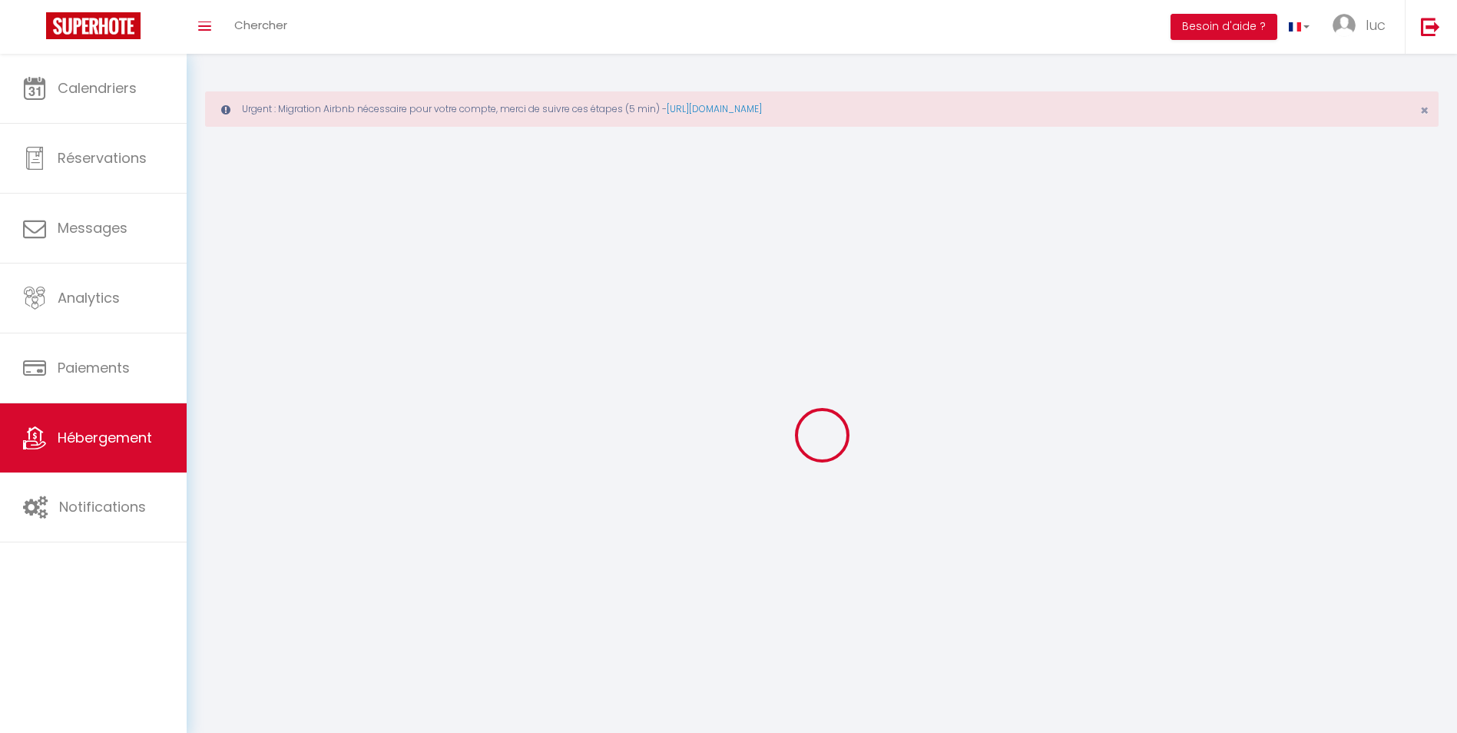
select select
checkbox input "false"
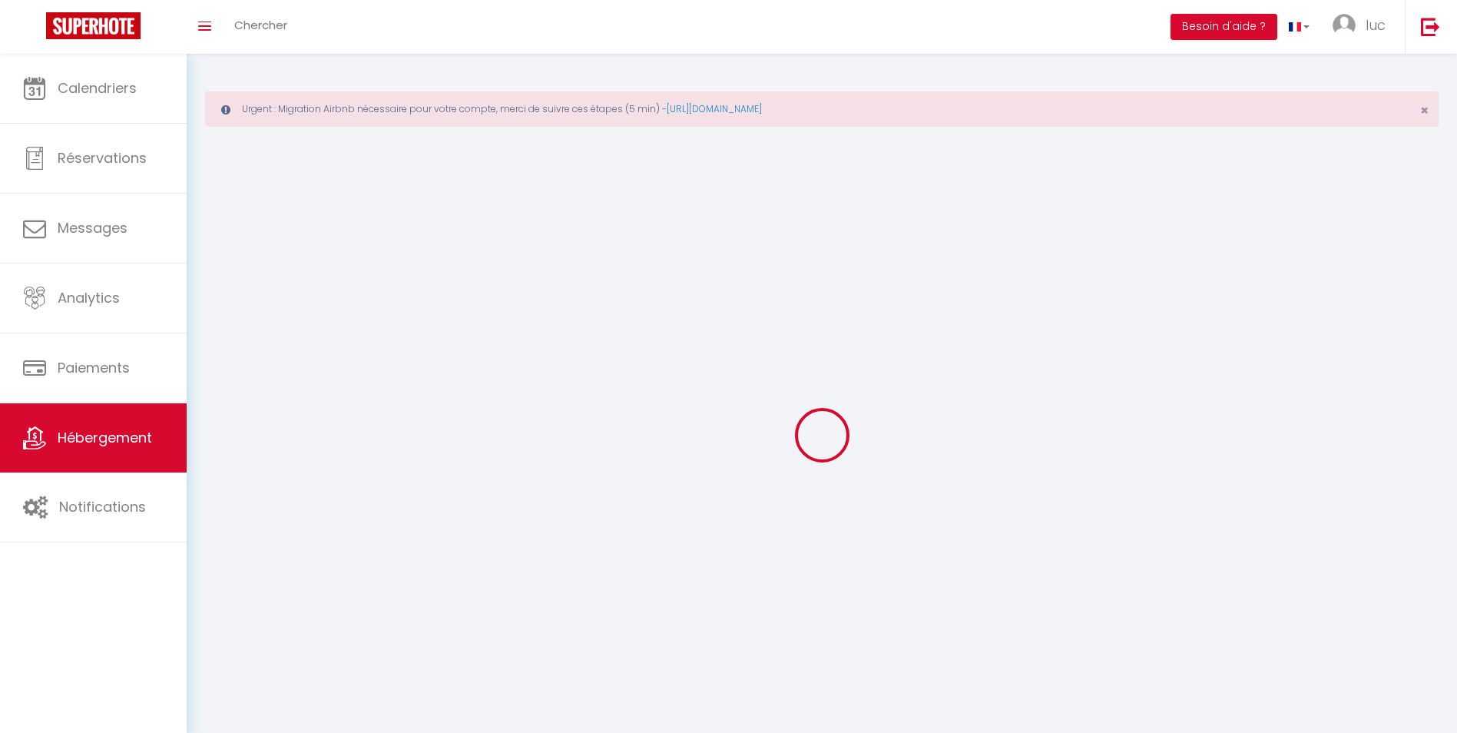
select select
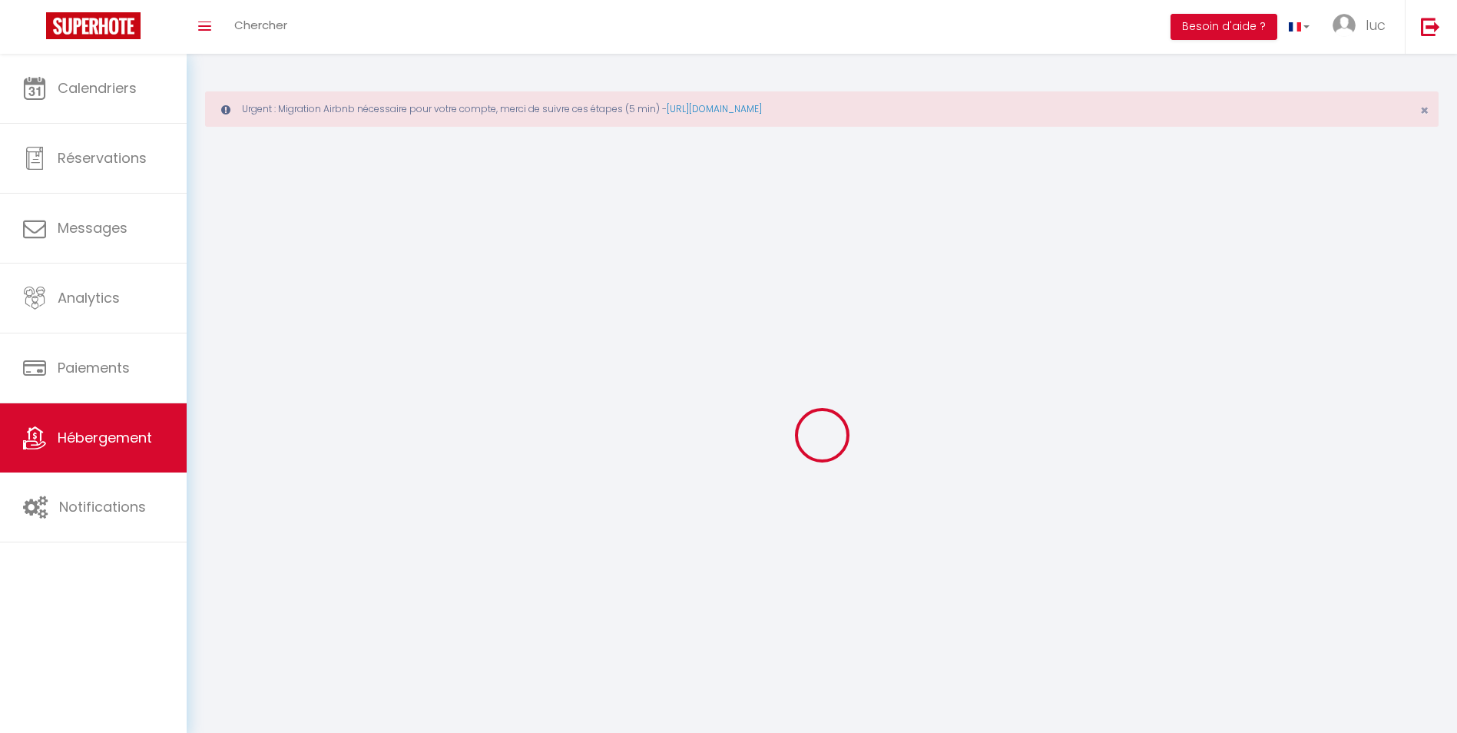
select select
checkbox input "false"
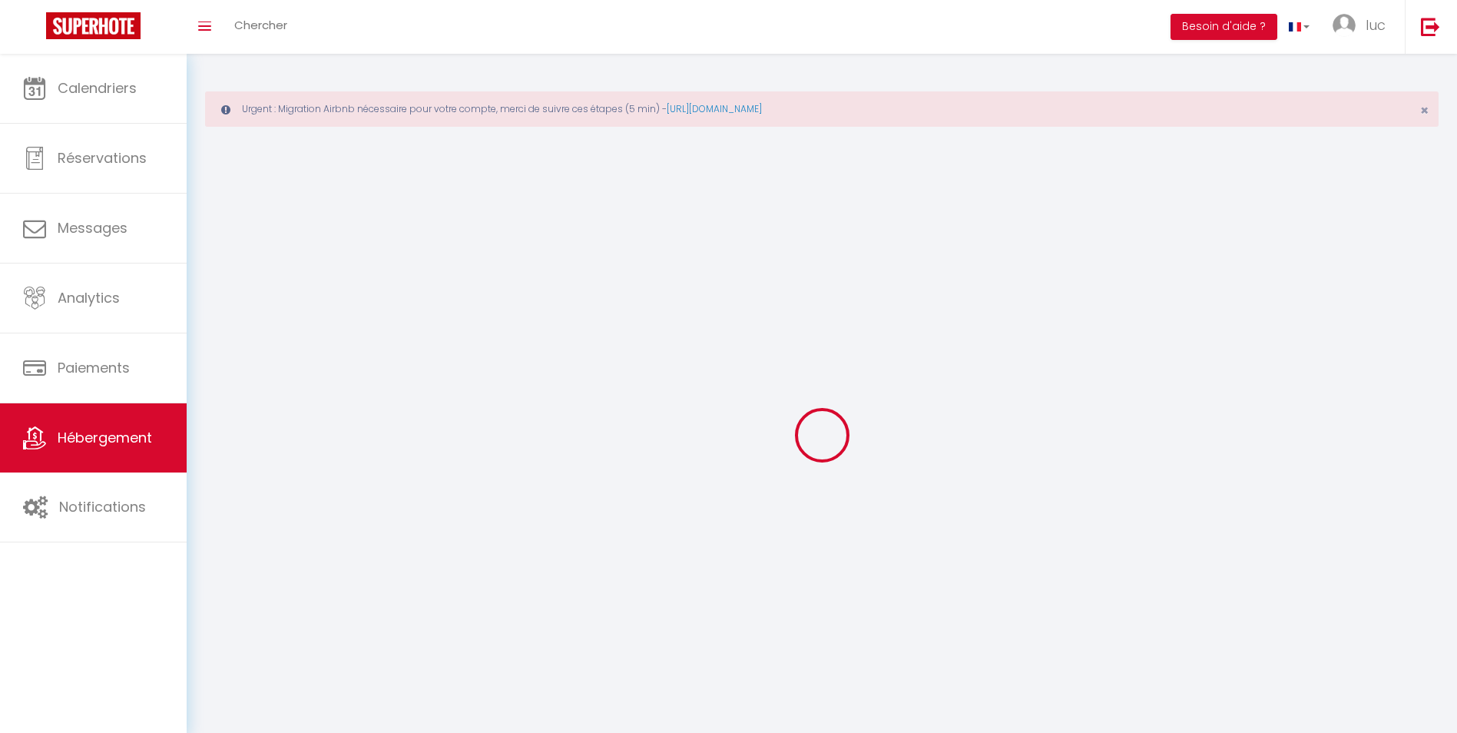
checkbox input "false"
select select
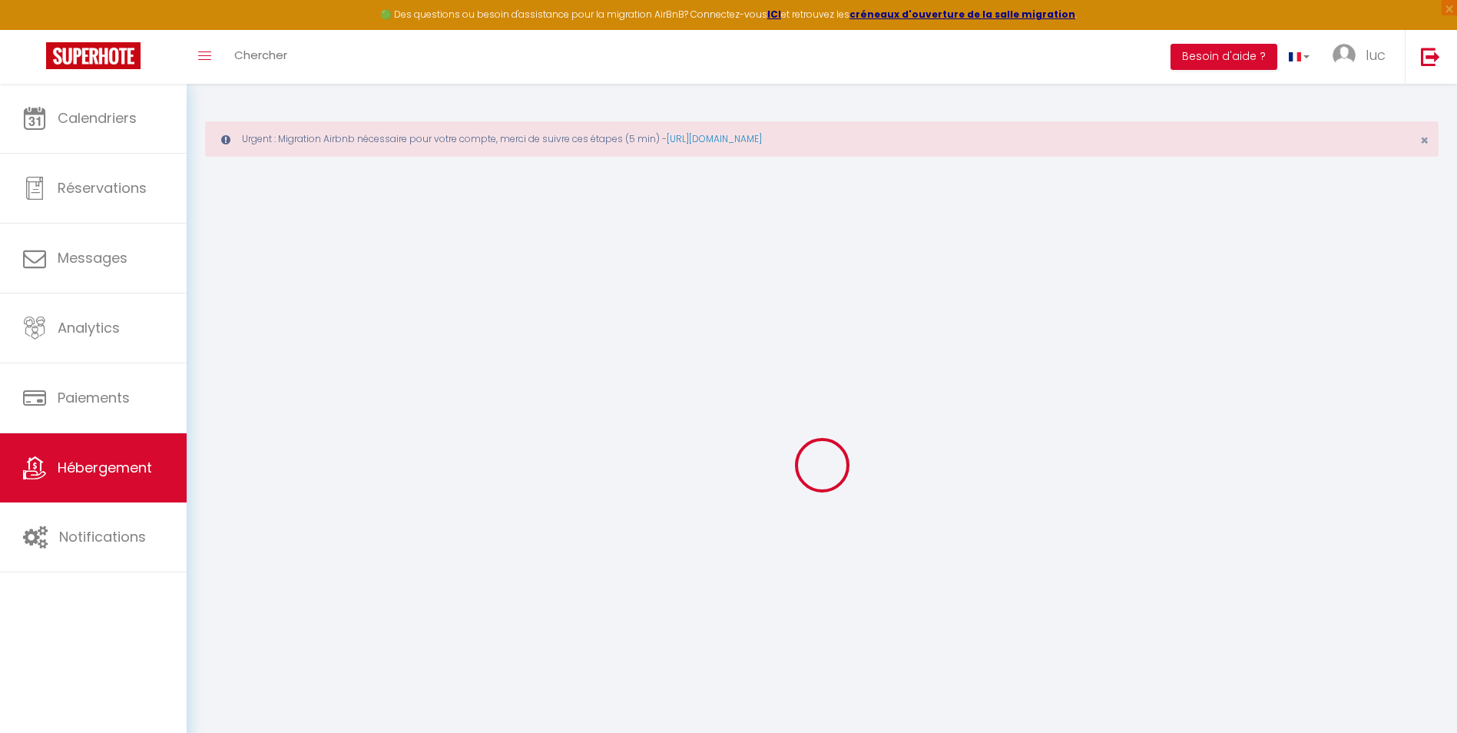
select select
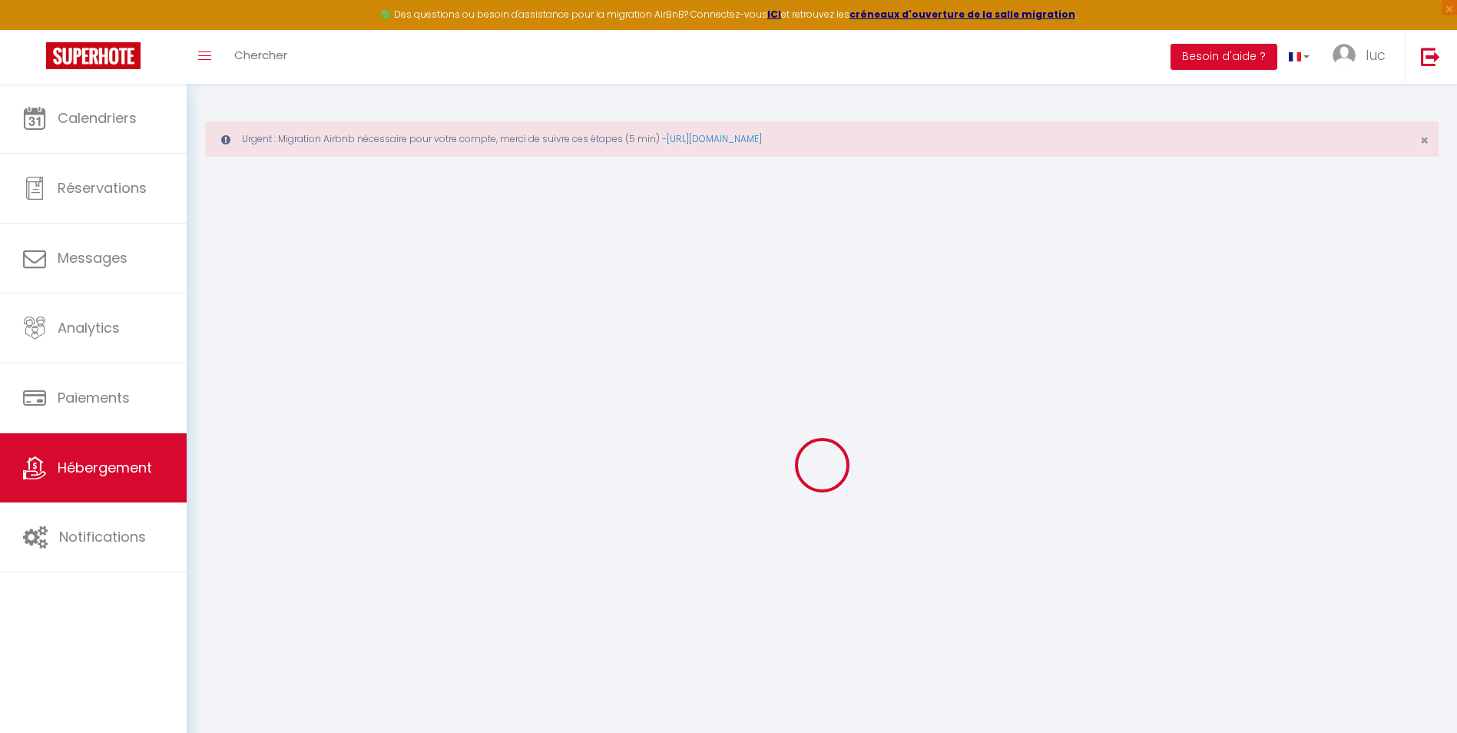
select select
checkbox input "false"
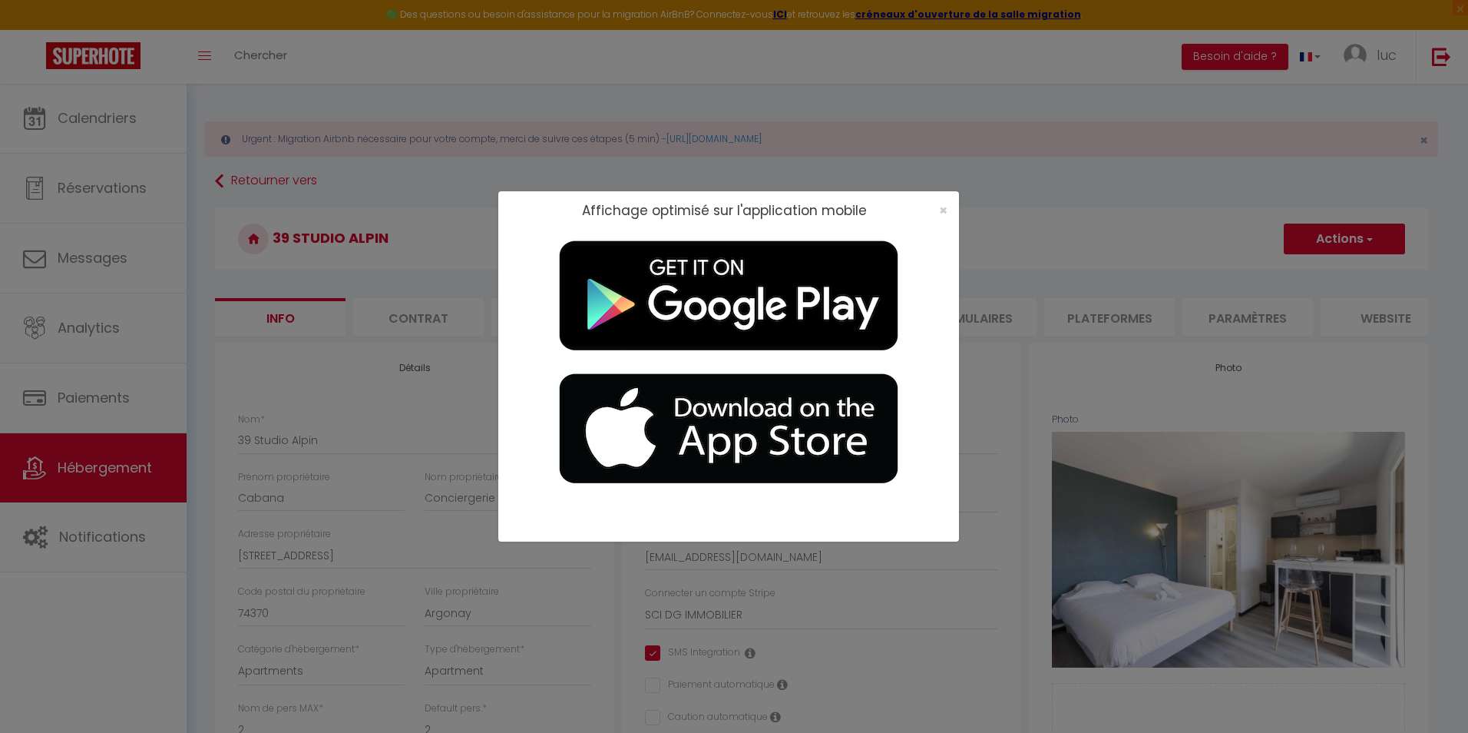
click at [948, 212] on div "×" at bounding box center [938, 210] width 38 height 15
click at [944, 206] on span "×" at bounding box center [943, 209] width 8 height 19
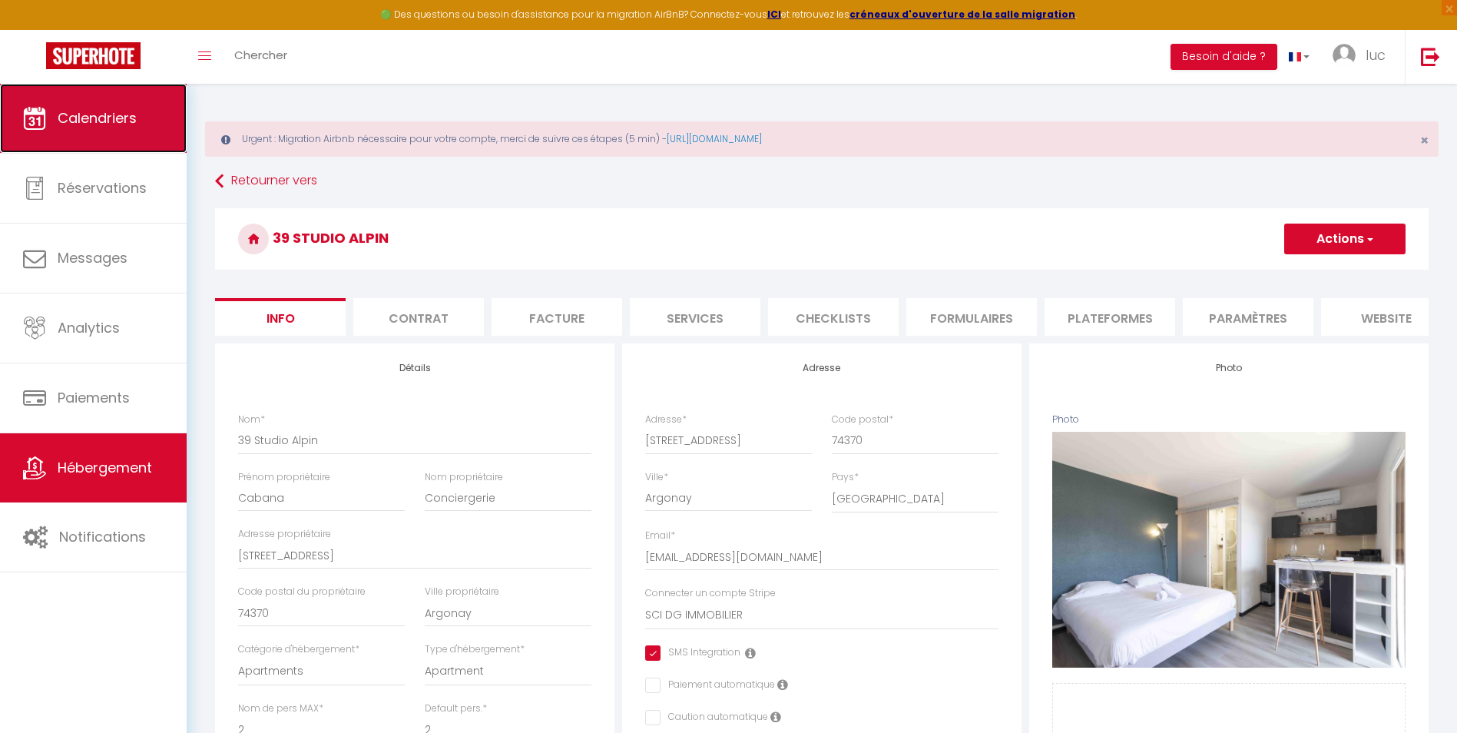
click at [58, 124] on span "Calendriers" at bounding box center [97, 117] width 79 height 19
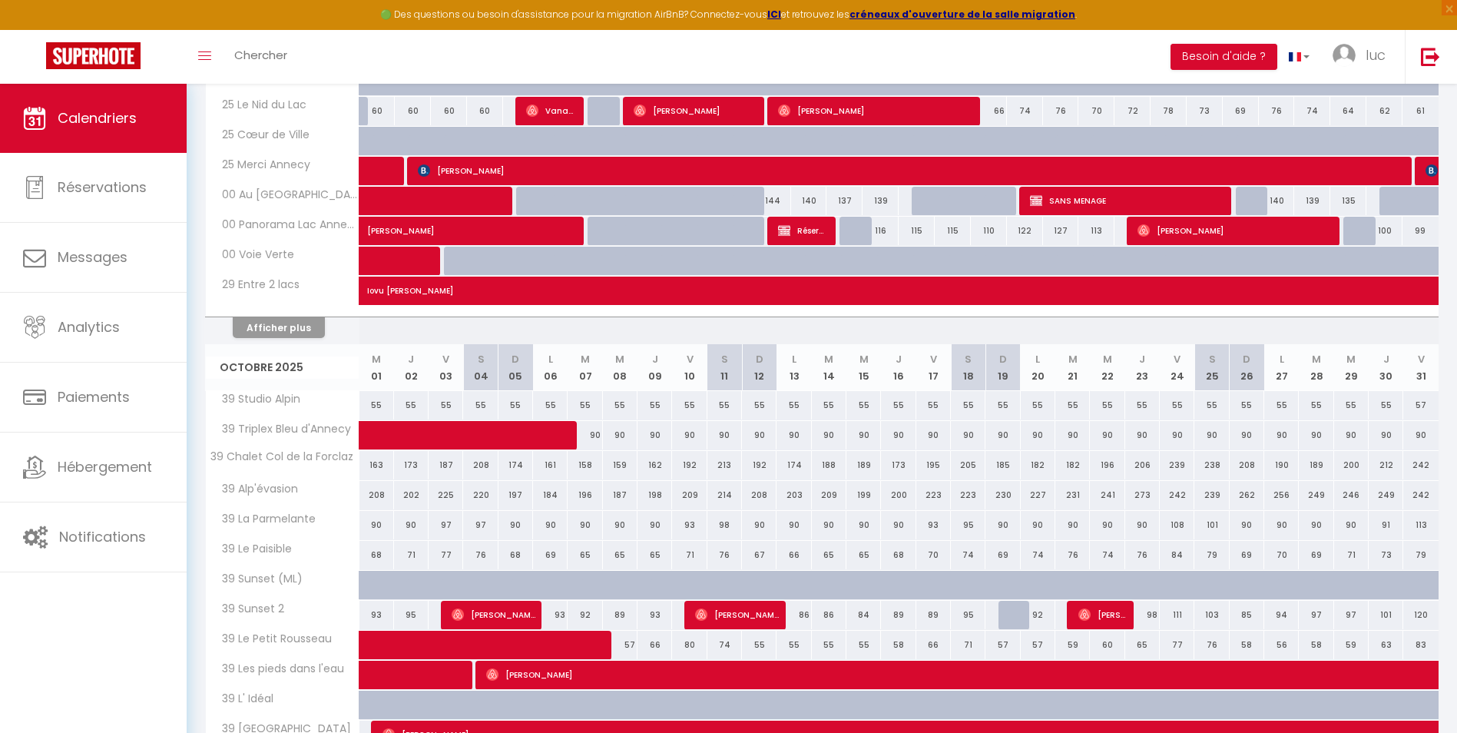
scroll to position [768, 0]
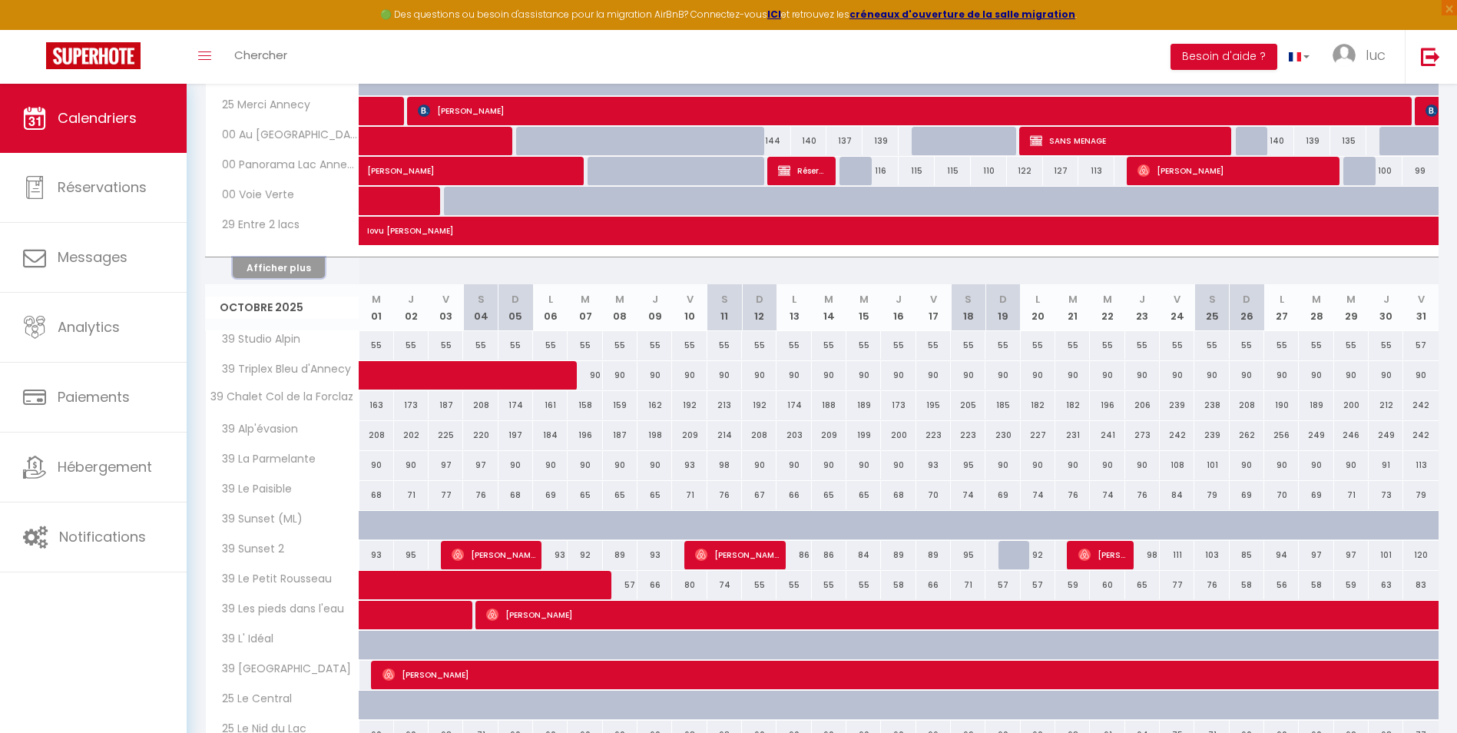
click at [290, 263] on button "Afficher plus" at bounding box center [279, 267] width 92 height 21
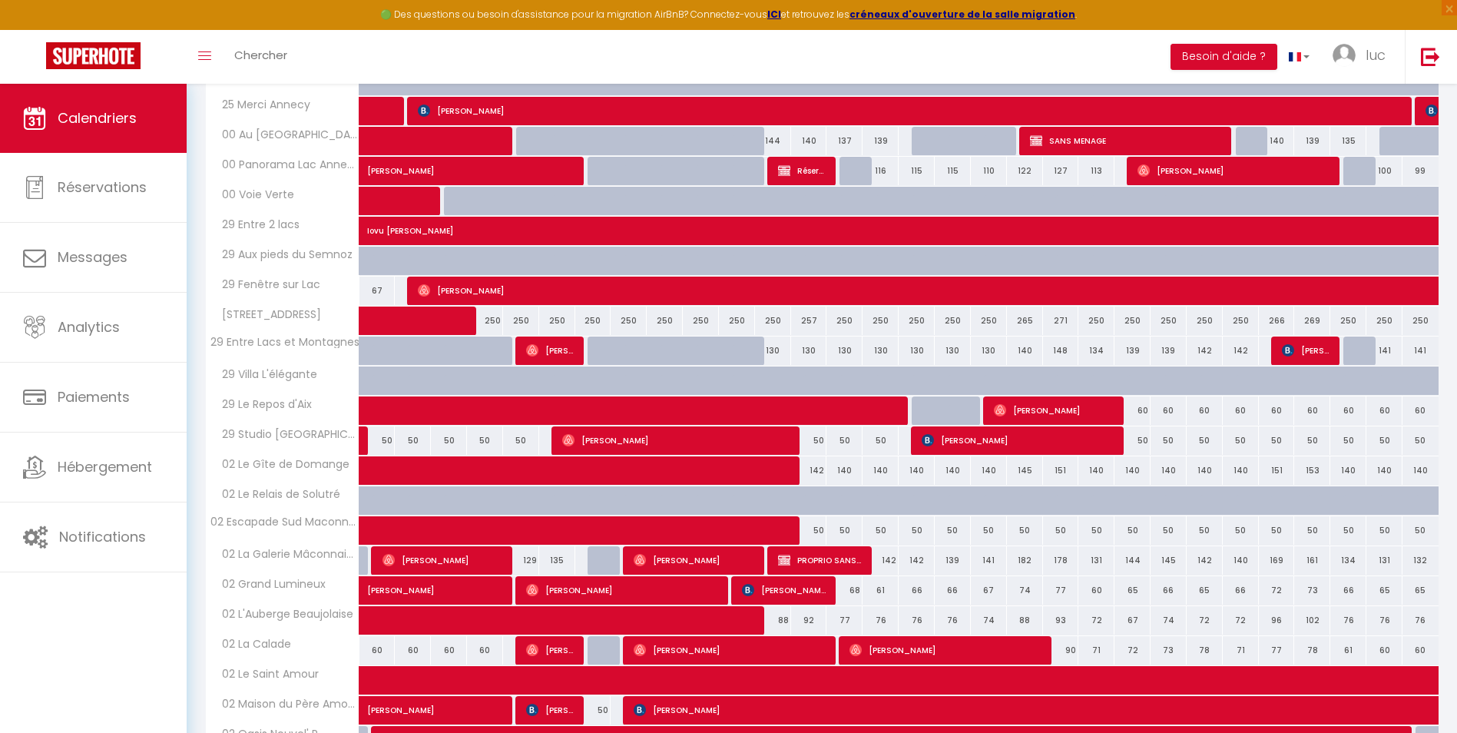
scroll to position [1152, 0]
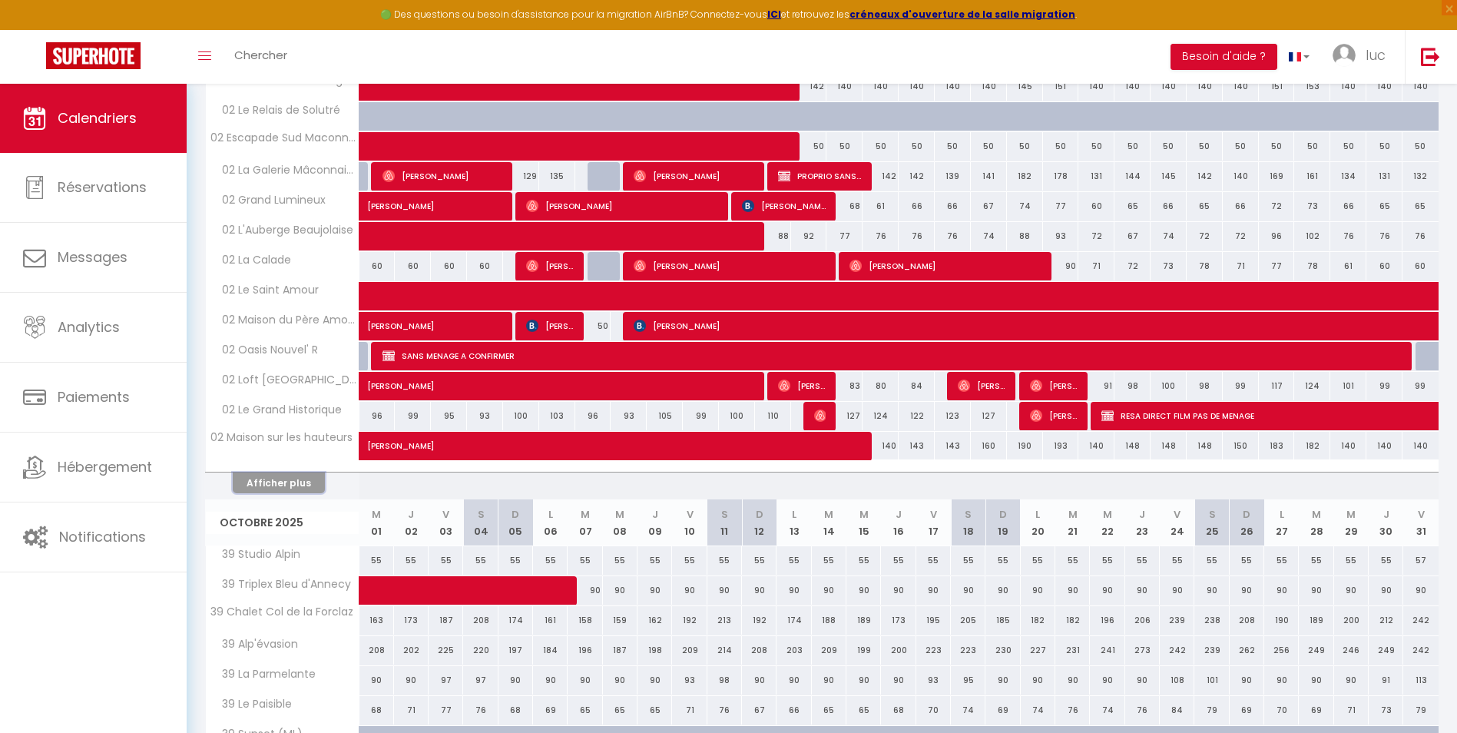
click at [263, 487] on button "Afficher plus" at bounding box center [279, 482] width 92 height 21
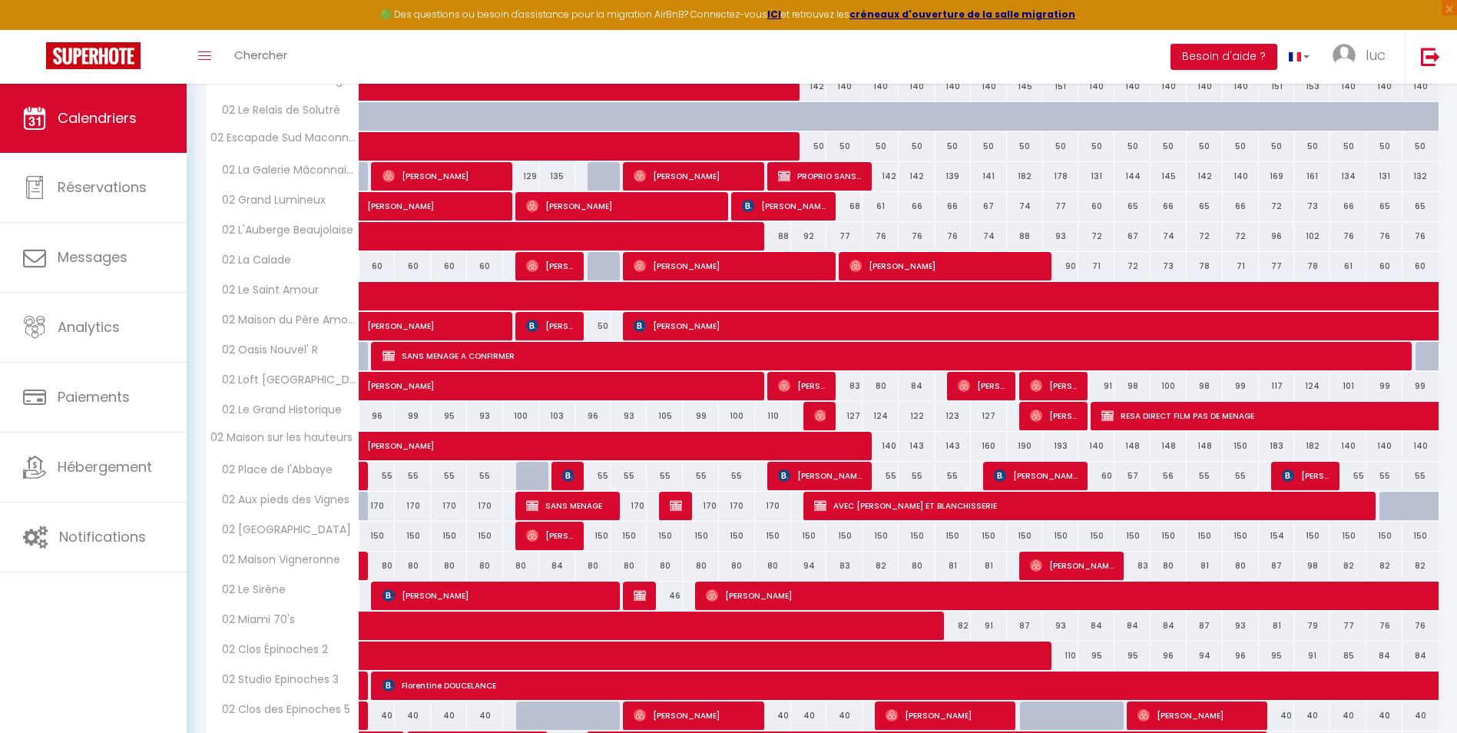
scroll to position [1613, 0]
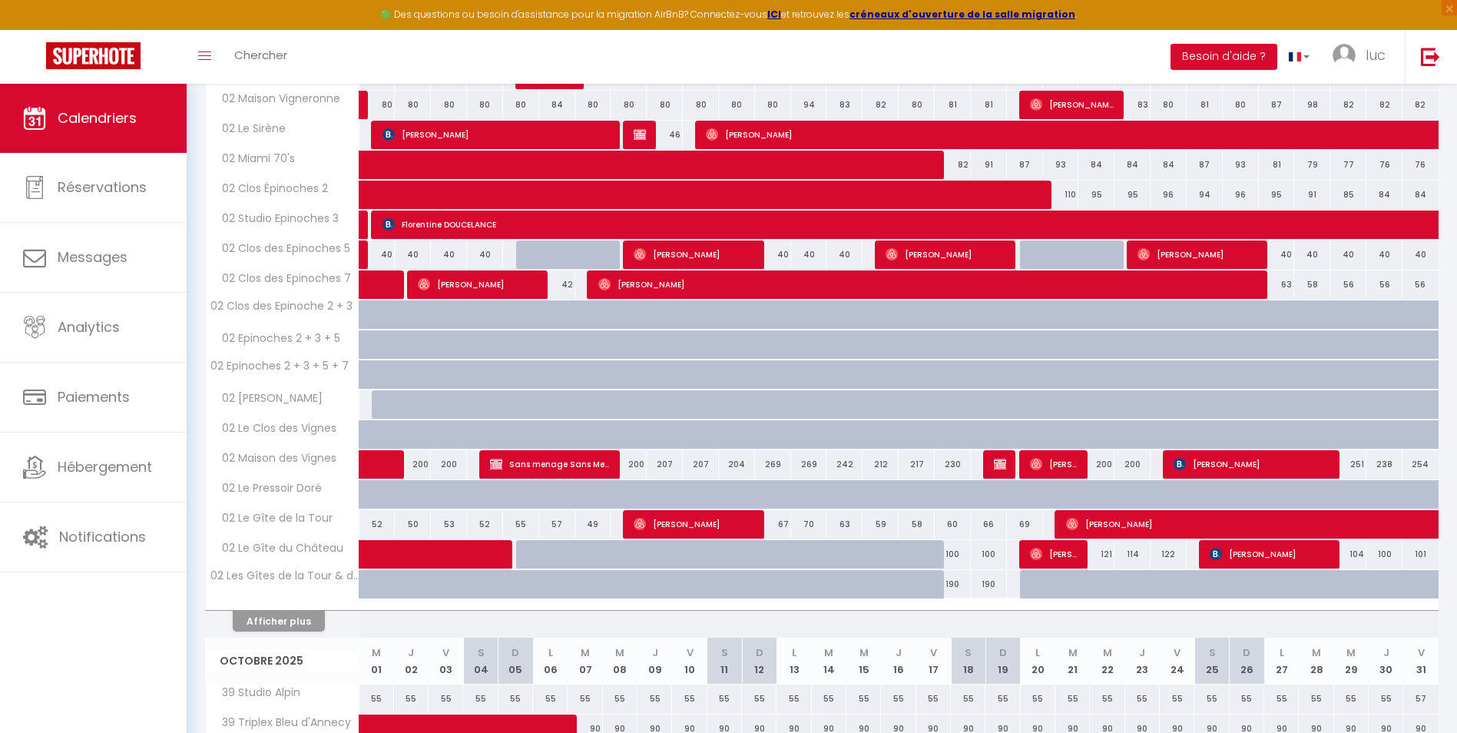
click at [262, 636] on th "Afficher plus" at bounding box center [283, 618] width 154 height 38
click at [267, 631] on th "Afficher plus" at bounding box center [283, 618] width 154 height 38
click at [269, 622] on button "Afficher plus" at bounding box center [279, 621] width 92 height 21
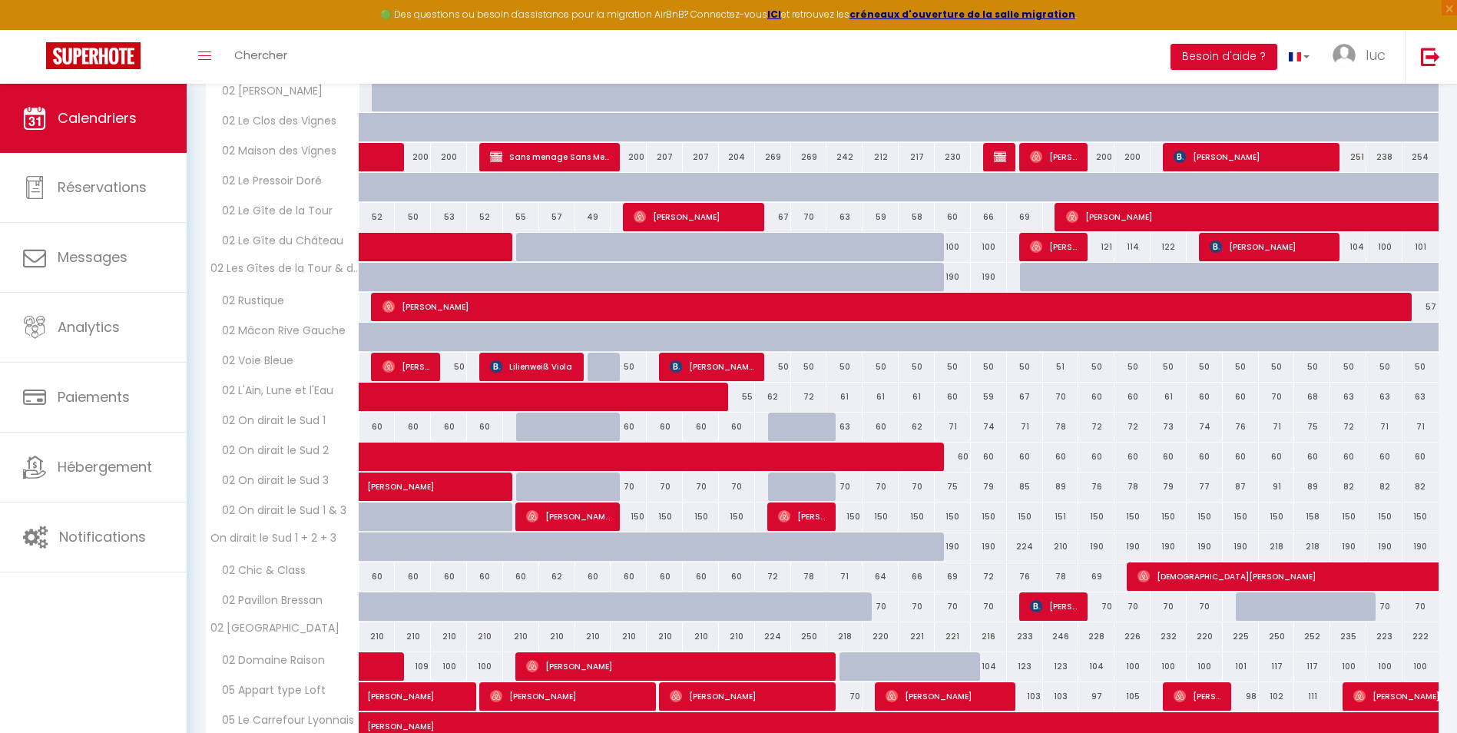
scroll to position [2381, 0]
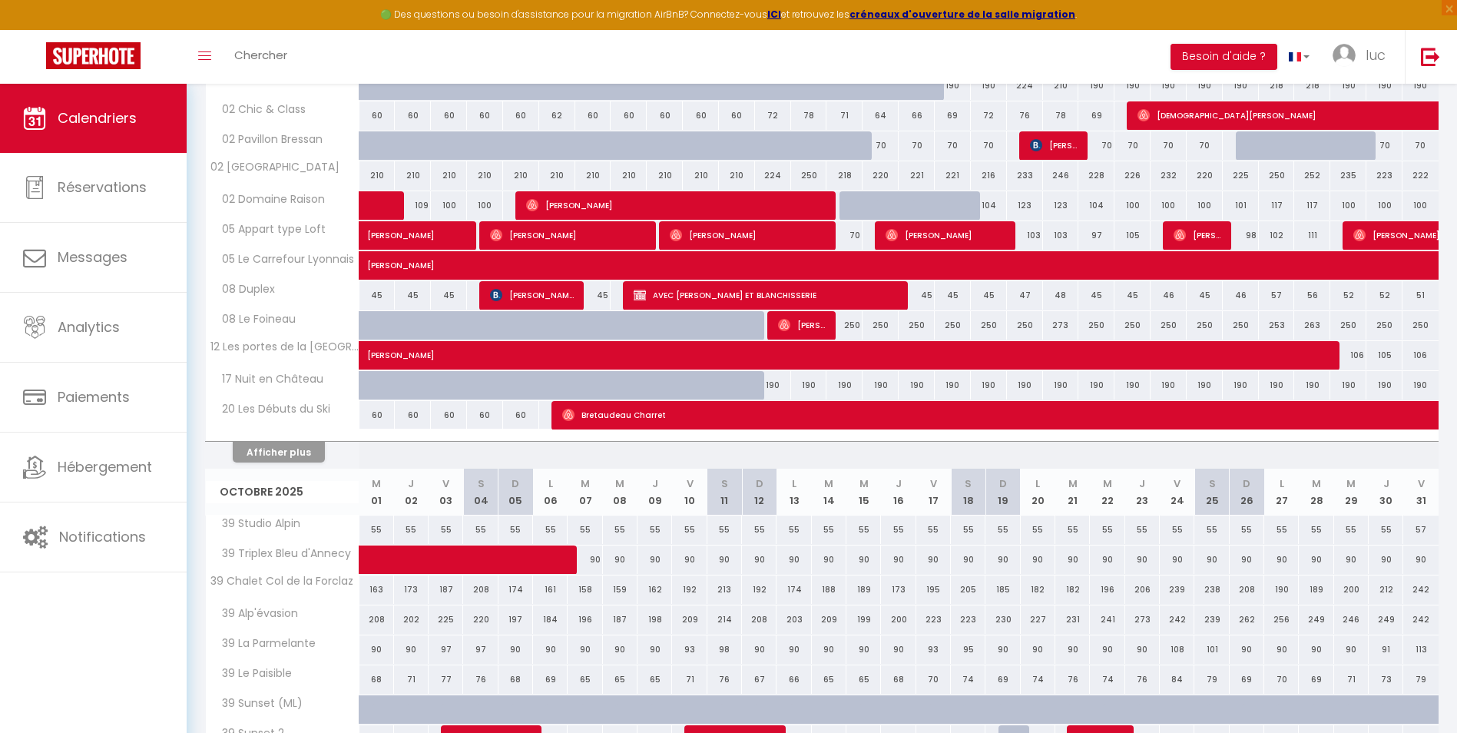
click at [296, 462] on th "Afficher plus" at bounding box center [283, 449] width 154 height 38
click at [296, 456] on button "Afficher plus" at bounding box center [279, 452] width 92 height 21
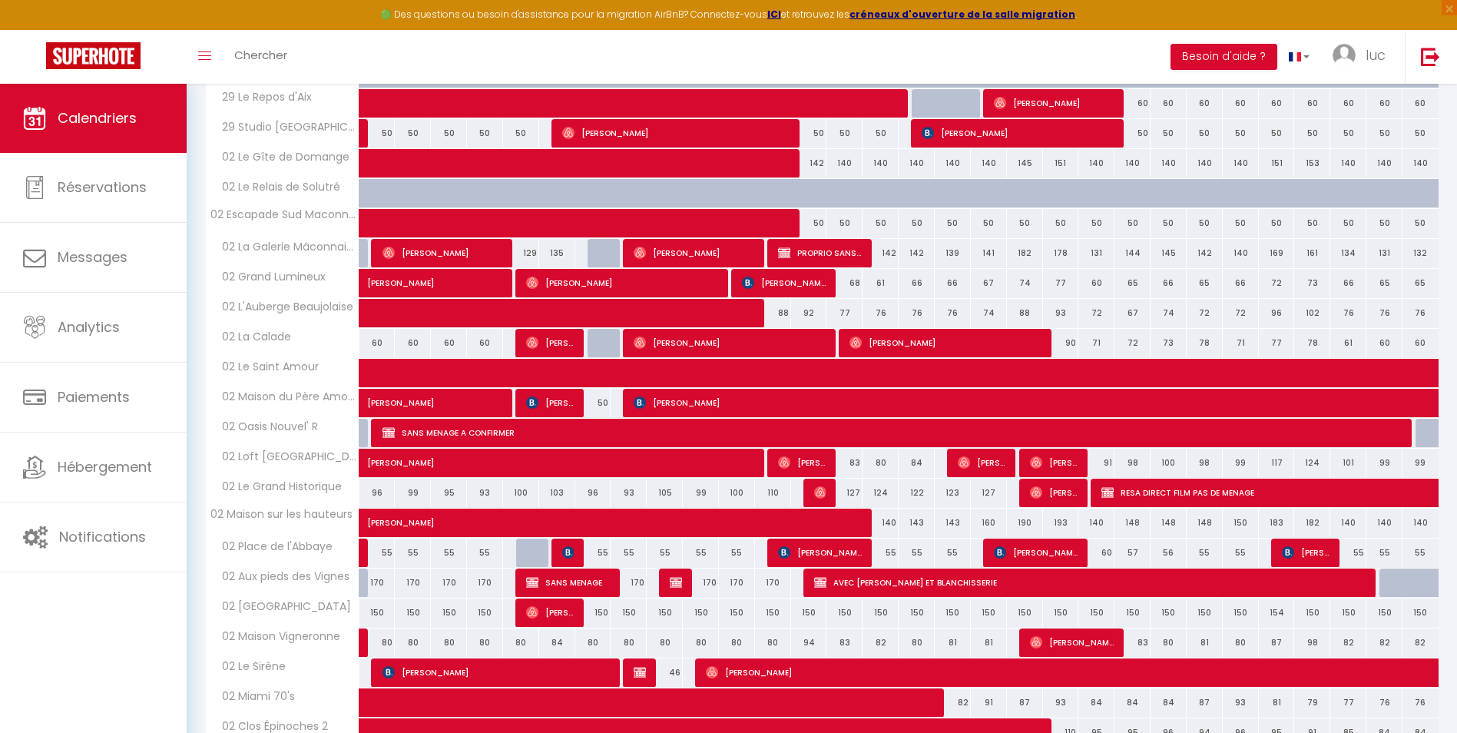
scroll to position [1229, 0]
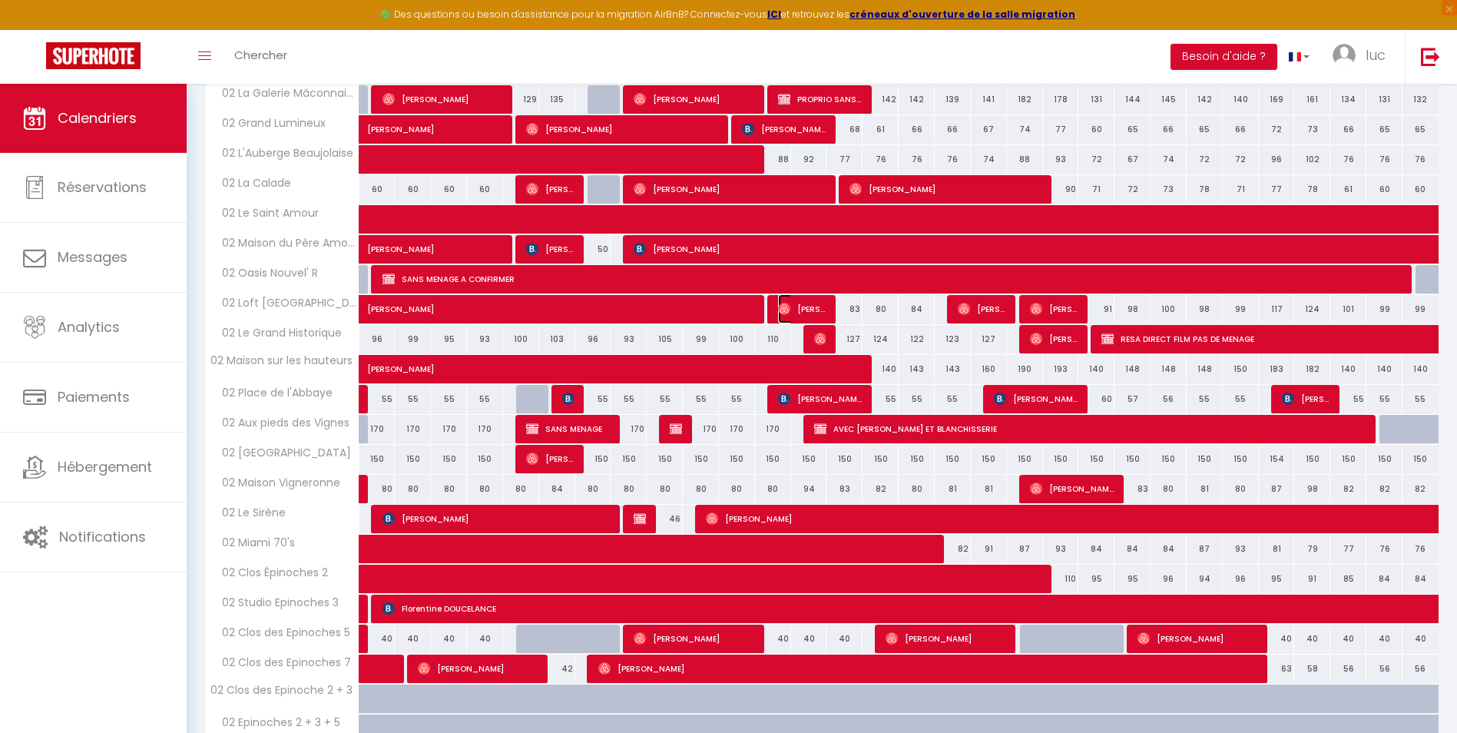
click at [781, 306] on img at bounding box center [784, 309] width 12 height 12
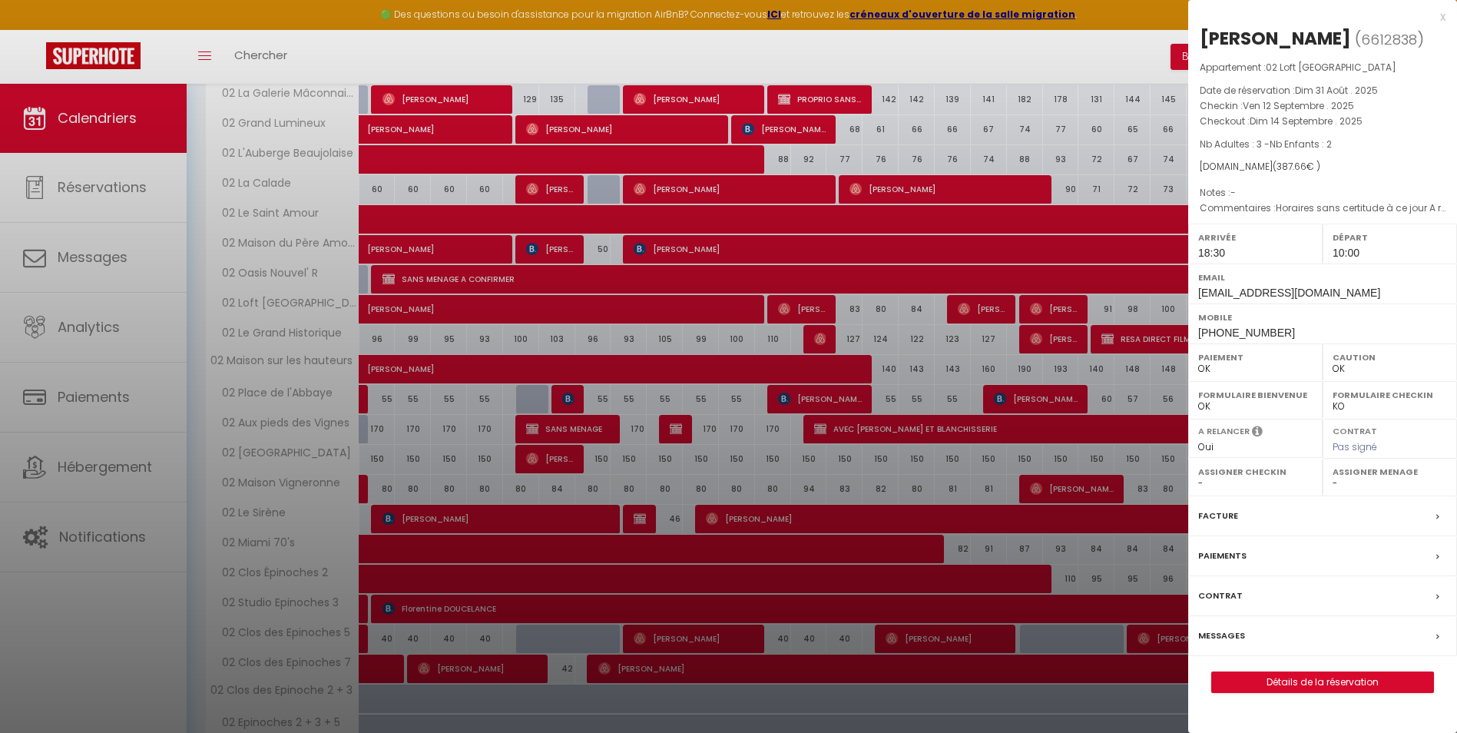
click at [781, 306] on div at bounding box center [728, 366] width 1457 height 733
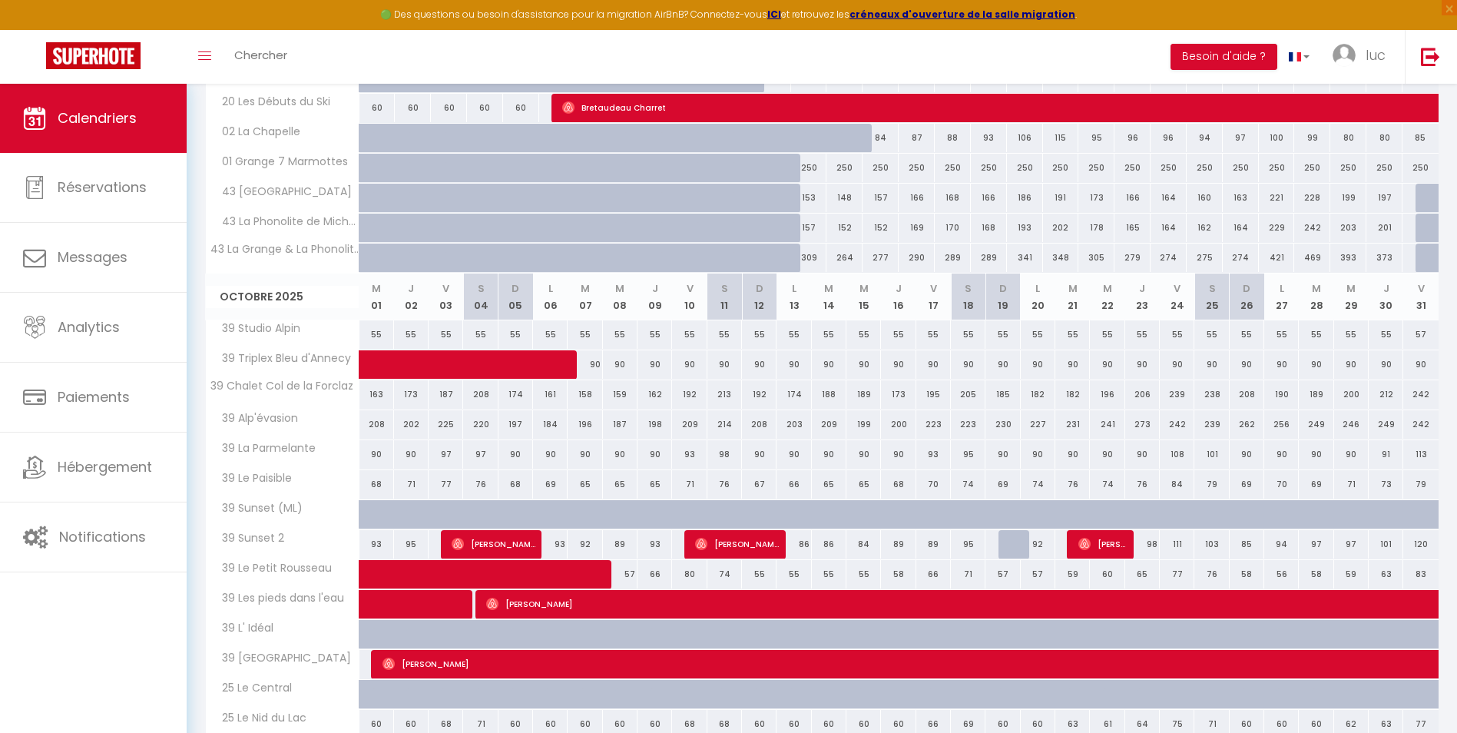
scroll to position [2304, 0]
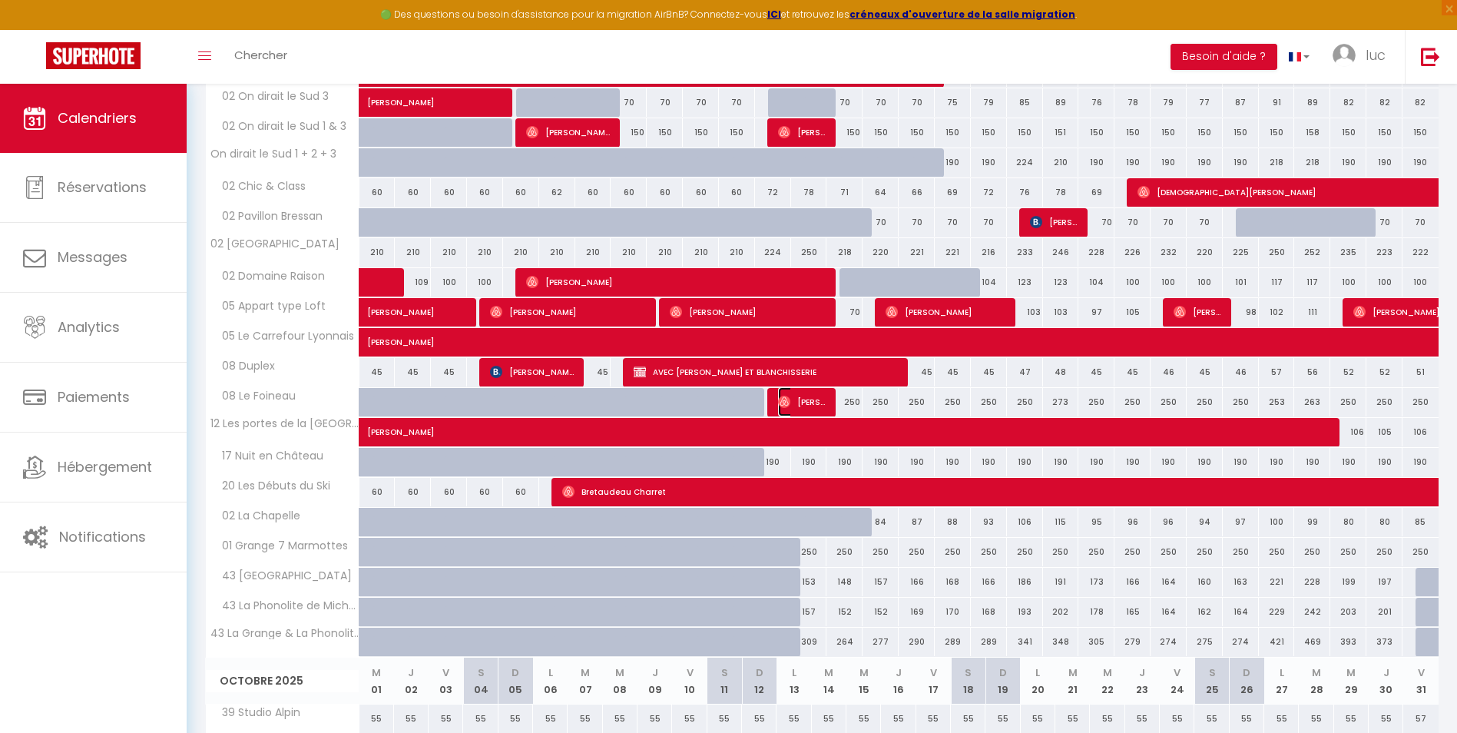
click at [790, 398] on img at bounding box center [784, 402] width 12 height 12
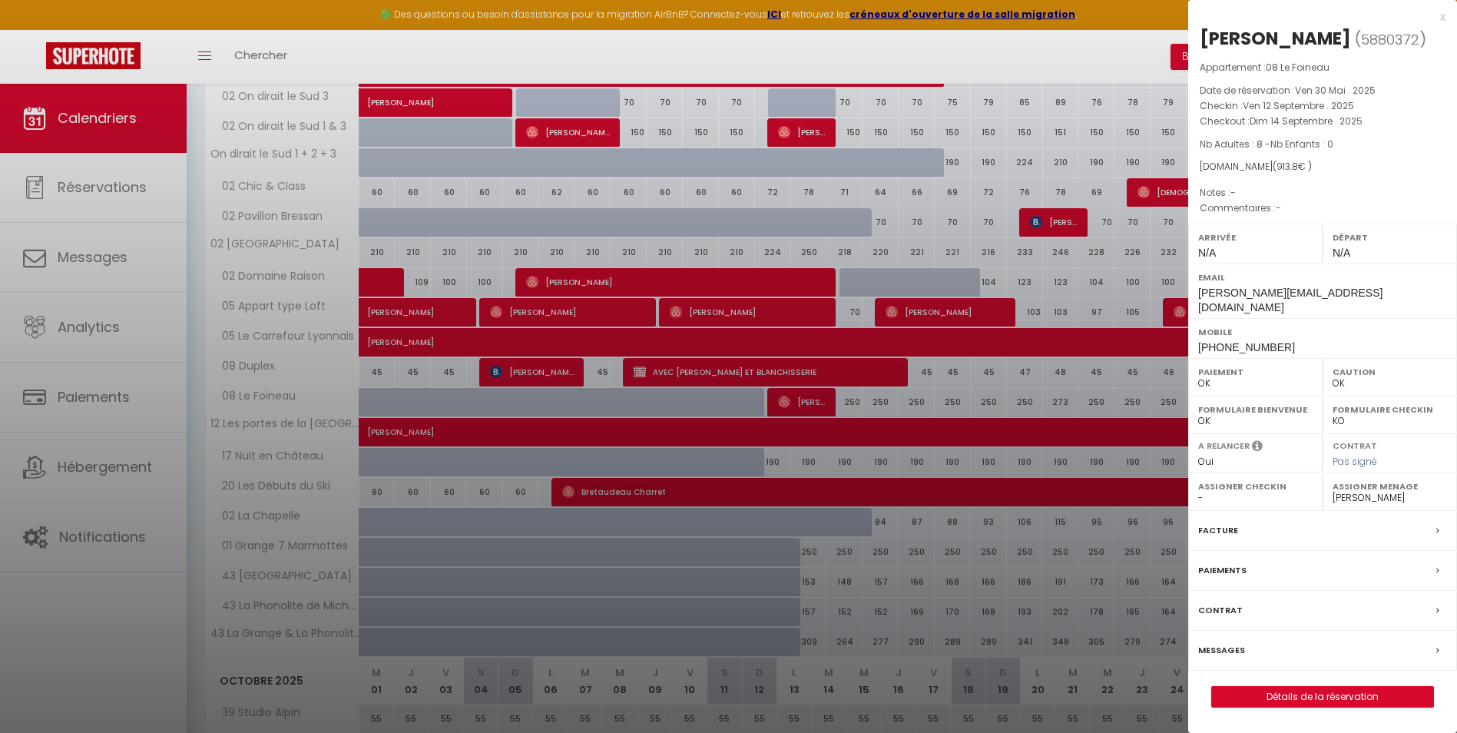
click at [750, 382] on div at bounding box center [728, 366] width 1457 height 733
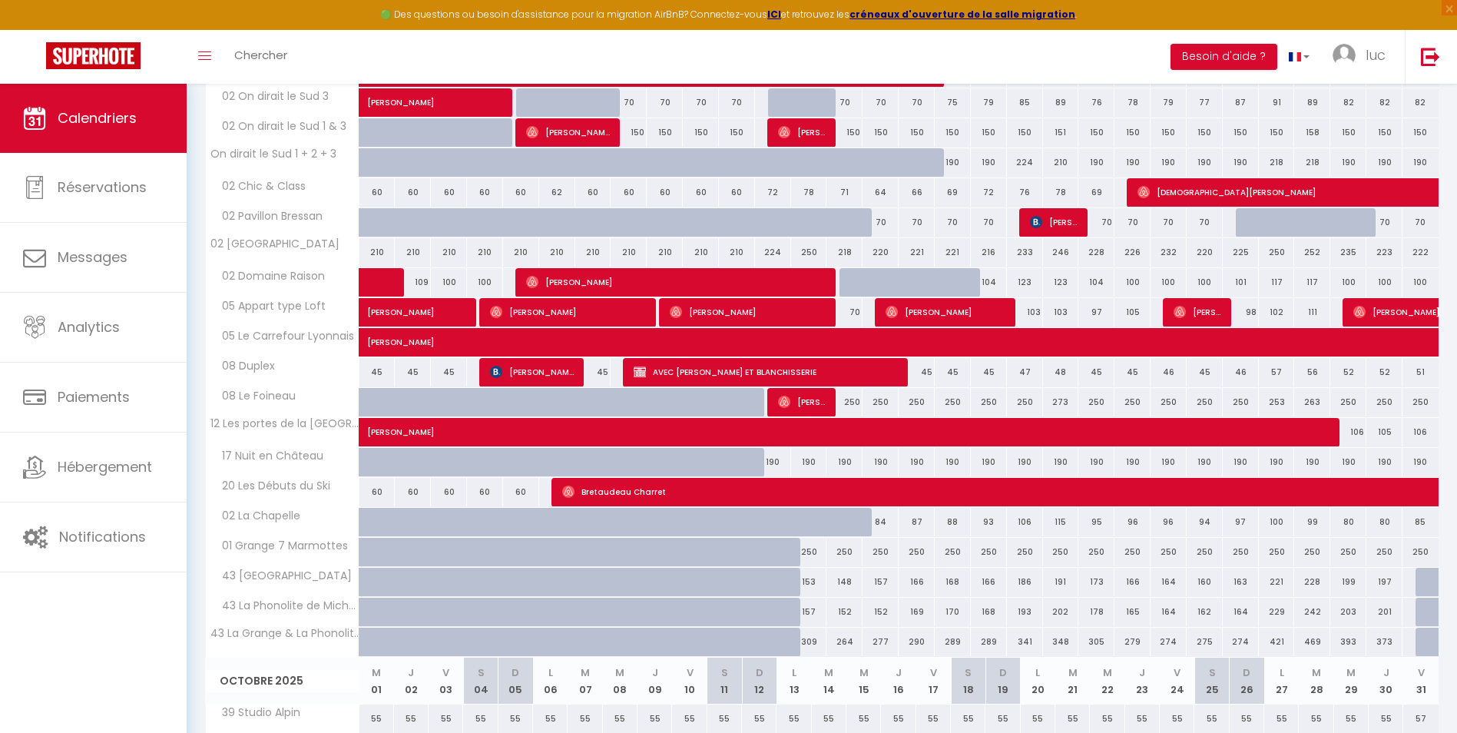
scroll to position [538, 0]
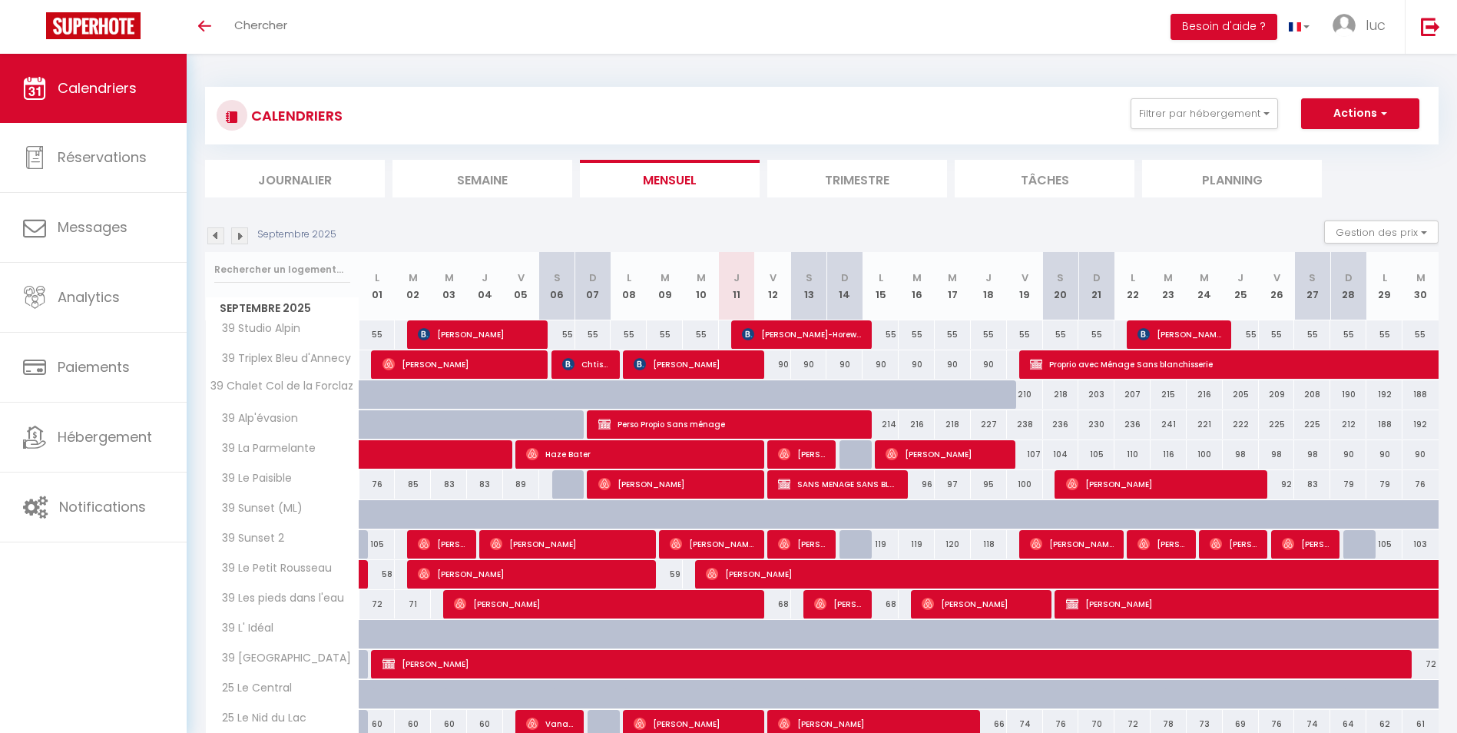
click at [817, 176] on li "Trimestre" at bounding box center [857, 179] width 180 height 38
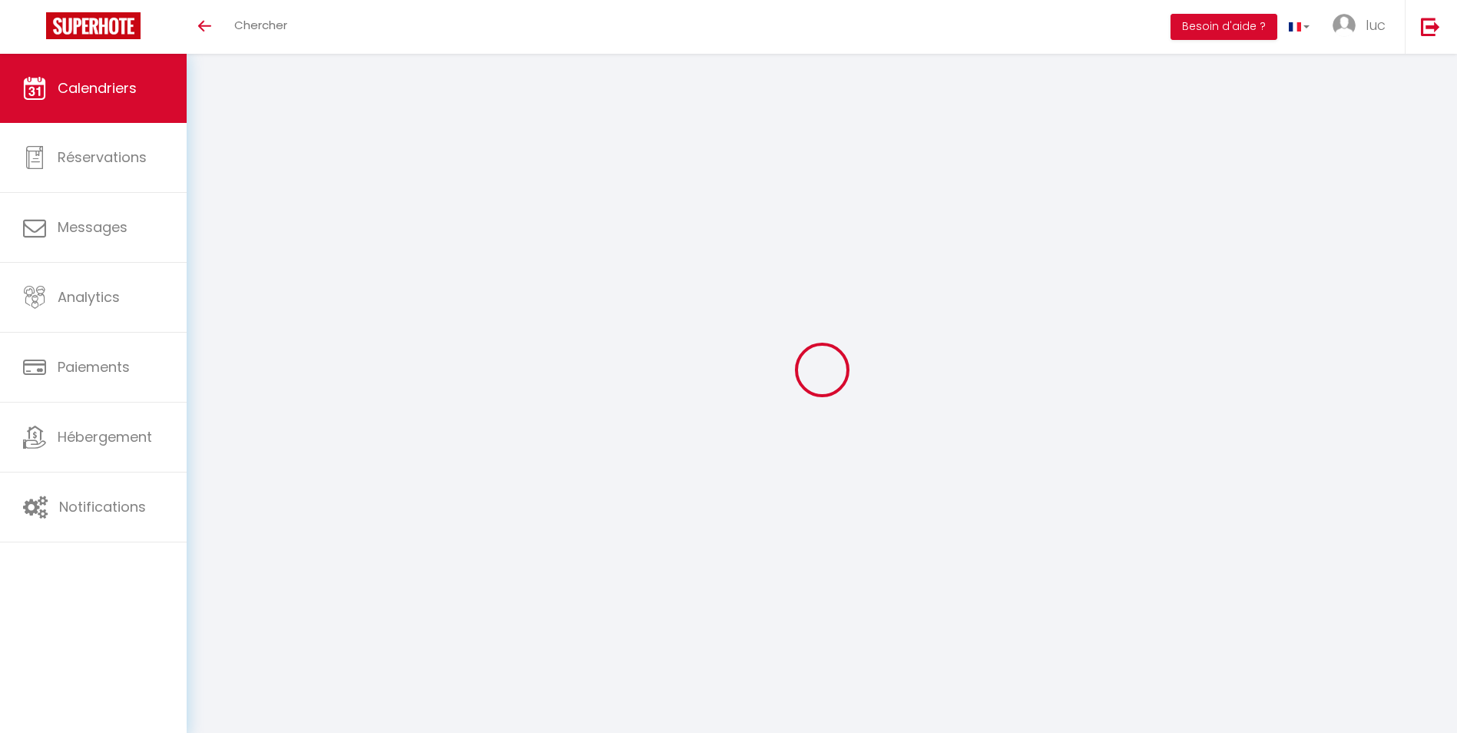
click at [276, 238] on div at bounding box center [821, 369] width 1233 height 594
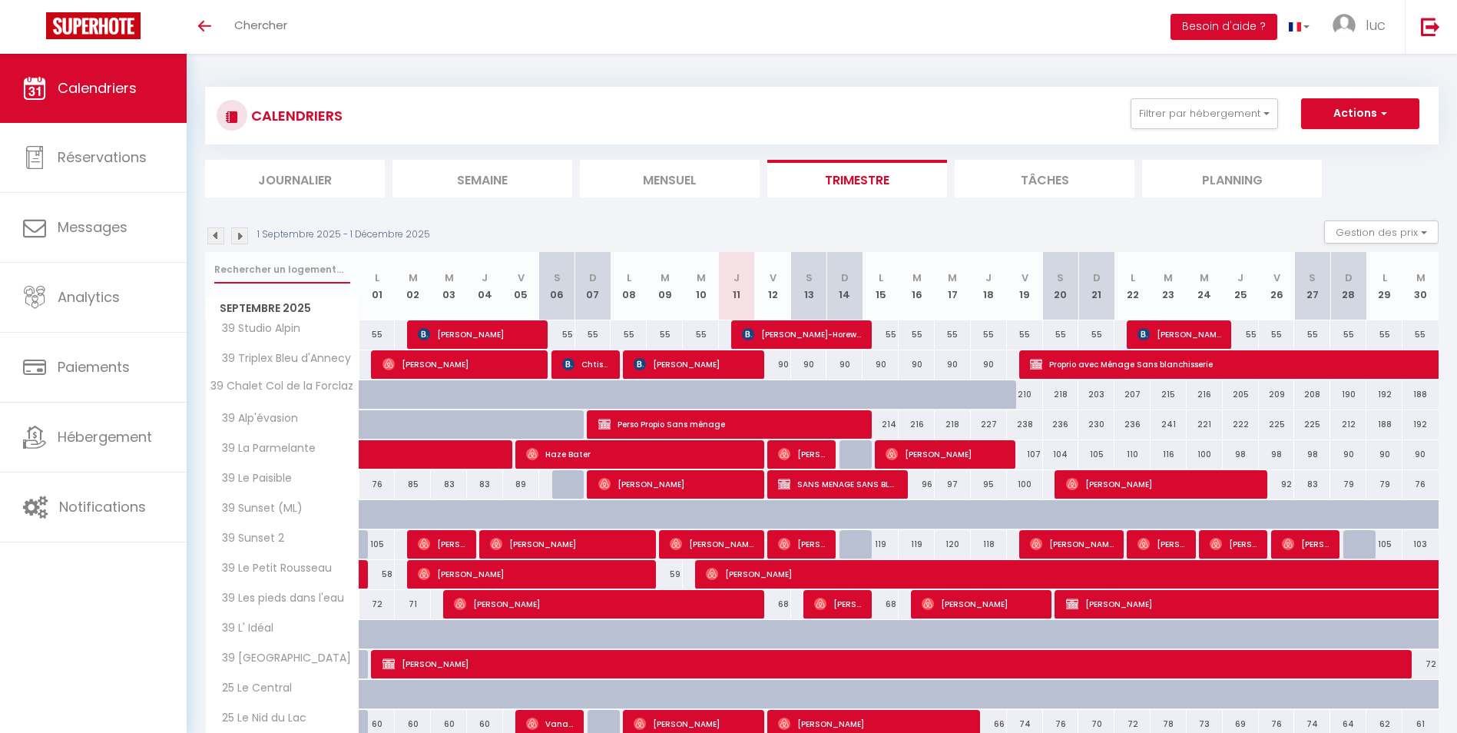
click at [283, 268] on input "text" at bounding box center [282, 270] width 136 height 28
type input "epino"
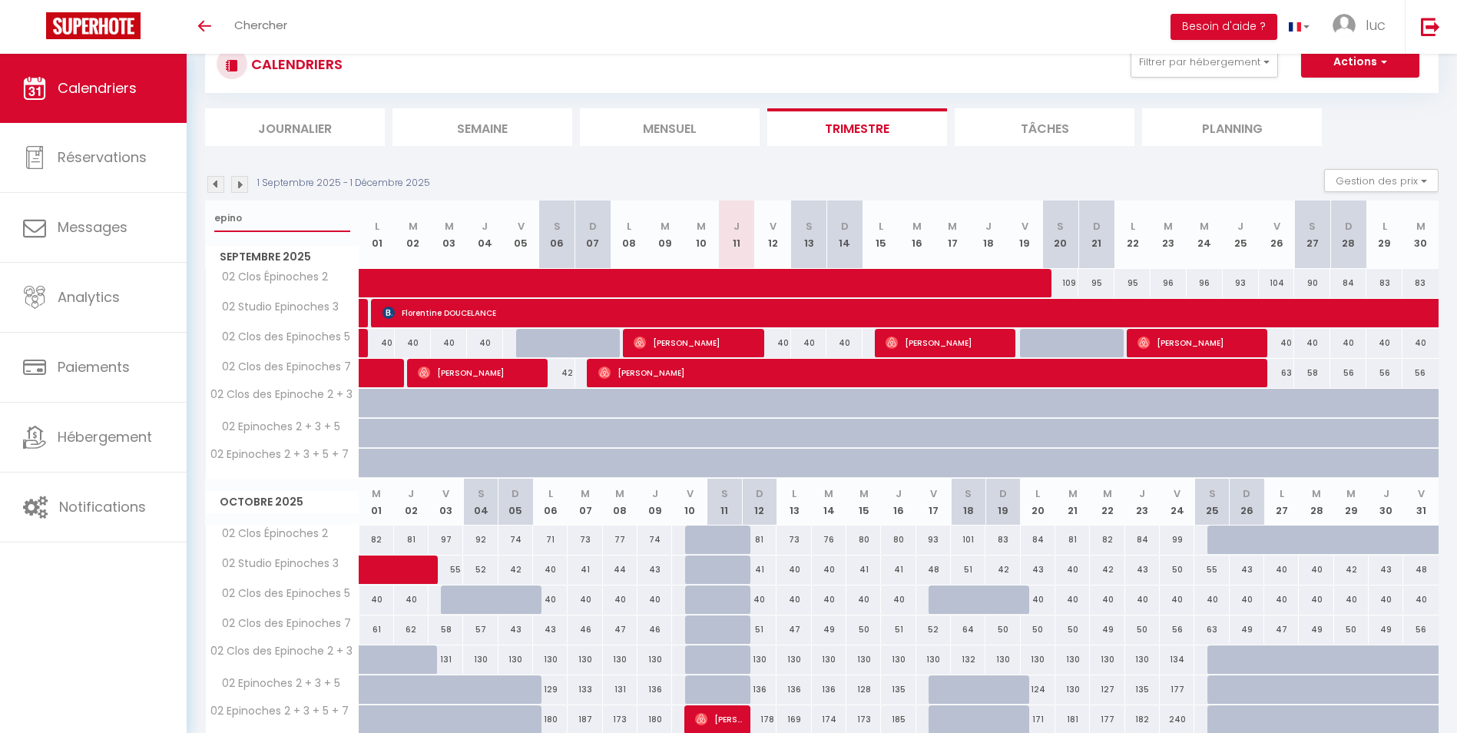
scroll to position [154, 0]
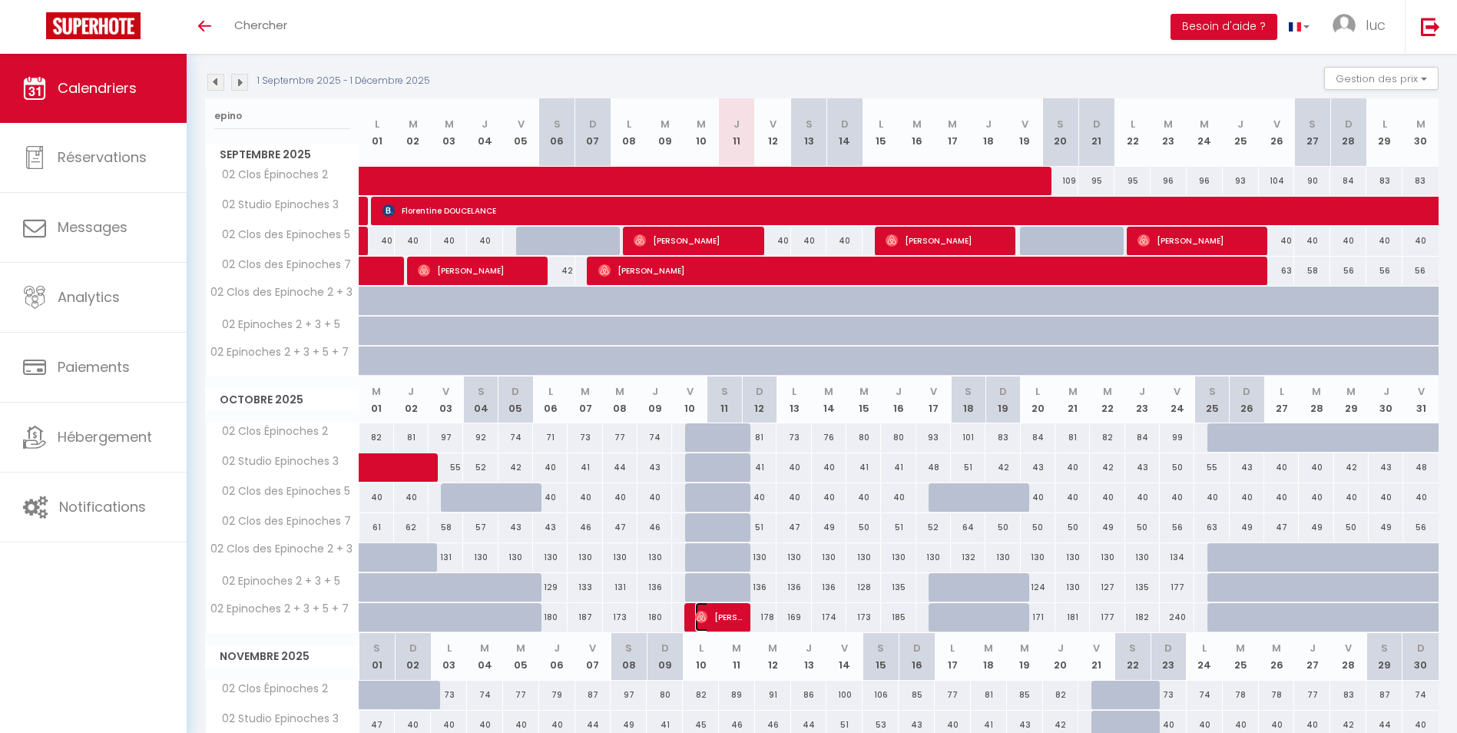
click at [717, 607] on span "[PERSON_NAME]" at bounding box center [719, 616] width 48 height 29
select select "OK"
select select "0"
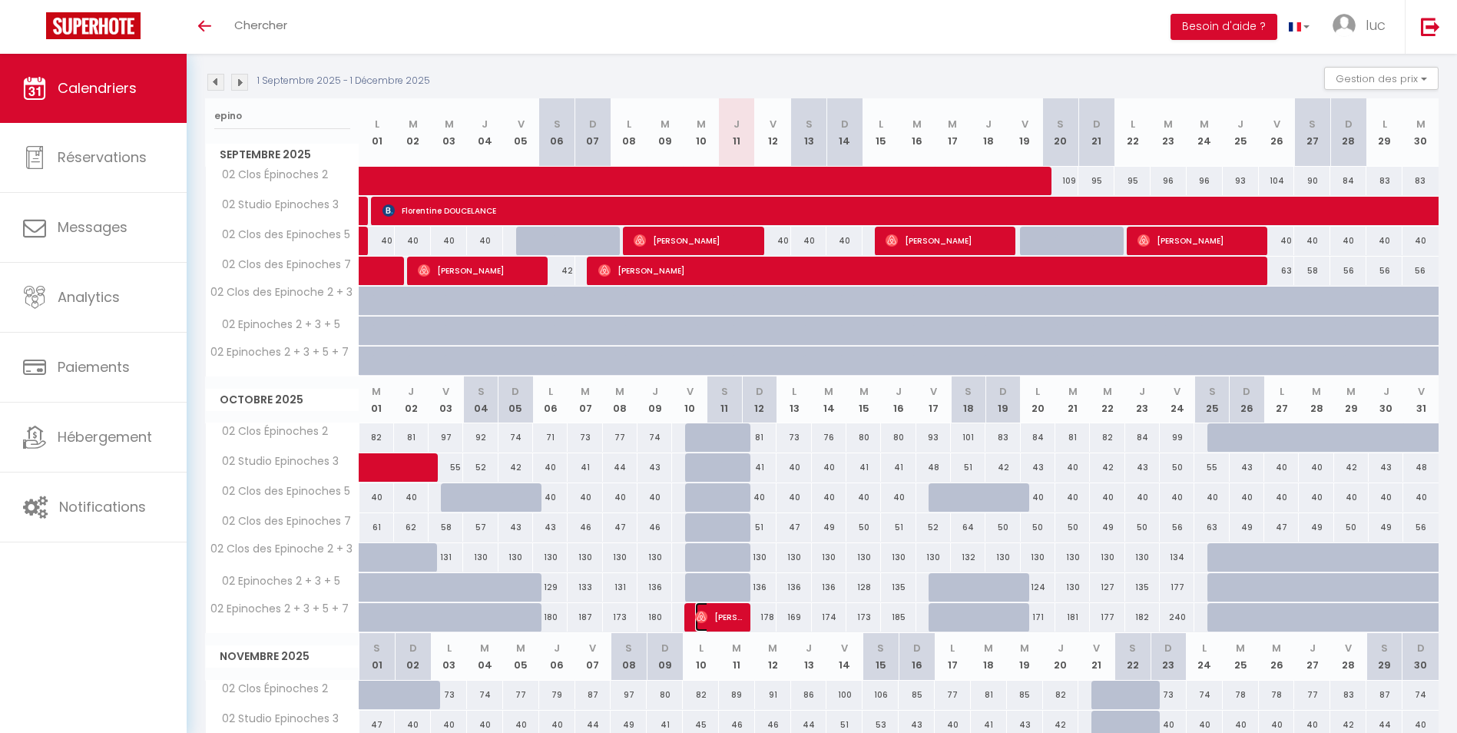
select select "1"
select select
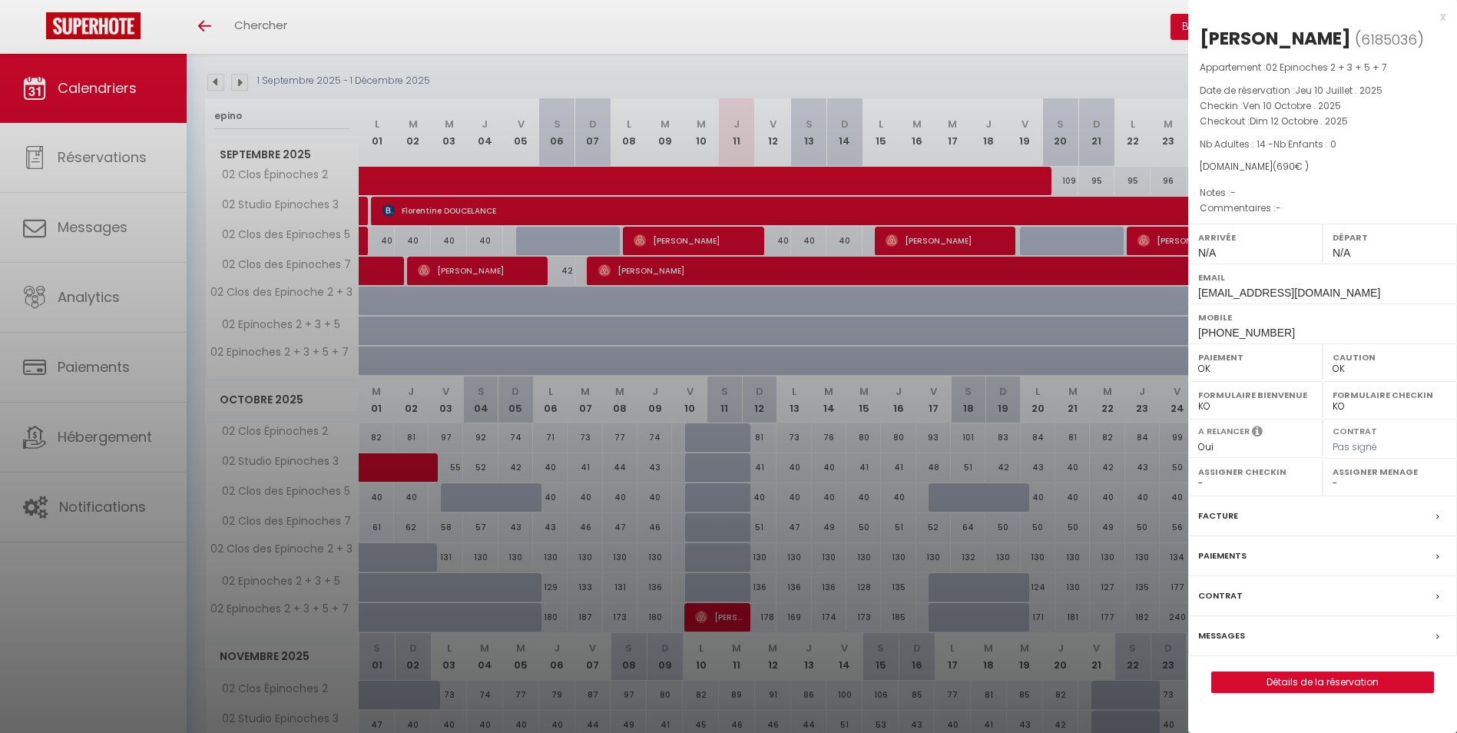
click at [727, 449] on div at bounding box center [728, 366] width 1457 height 733
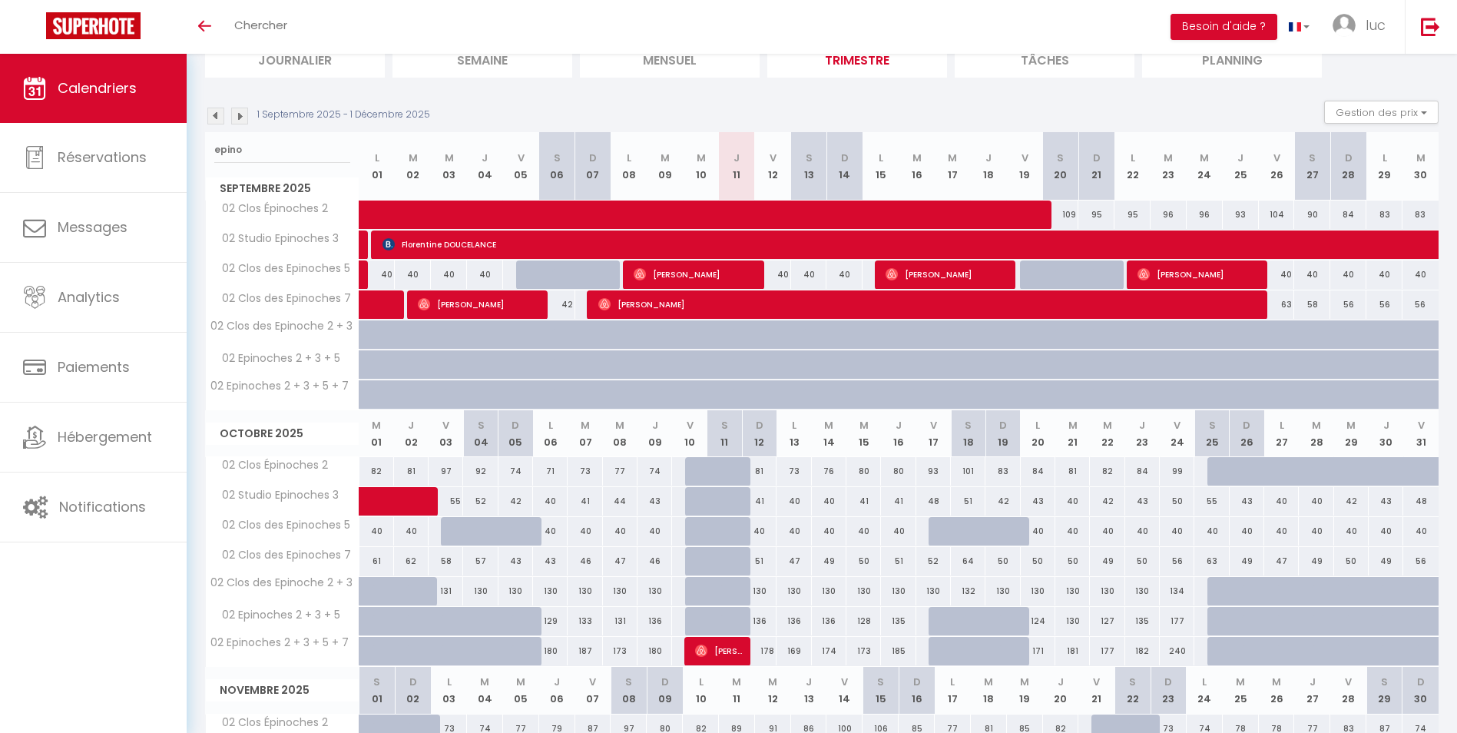
scroll to position [77, 0]
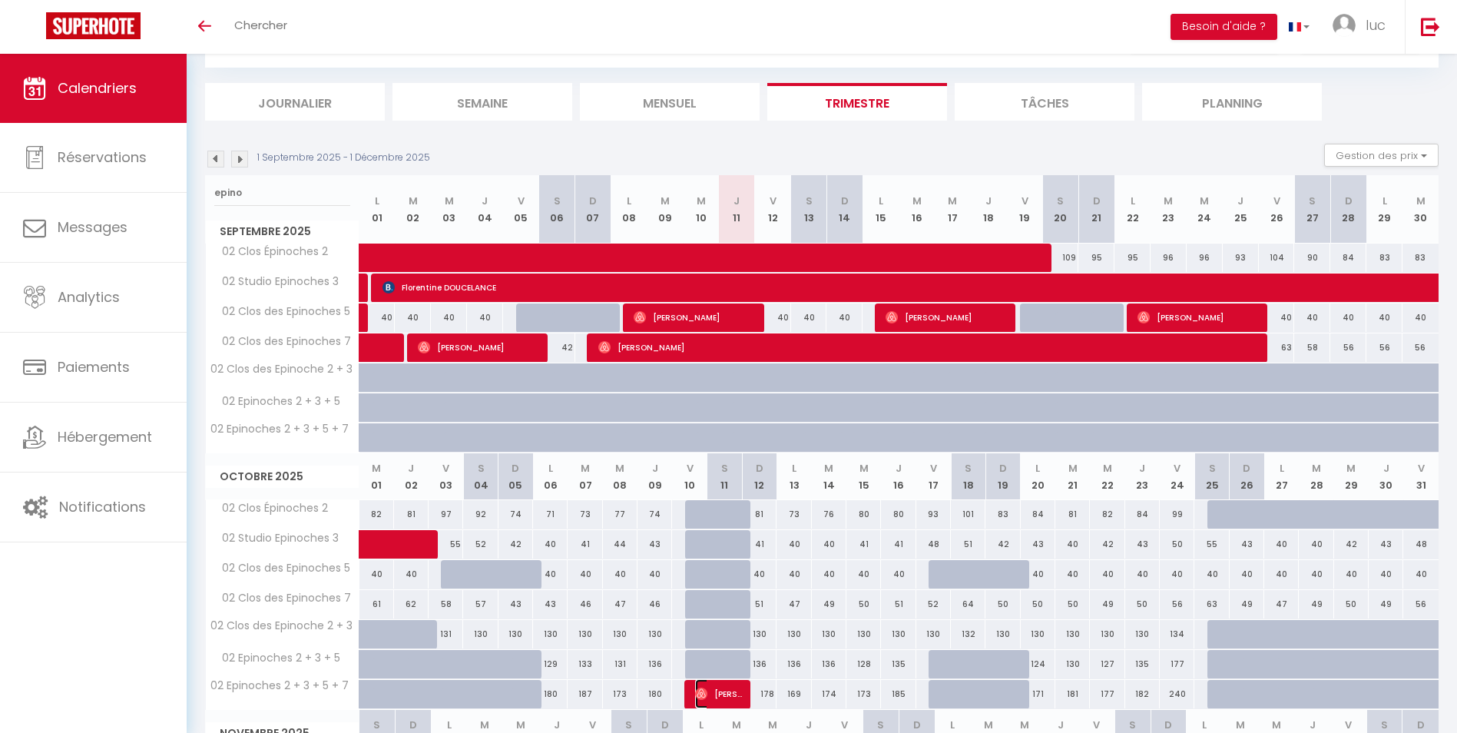
click at [710, 694] on span "[PERSON_NAME]" at bounding box center [719, 693] width 48 height 29
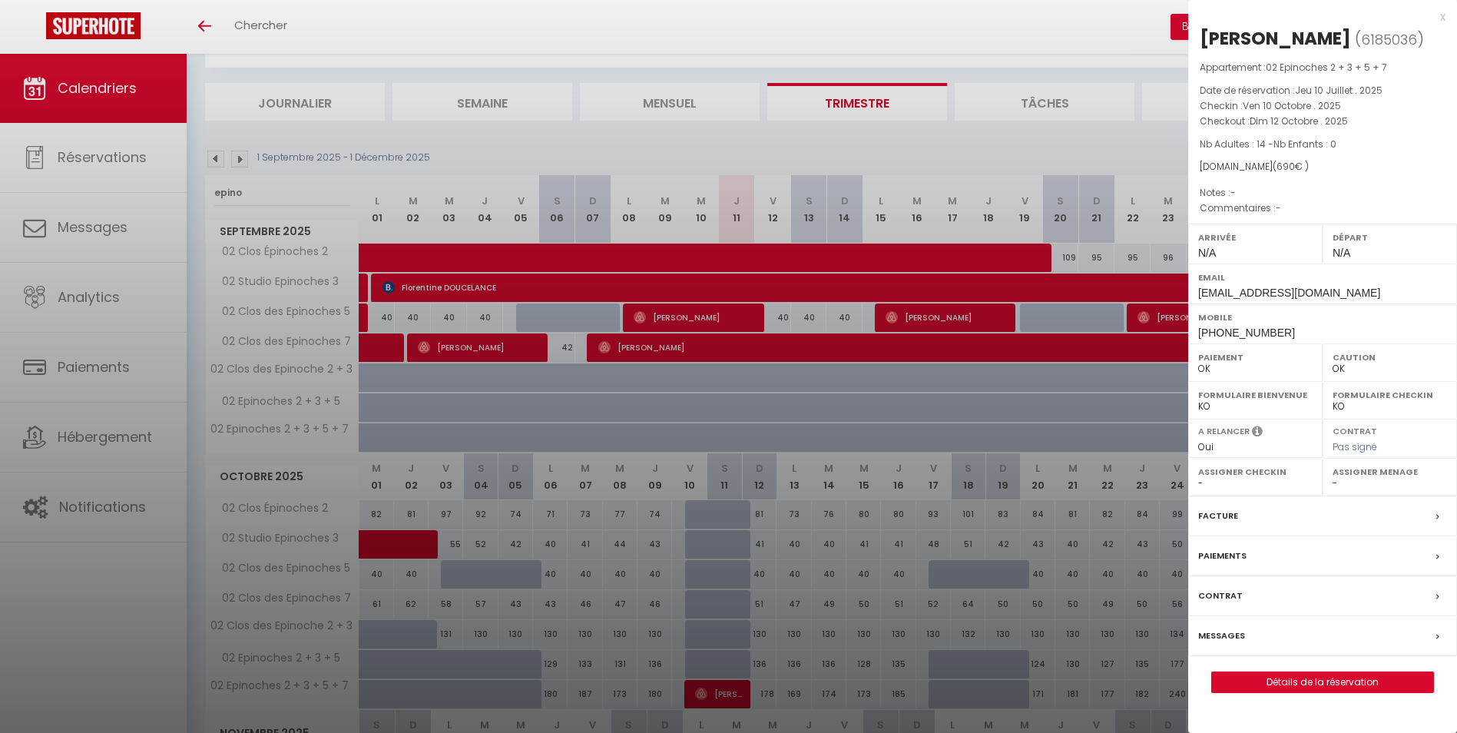
click at [296, 191] on div at bounding box center [728, 366] width 1457 height 733
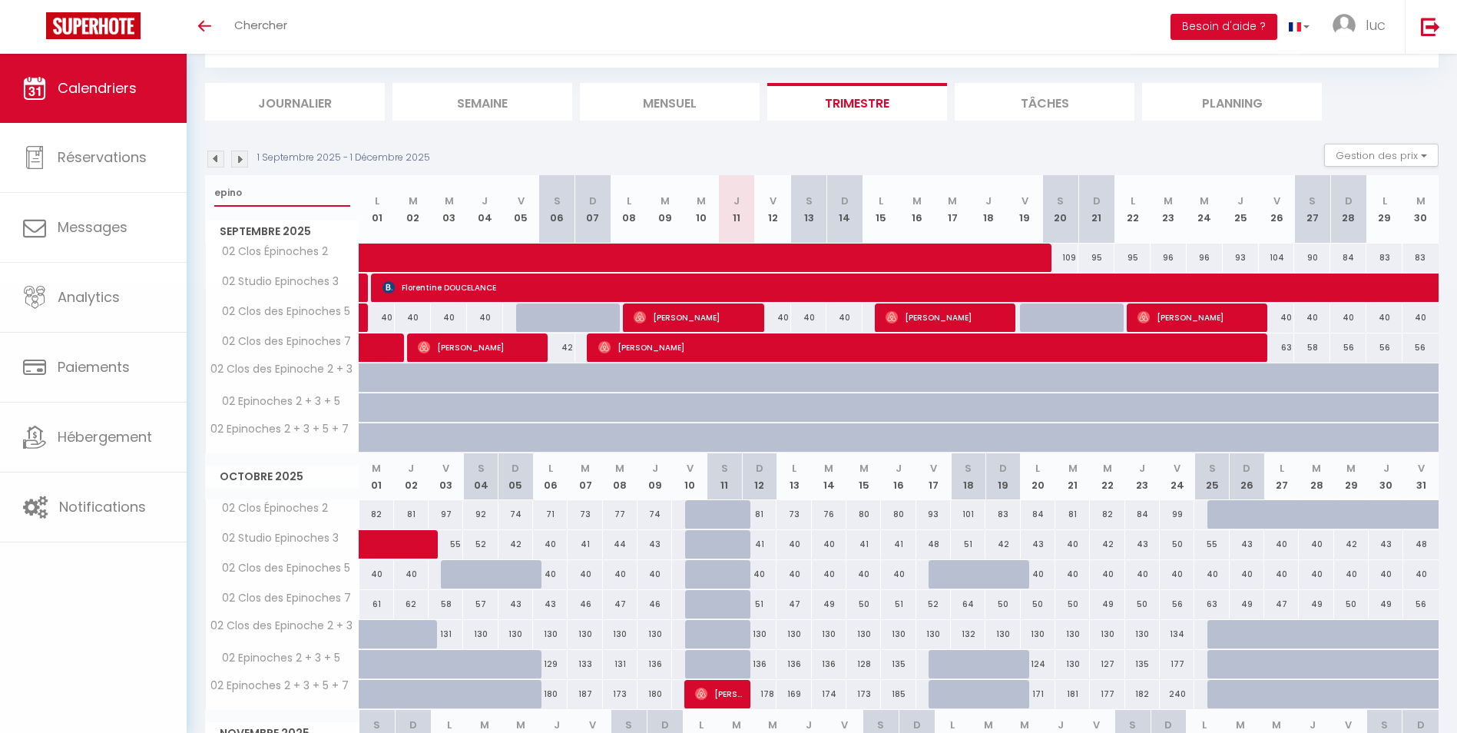
click at [284, 190] on input "epino" at bounding box center [282, 193] width 136 height 28
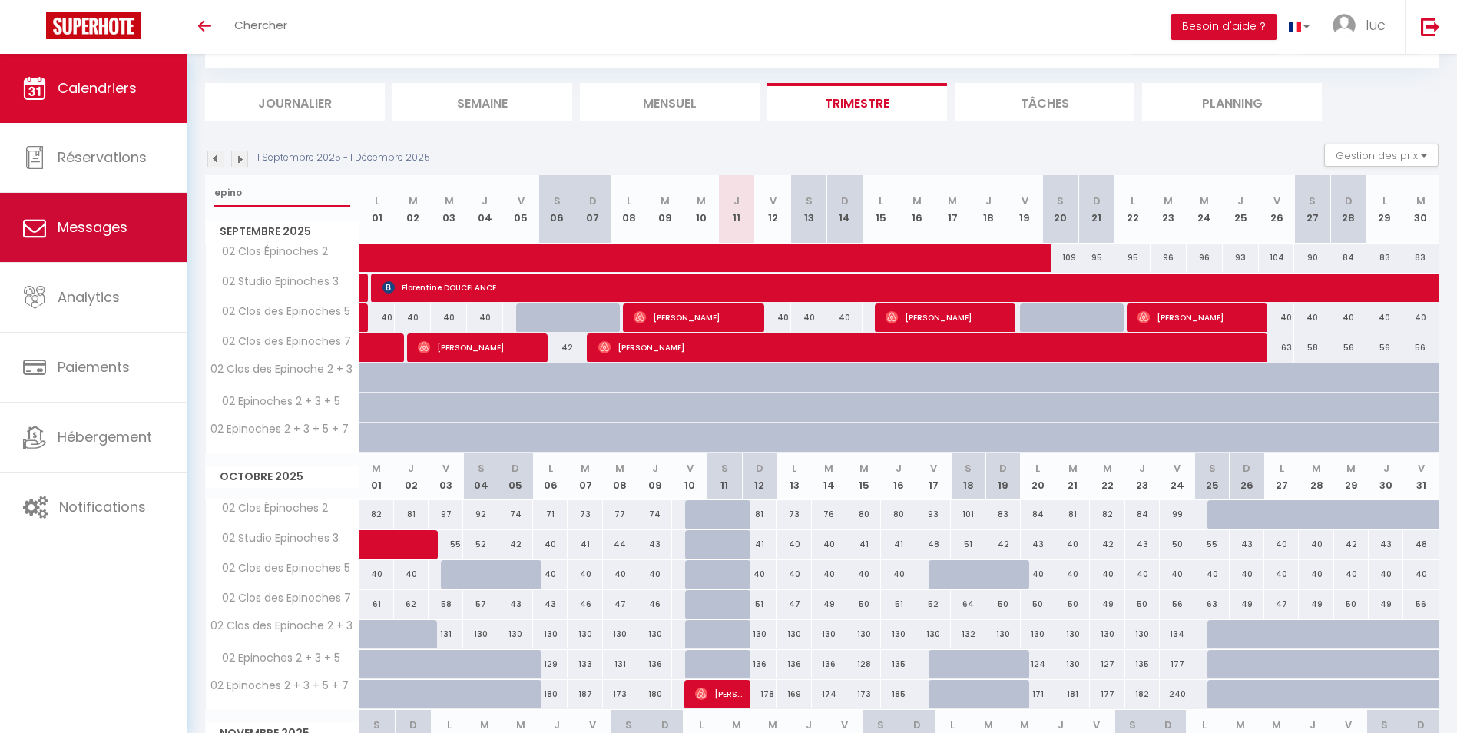
drag, startPoint x: 289, startPoint y: 190, endPoint x: 180, endPoint y: 194, distance: 109.1
click at [180, 194] on div "🟢 Des questions ou besoin d'assistance pour la migration AirBnB? Connectez-vous…" at bounding box center [728, 504] width 1457 height 1054
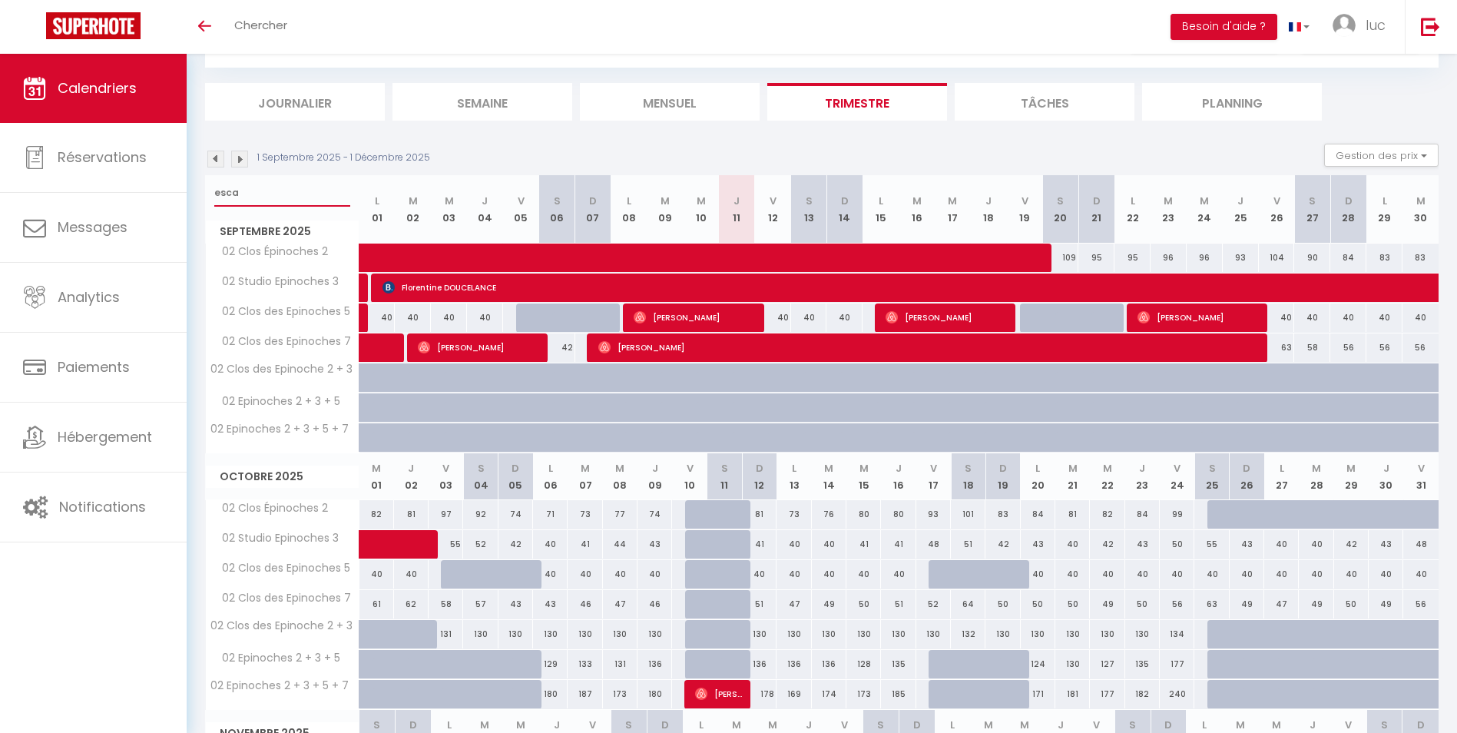
scroll to position [54, 0]
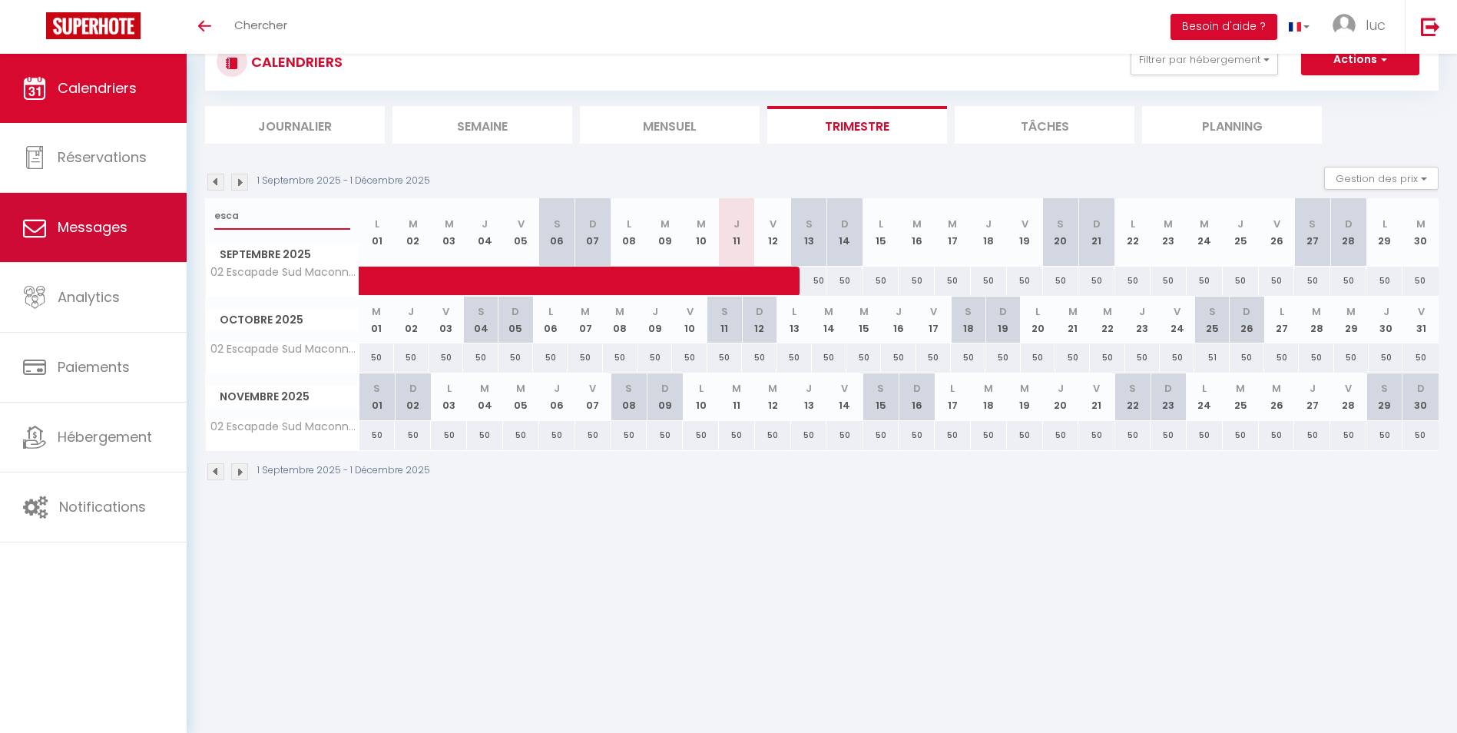
drag, startPoint x: 314, startPoint y: 217, endPoint x: 180, endPoint y: 234, distance: 135.5
click at [180, 233] on div "🟢 Des questions ou besoin d'assistance pour la migration AirBnB? Connectez-vous…" at bounding box center [728, 257] width 1457 height 515
drag, startPoint x: 315, startPoint y: 220, endPoint x: 139, endPoint y: 220, distance: 175.9
click at [142, 221] on div "🟢 Des questions ou besoin d'assistance pour la migration AirBnB? Connectez-vous…" at bounding box center [728, 257] width 1457 height 515
type input "epin"
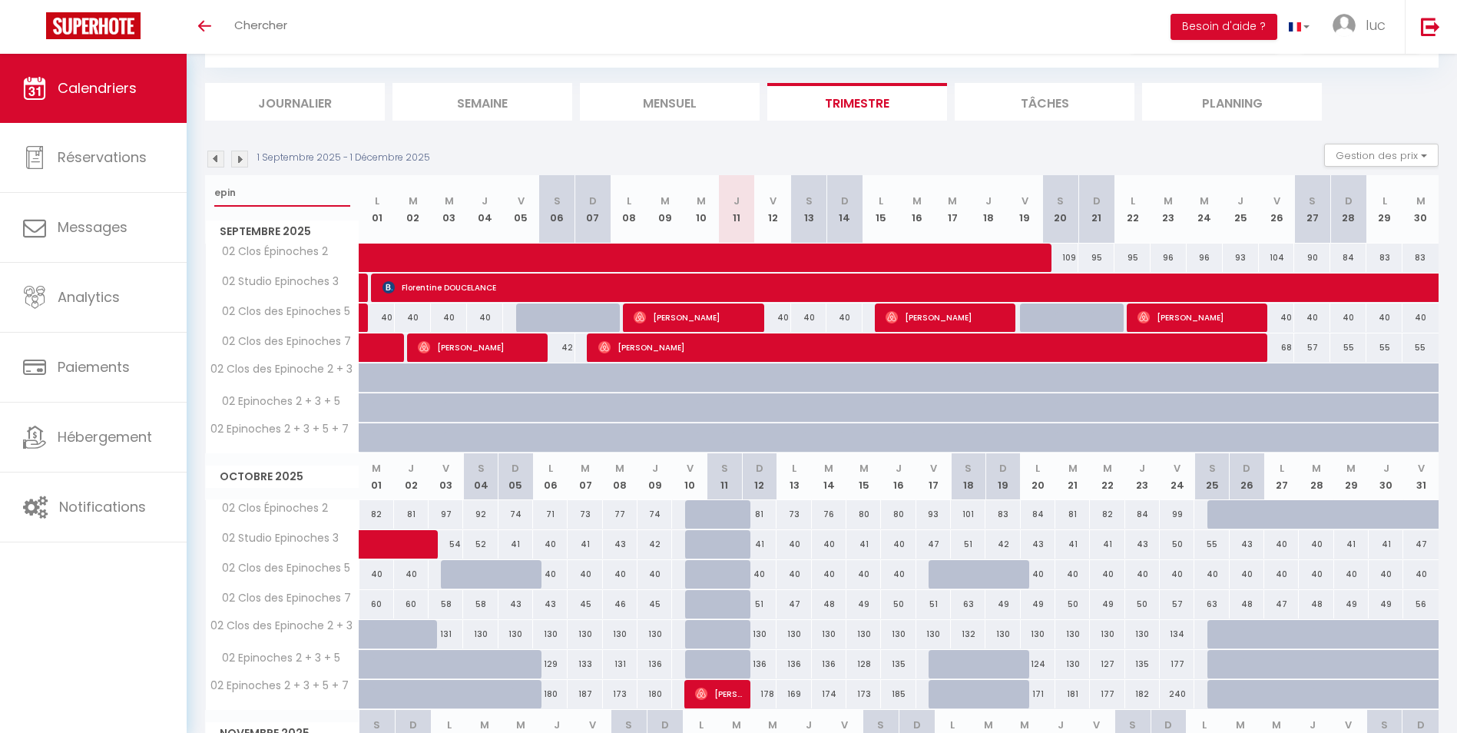
scroll to position [154, 0]
